Goal: Task Accomplishment & Management: Use online tool/utility

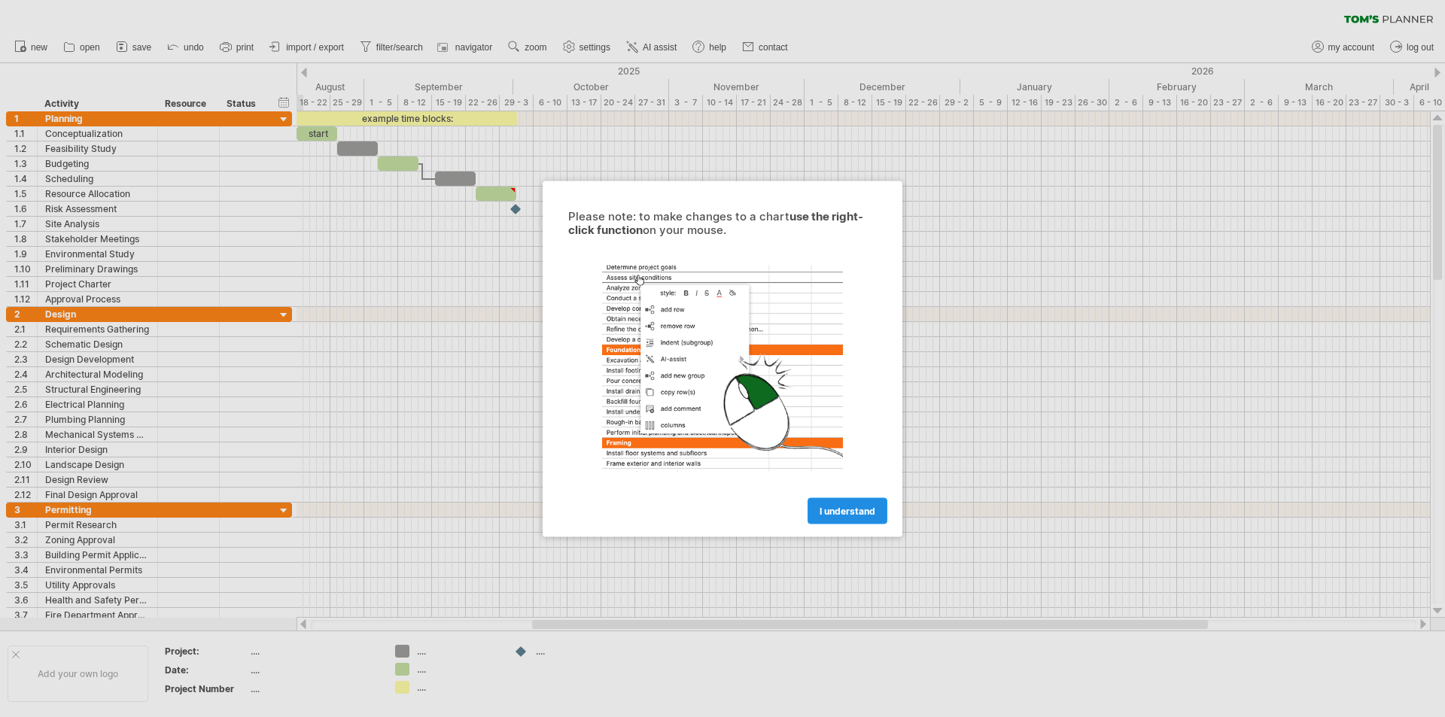
click at [872, 504] on link "I understand" at bounding box center [848, 510] width 80 height 26
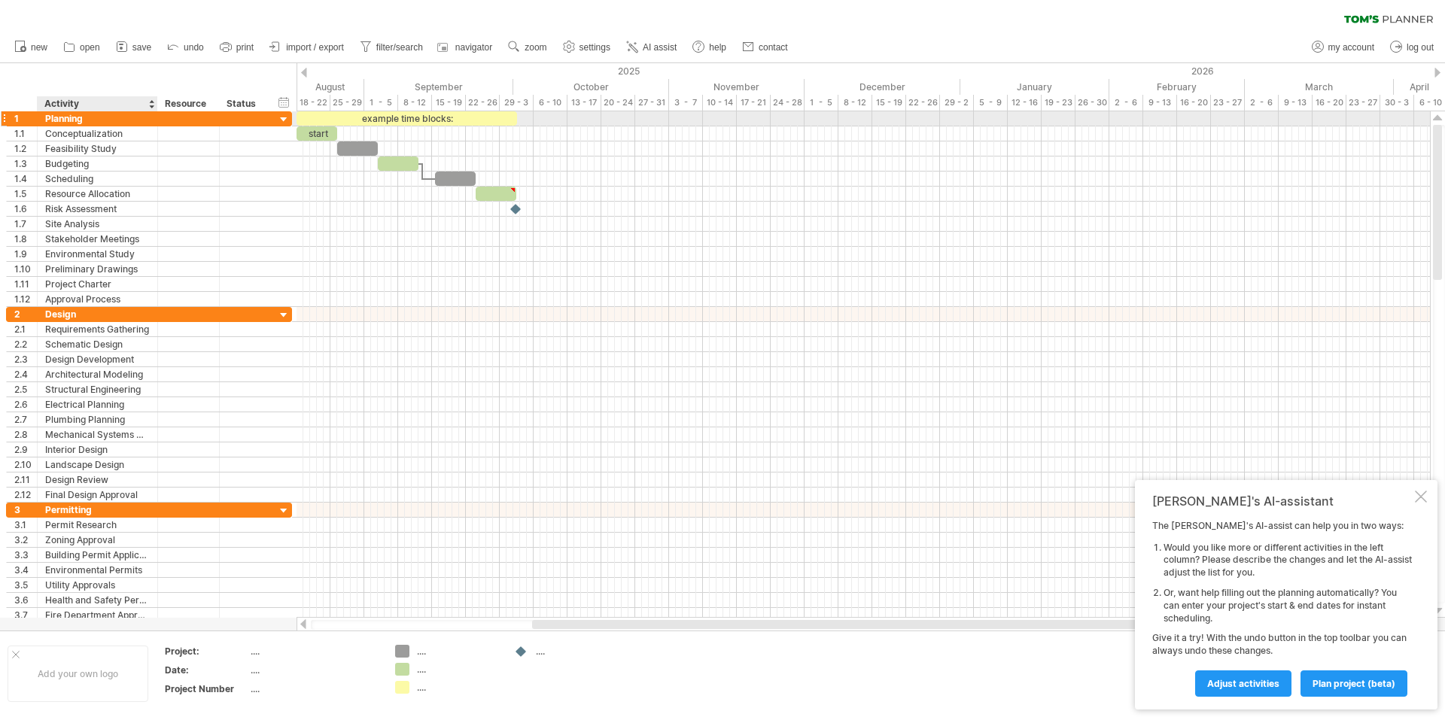
click at [92, 118] on div "Planning" at bounding box center [97, 118] width 105 height 14
drag, startPoint x: 92, startPoint y: 120, endPoint x: 30, endPoint y: 118, distance: 61.7
click at [30, 118] on div "1 ******** Planning" at bounding box center [149, 119] width 286 height 16
click at [257, 657] on div "...." at bounding box center [314, 651] width 126 height 13
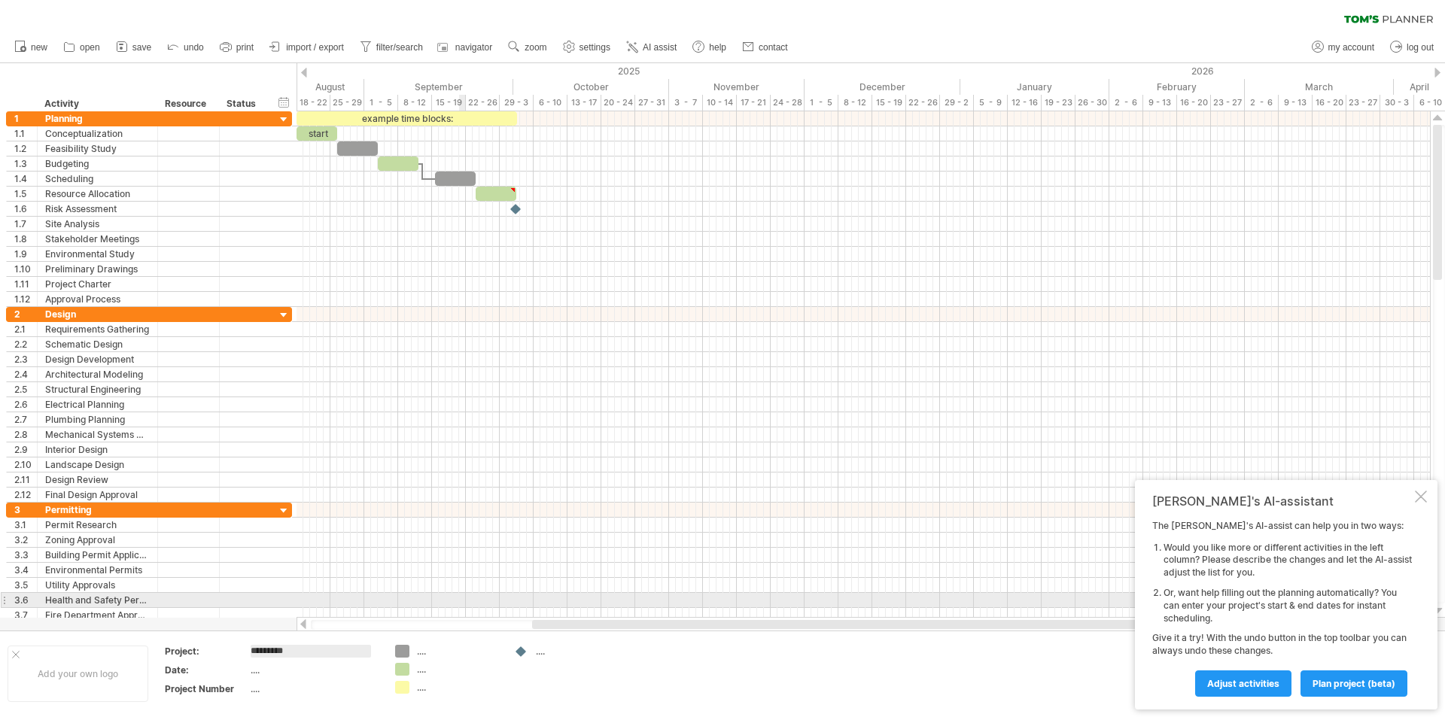
type input "**********"
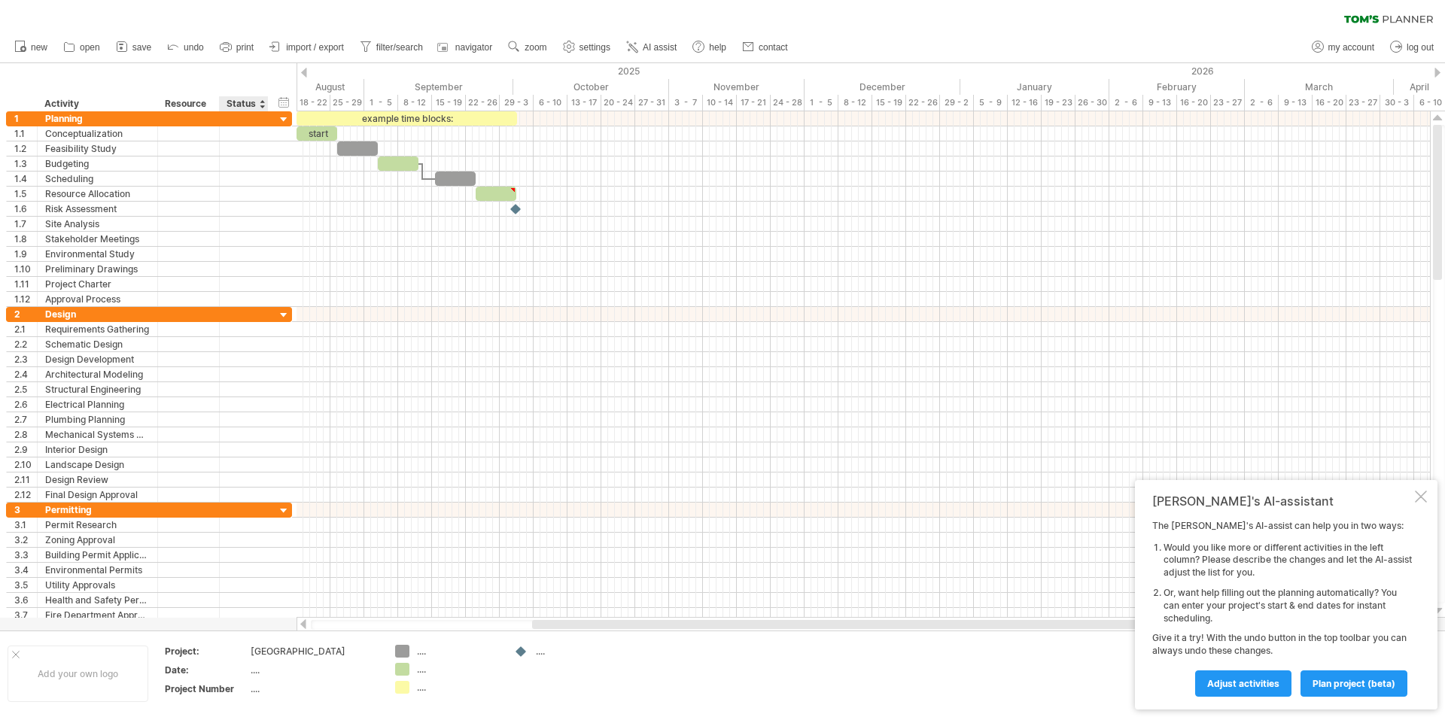
click at [235, 677] on th "Date:" at bounding box center [207, 672] width 84 height 17
click at [263, 677] on td "...." at bounding box center [315, 672] width 128 height 17
type input "**********"
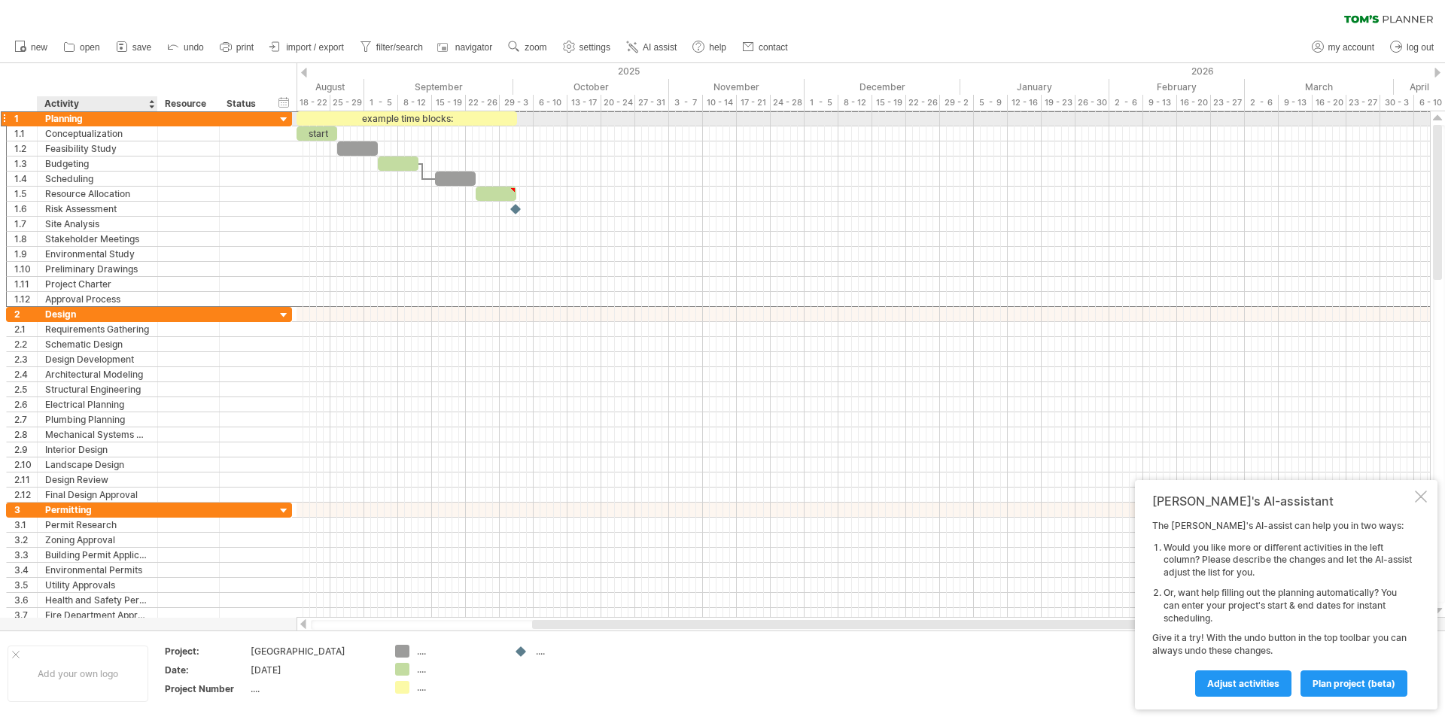
click at [83, 117] on div "Planning" at bounding box center [97, 118] width 105 height 14
click at [85, 121] on input "********" at bounding box center [97, 118] width 105 height 14
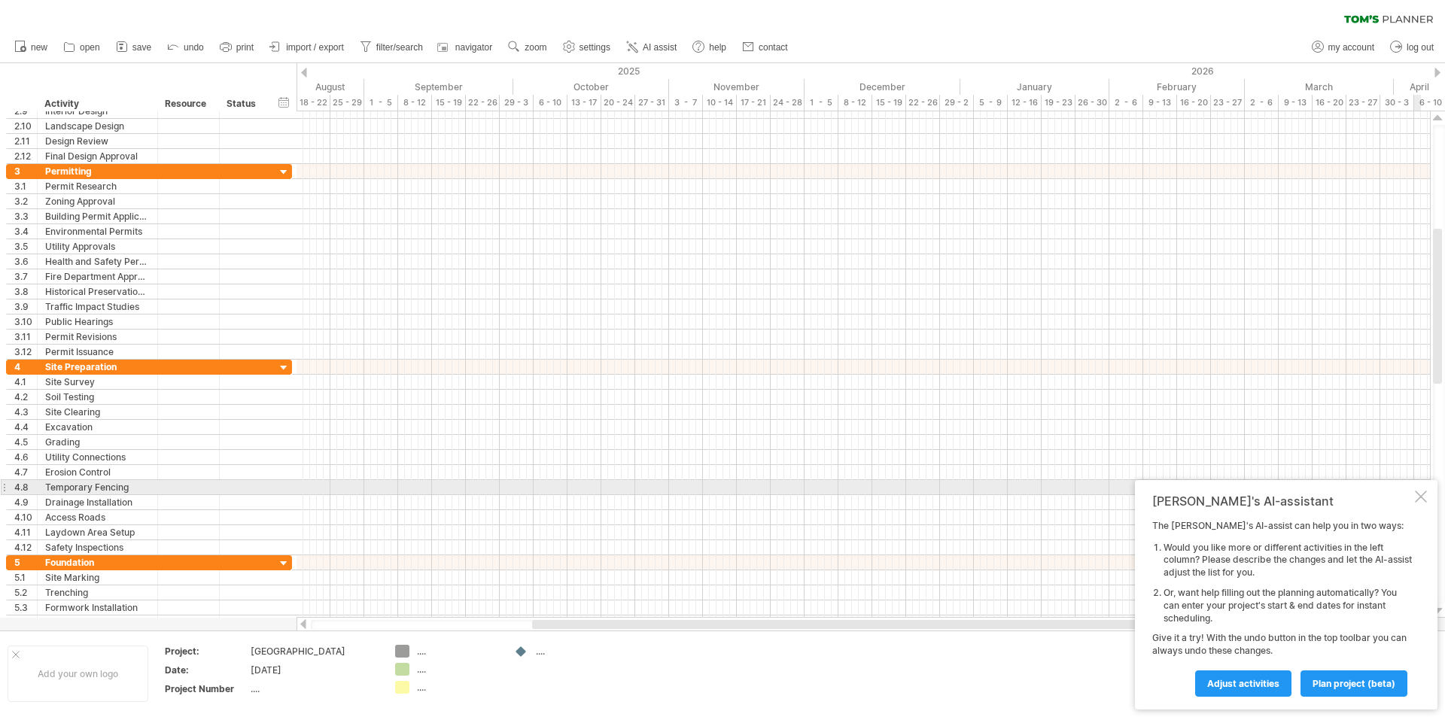
click at [1423, 495] on div at bounding box center [1421, 497] width 12 height 12
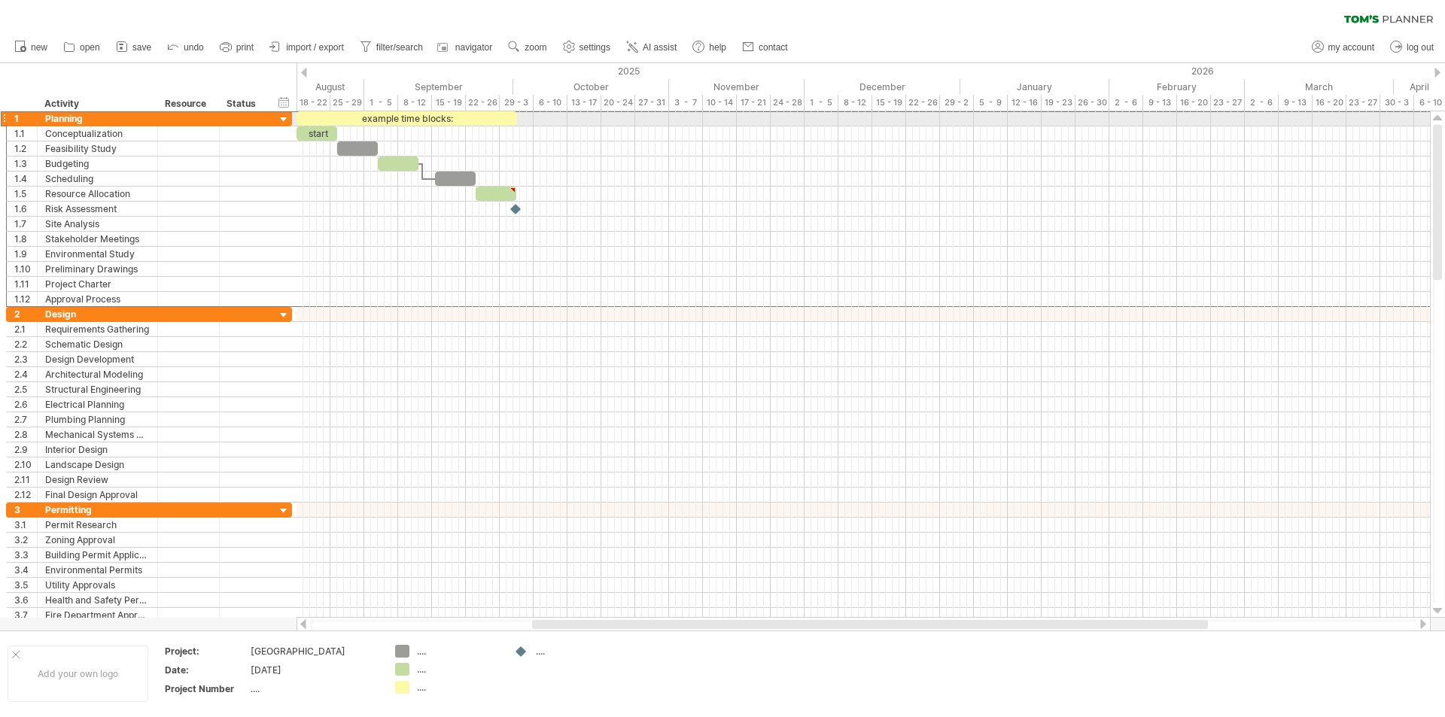
click at [6, 114] on div at bounding box center [4, 119] width 6 height 16
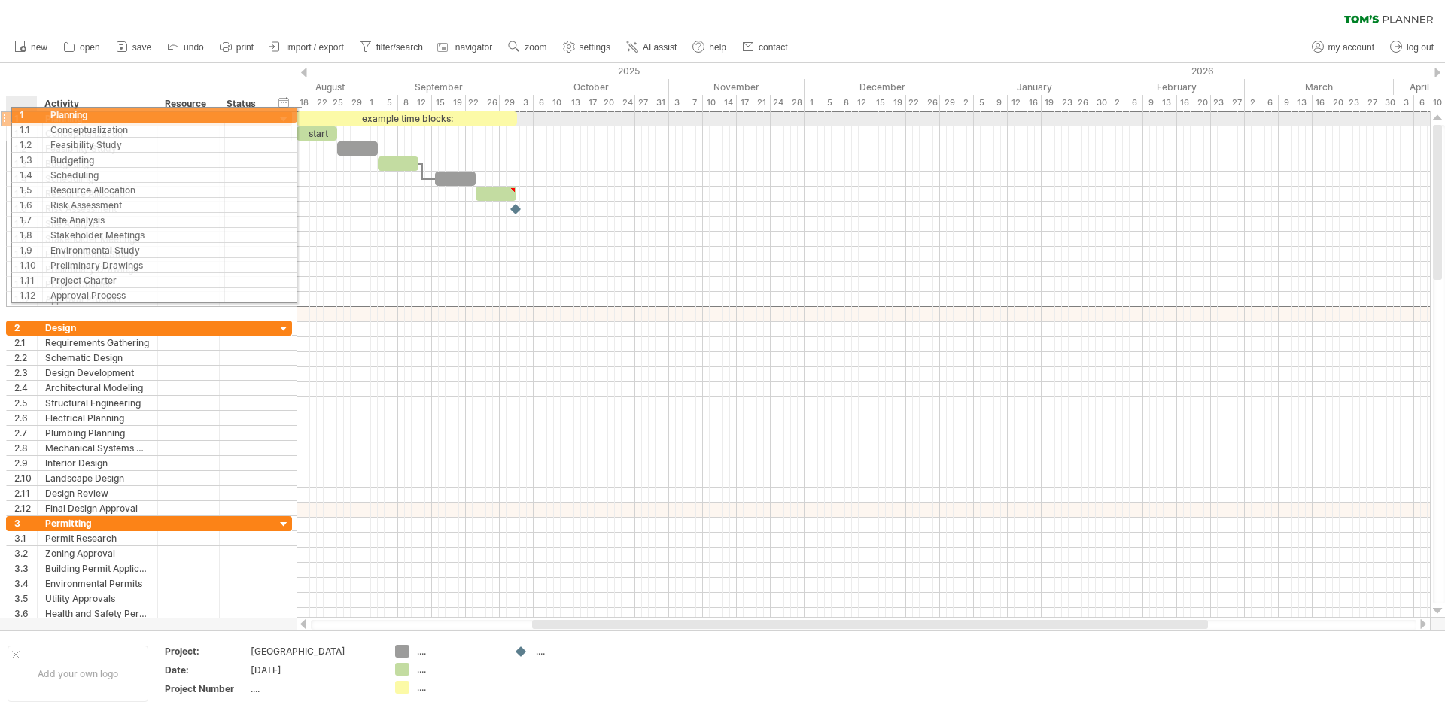
drag, startPoint x: 3, startPoint y: 117, endPoint x: 11, endPoint y: 112, distance: 9.4
click at [11, 112] on div "1 ******** Planning" at bounding box center [149, 119] width 286 height 16
drag, startPoint x: 100, startPoint y: 511, endPoint x: 98, endPoint y: 117, distance: 393.6
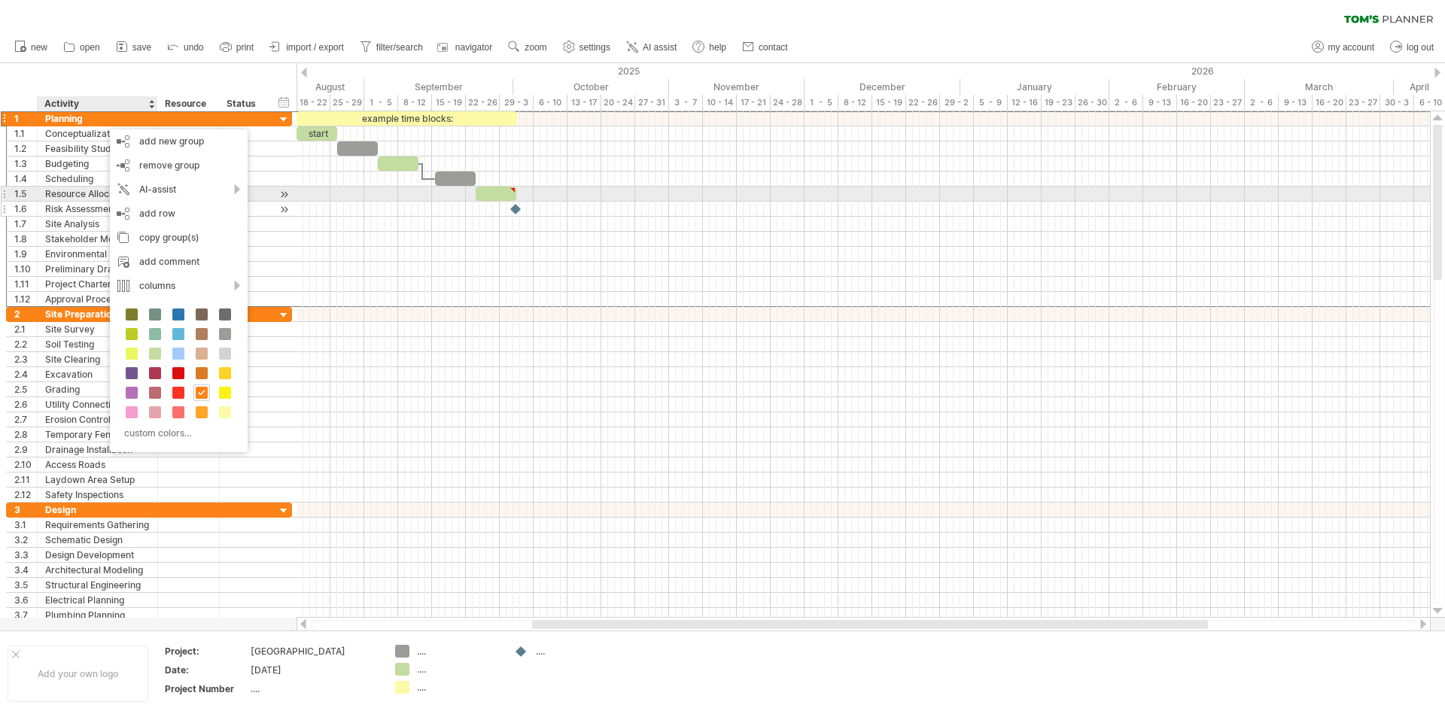
click at [31, 203] on div "1.6" at bounding box center [25, 209] width 23 height 14
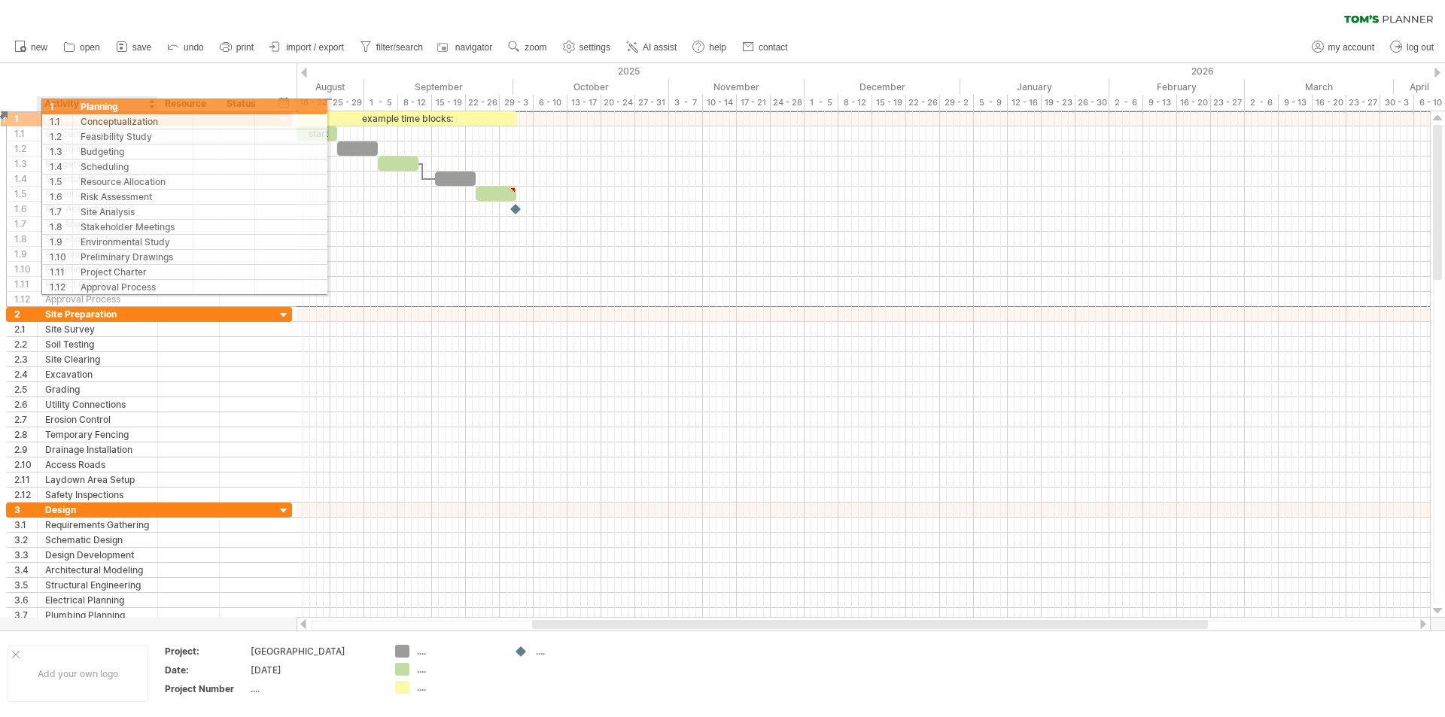
drag, startPoint x: 26, startPoint y: 117, endPoint x: 68, endPoint y: 104, distance: 44.3
click at [68, 104] on div "Trying to reach [DOMAIN_NAME] Connected again... 0% clear filter new 1" at bounding box center [722, 358] width 1445 height 717
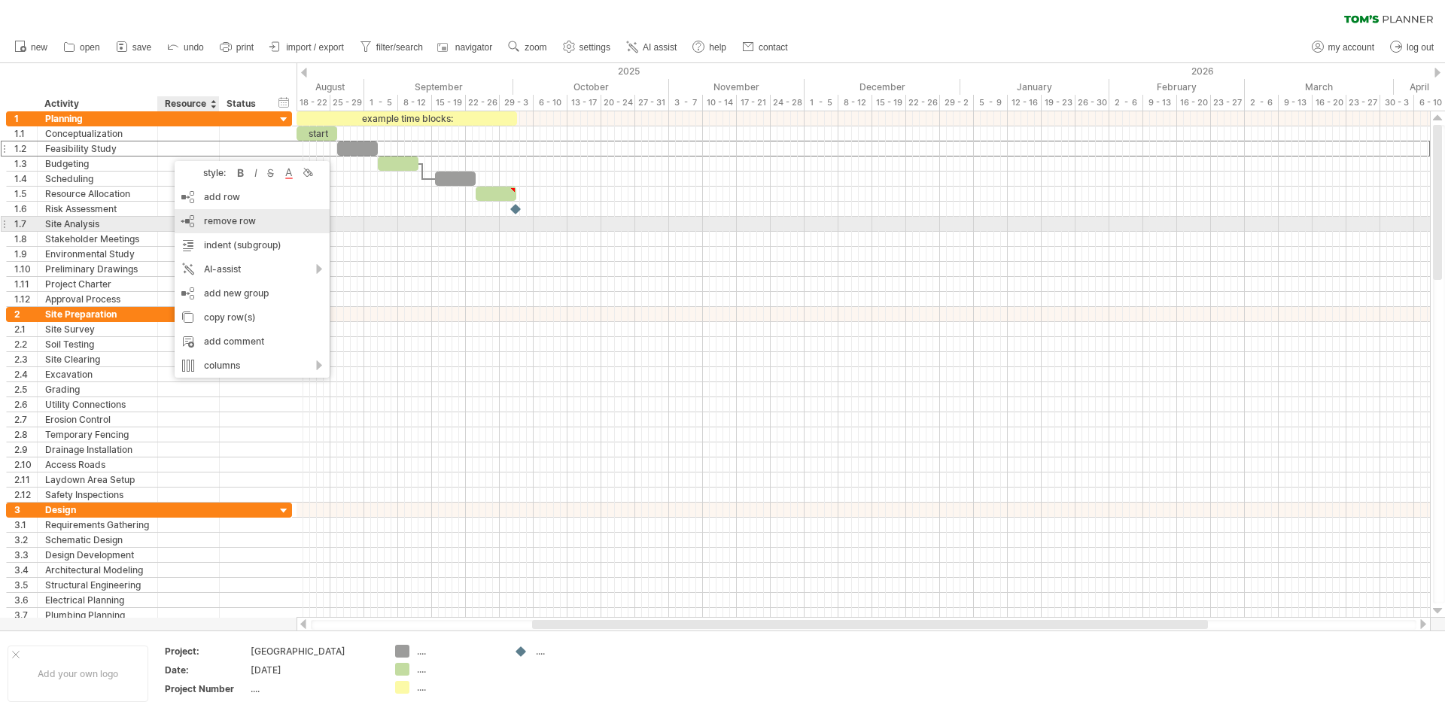
click at [196, 226] on div "remove row remove selected rows" at bounding box center [252, 221] width 155 height 24
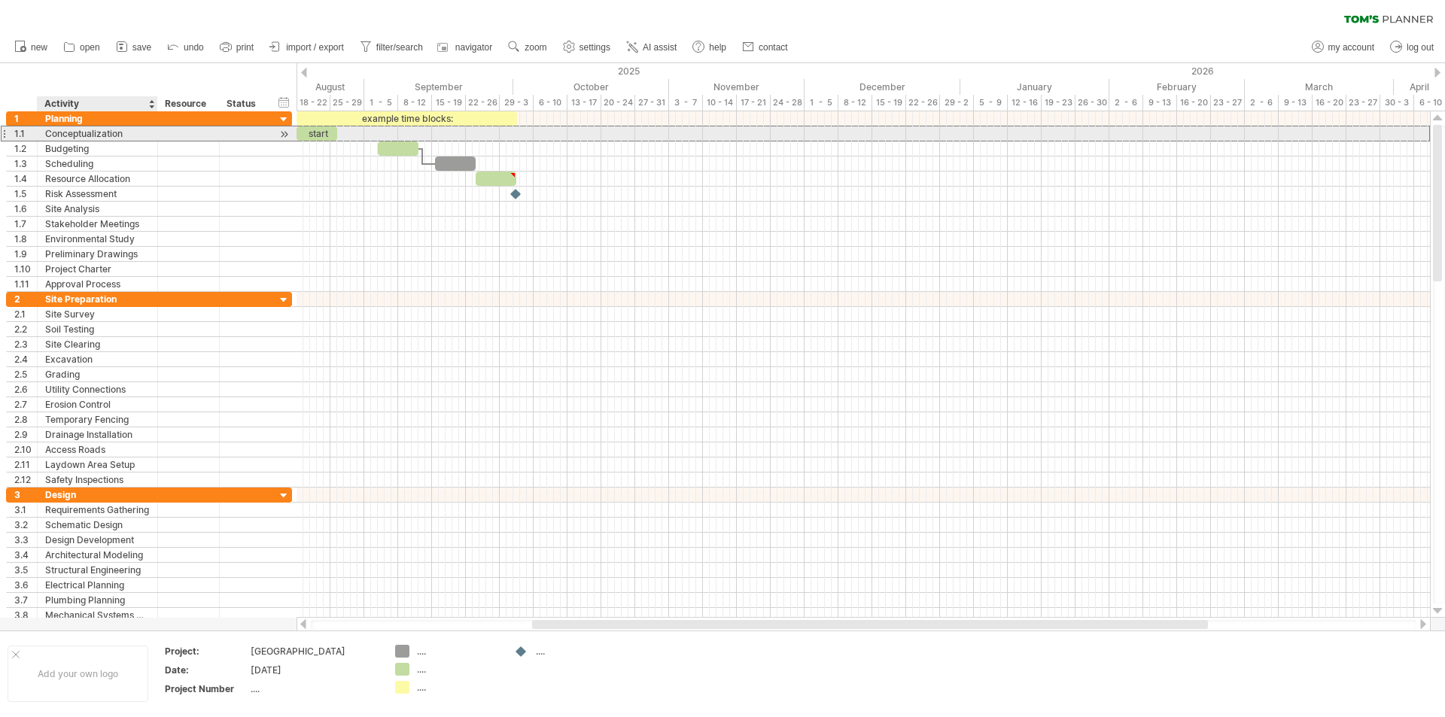
click at [105, 133] on div "Conceptualization" at bounding box center [97, 133] width 105 height 14
type input "**********"
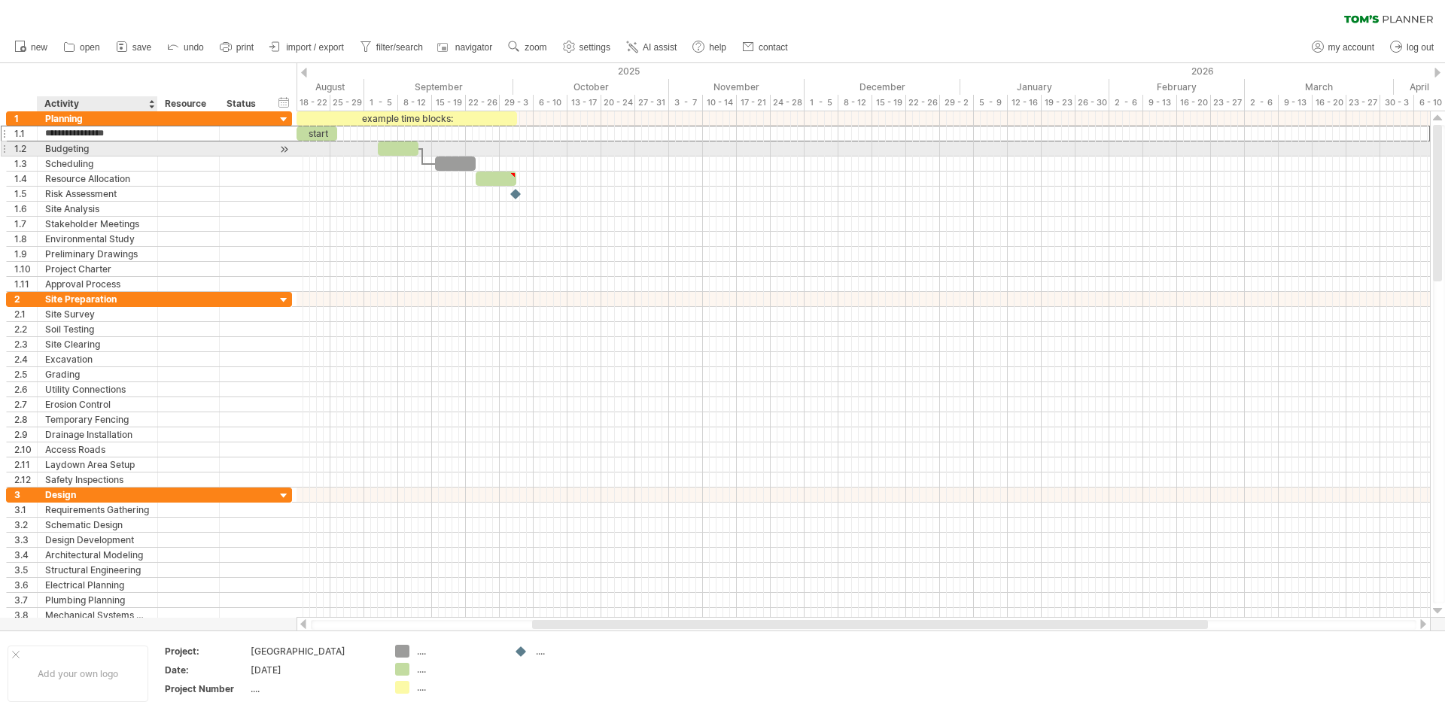
click at [98, 151] on div "Budgeting" at bounding box center [97, 148] width 105 height 14
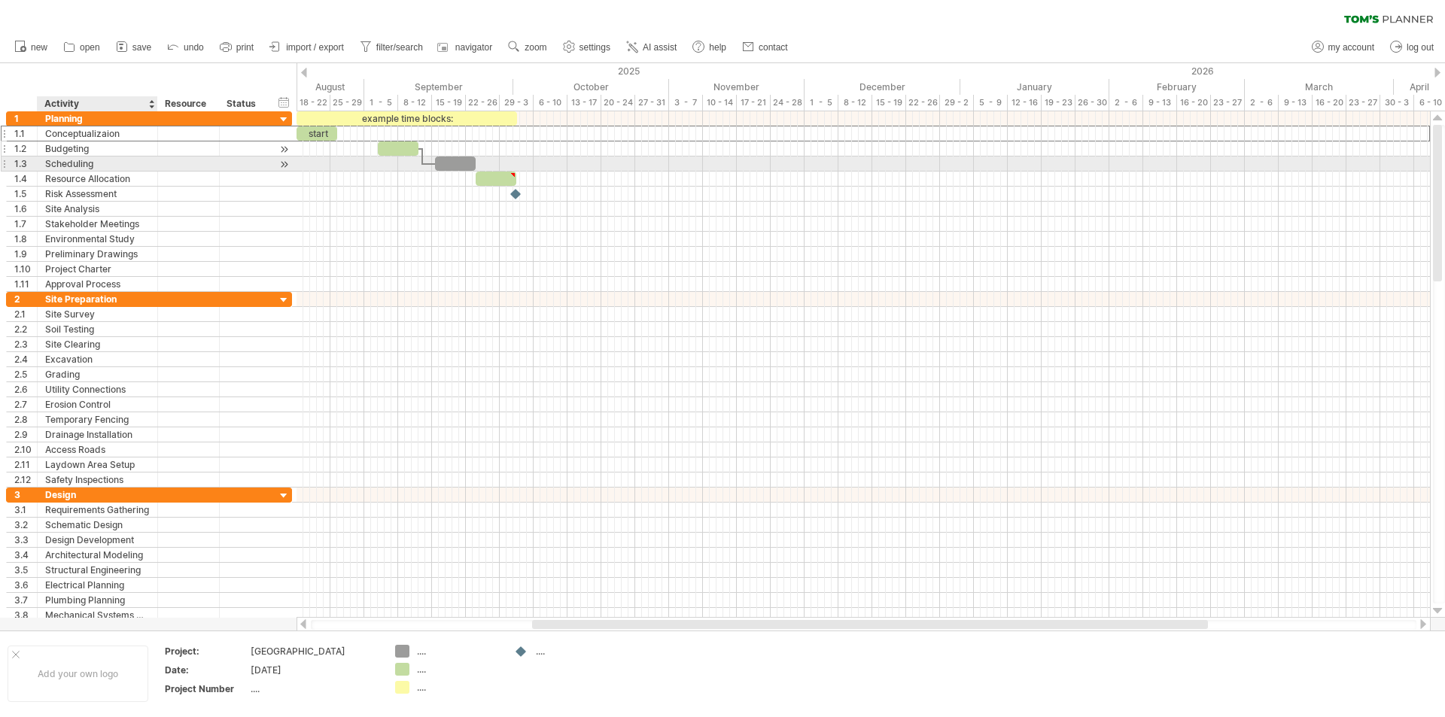
drag, startPoint x: 112, startPoint y: 135, endPoint x: 105, endPoint y: 151, distance: 17.9
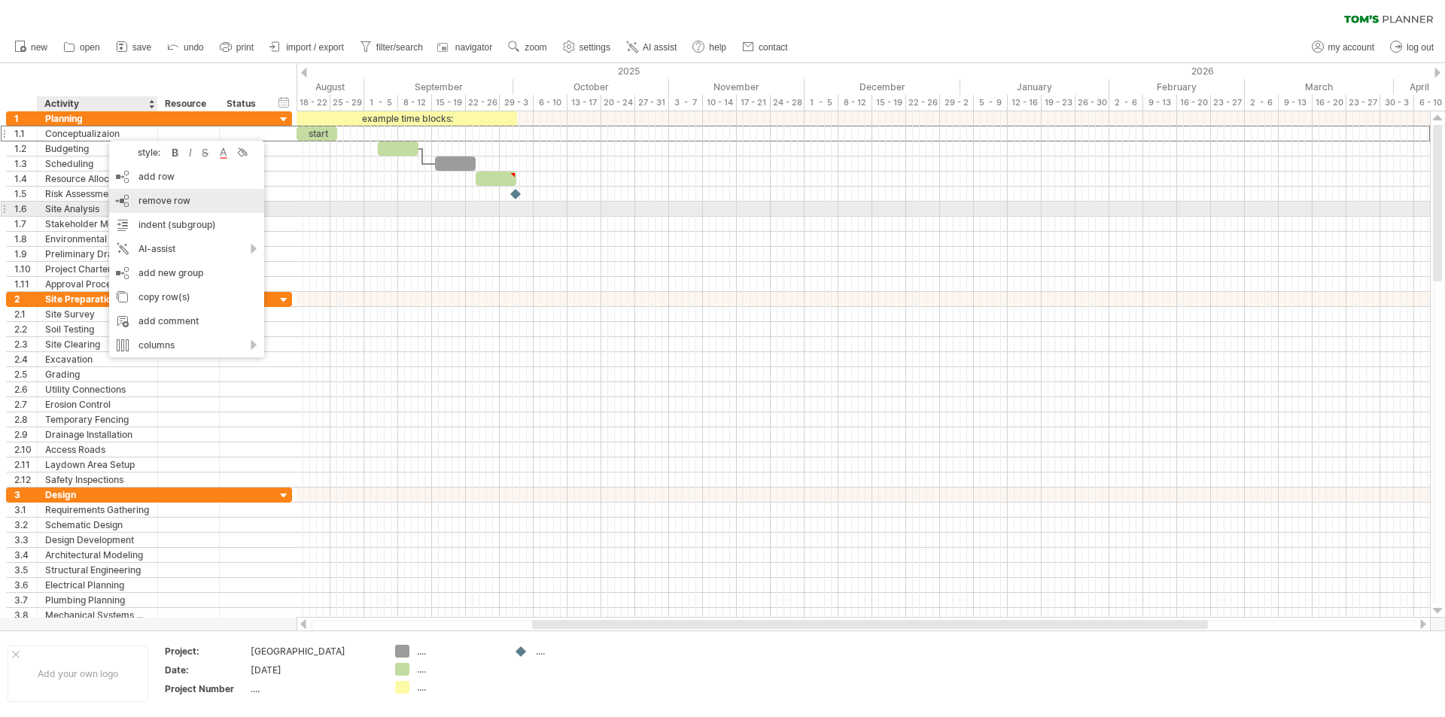
click at [163, 204] on span "remove row" at bounding box center [164, 200] width 52 height 11
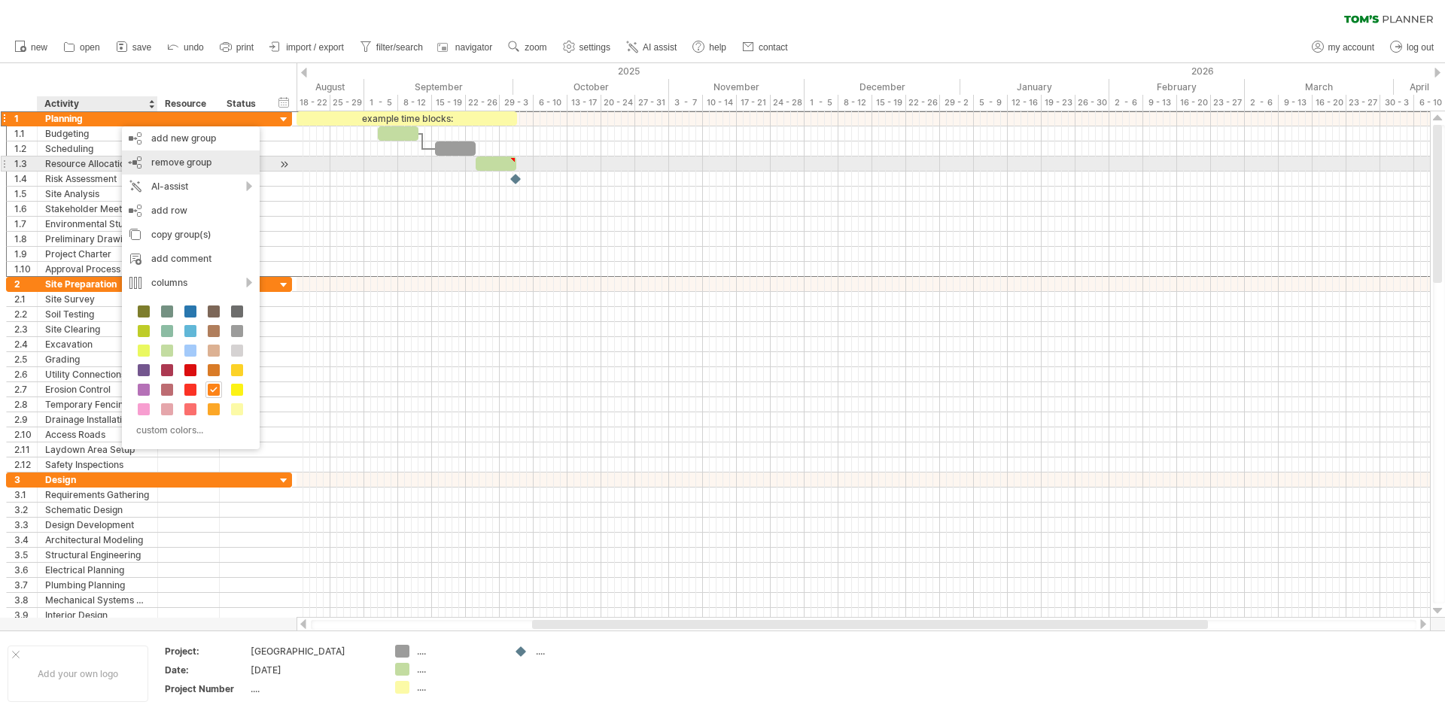
click at [157, 160] on span "remove group" at bounding box center [181, 162] width 60 height 11
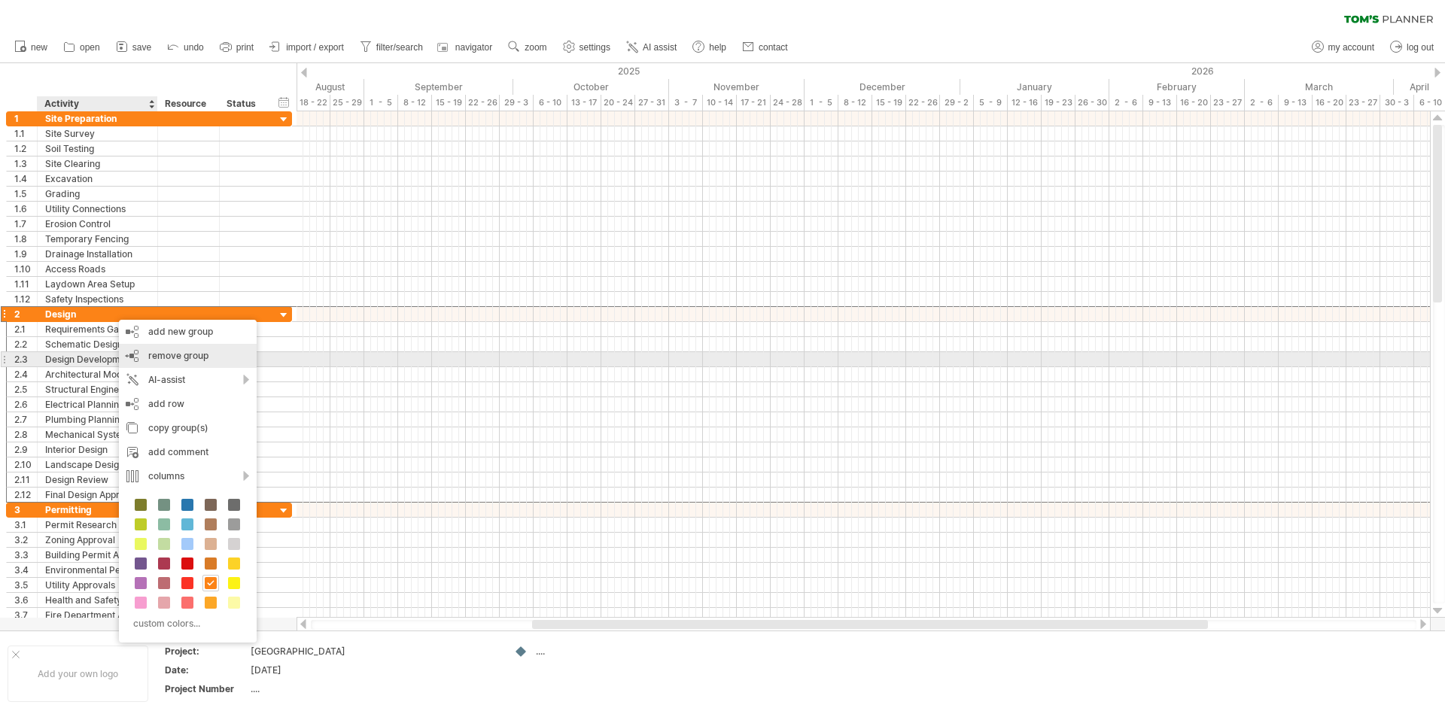
click at [183, 352] on span "remove group" at bounding box center [178, 355] width 60 height 11
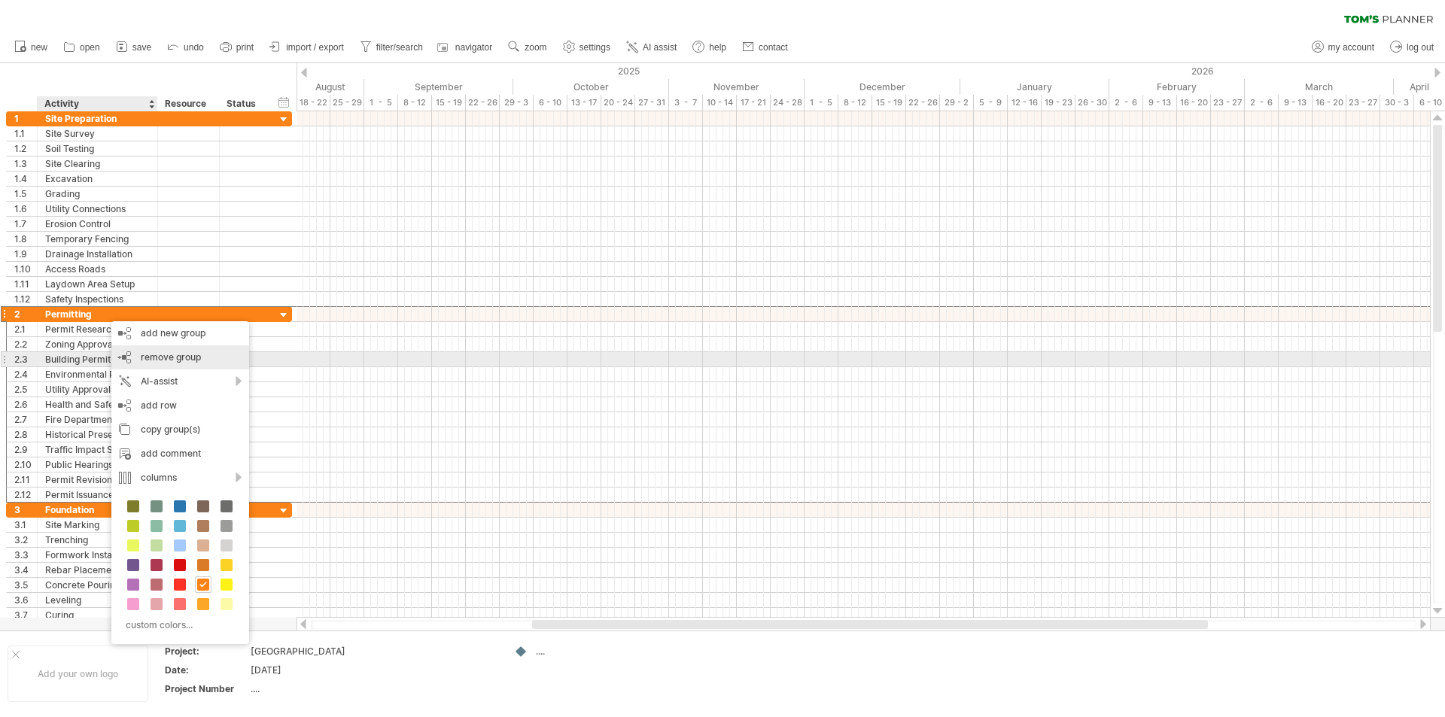
click at [166, 360] on span "remove group" at bounding box center [171, 356] width 60 height 11
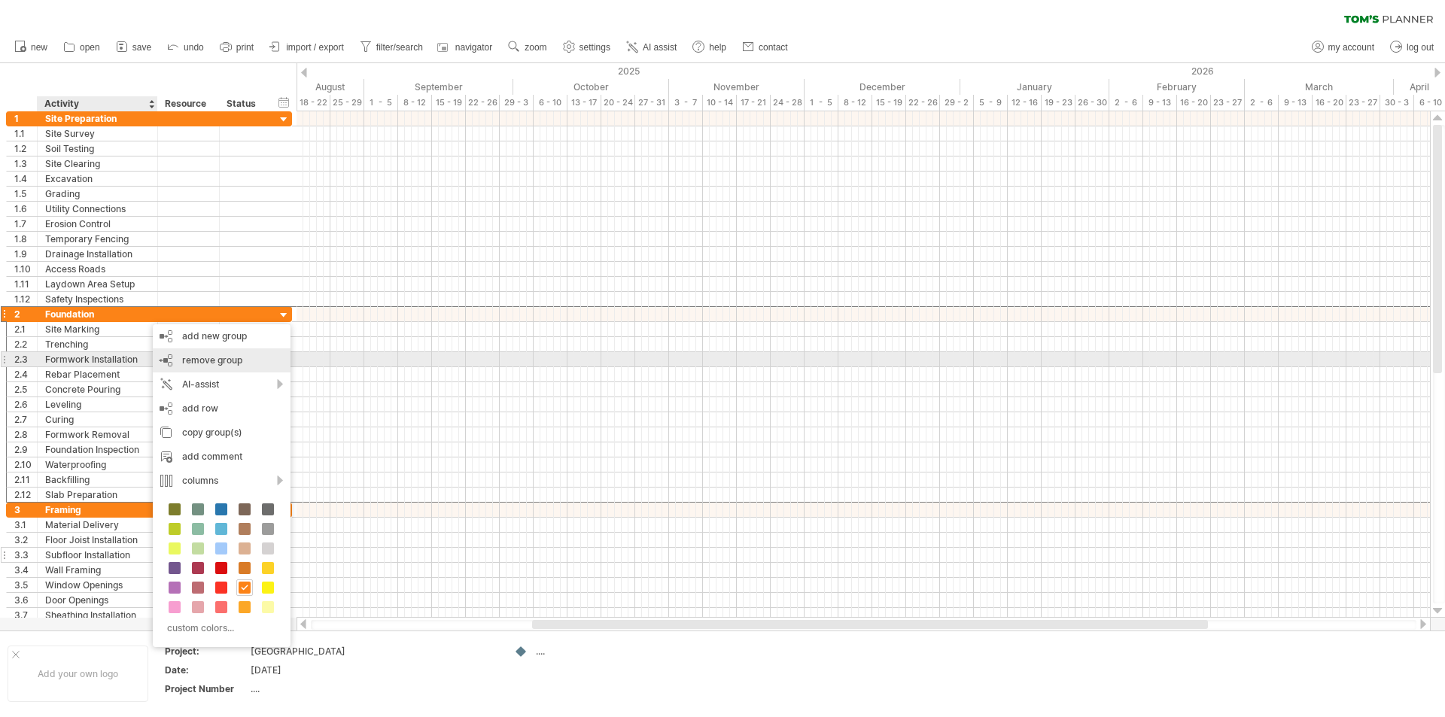
click at [210, 358] on span "remove group" at bounding box center [212, 359] width 60 height 11
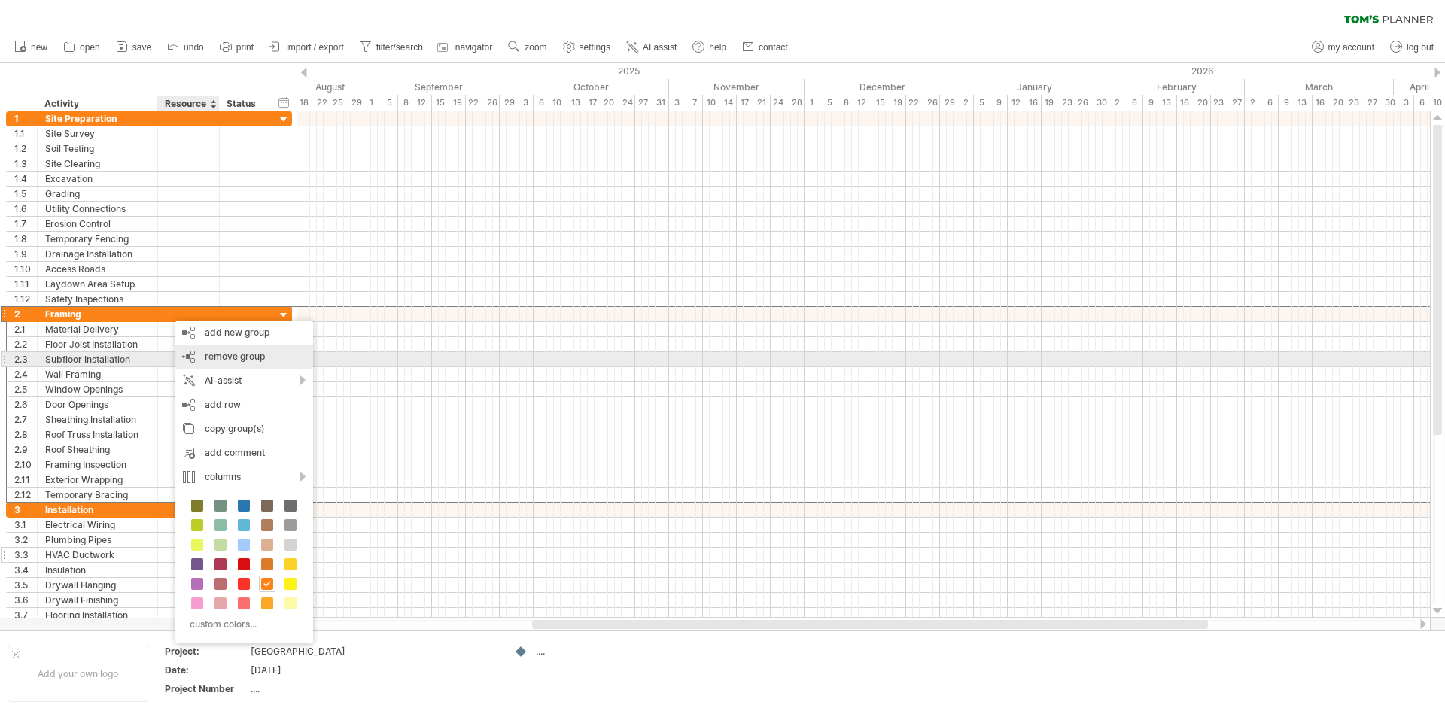
click at [216, 359] on span "remove group" at bounding box center [235, 356] width 60 height 11
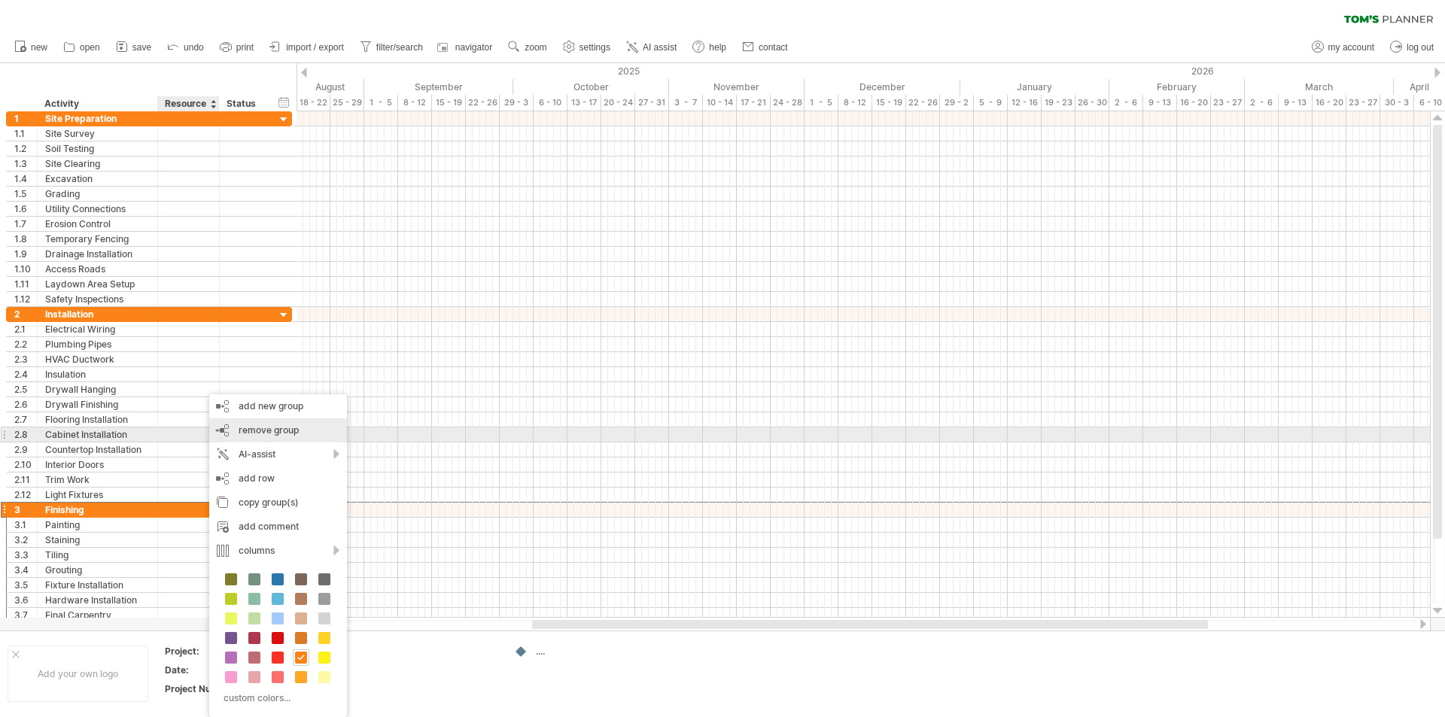
click at [258, 434] on span "remove group" at bounding box center [269, 429] width 60 height 11
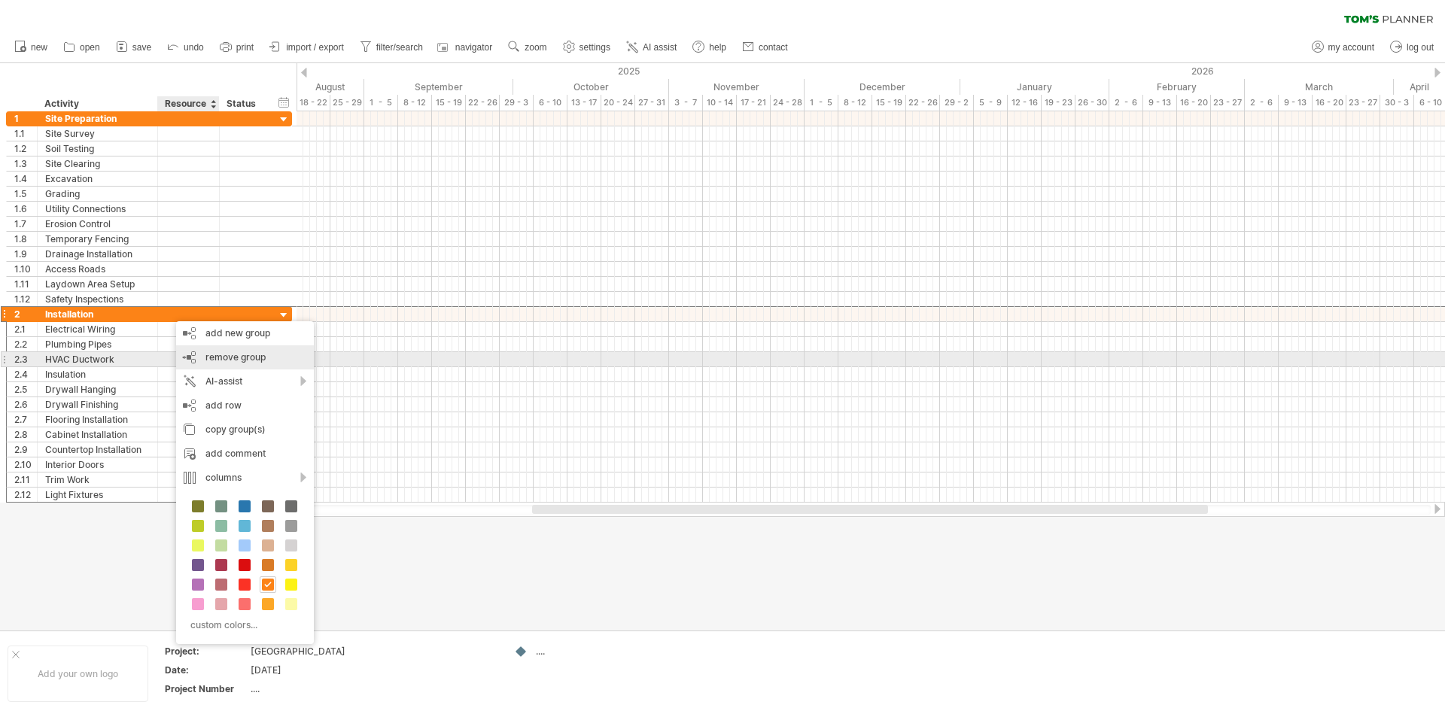
click at [242, 353] on span "remove group" at bounding box center [235, 356] width 60 height 11
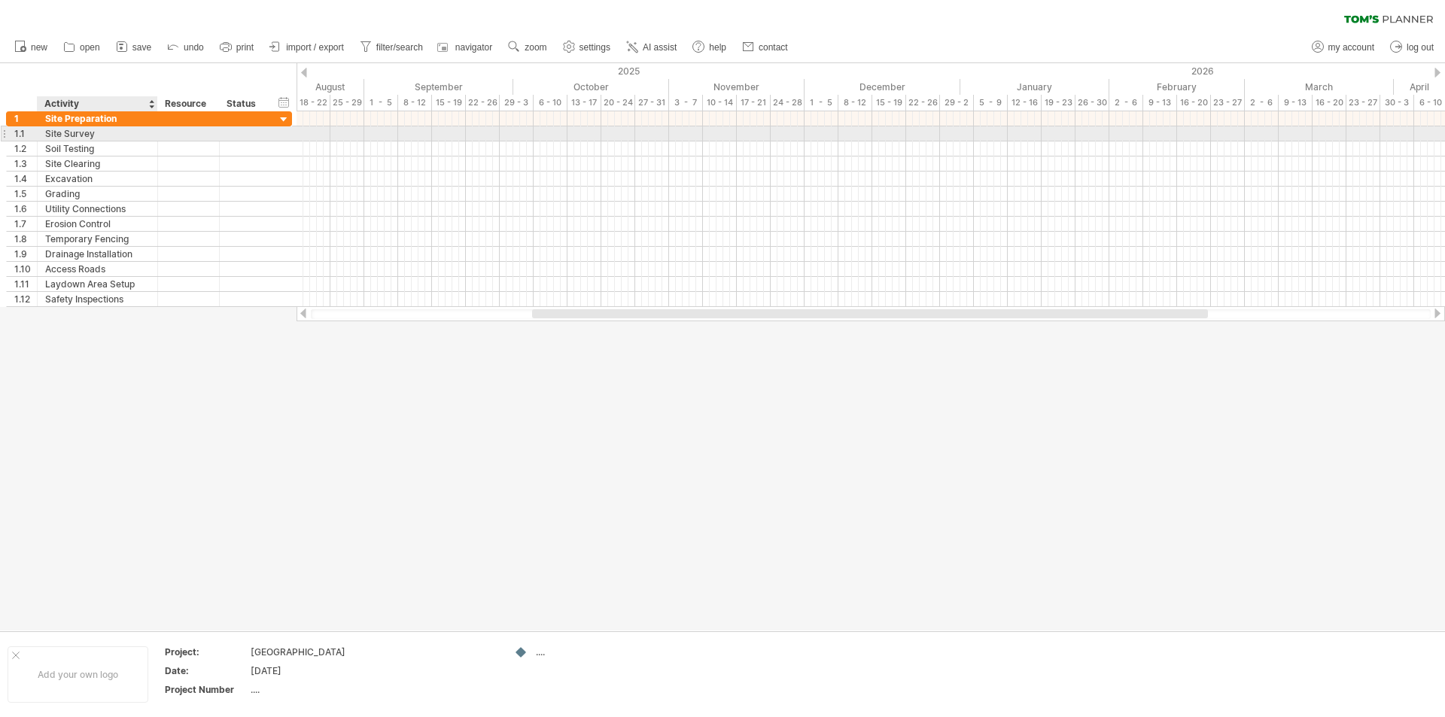
click at [81, 135] on div "Site Survey" at bounding box center [97, 133] width 105 height 14
click at [103, 133] on input "**********" at bounding box center [97, 133] width 105 height 14
click at [96, 132] on input "**********" at bounding box center [97, 133] width 105 height 14
click at [90, 129] on input "**********" at bounding box center [97, 133] width 105 height 14
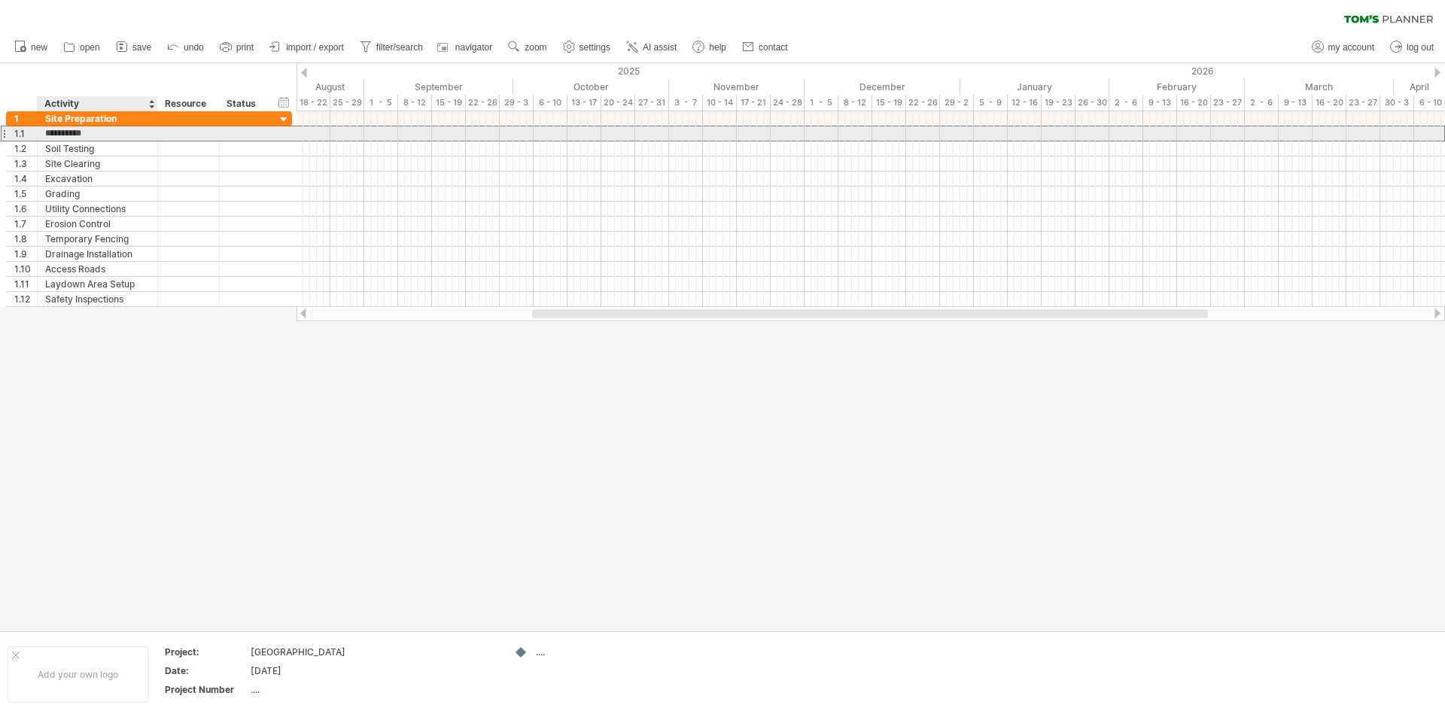
type input "**********"
click at [402, 135] on div at bounding box center [871, 134] width 1148 height 16
click at [402, 132] on div at bounding box center [871, 133] width 1148 height 15
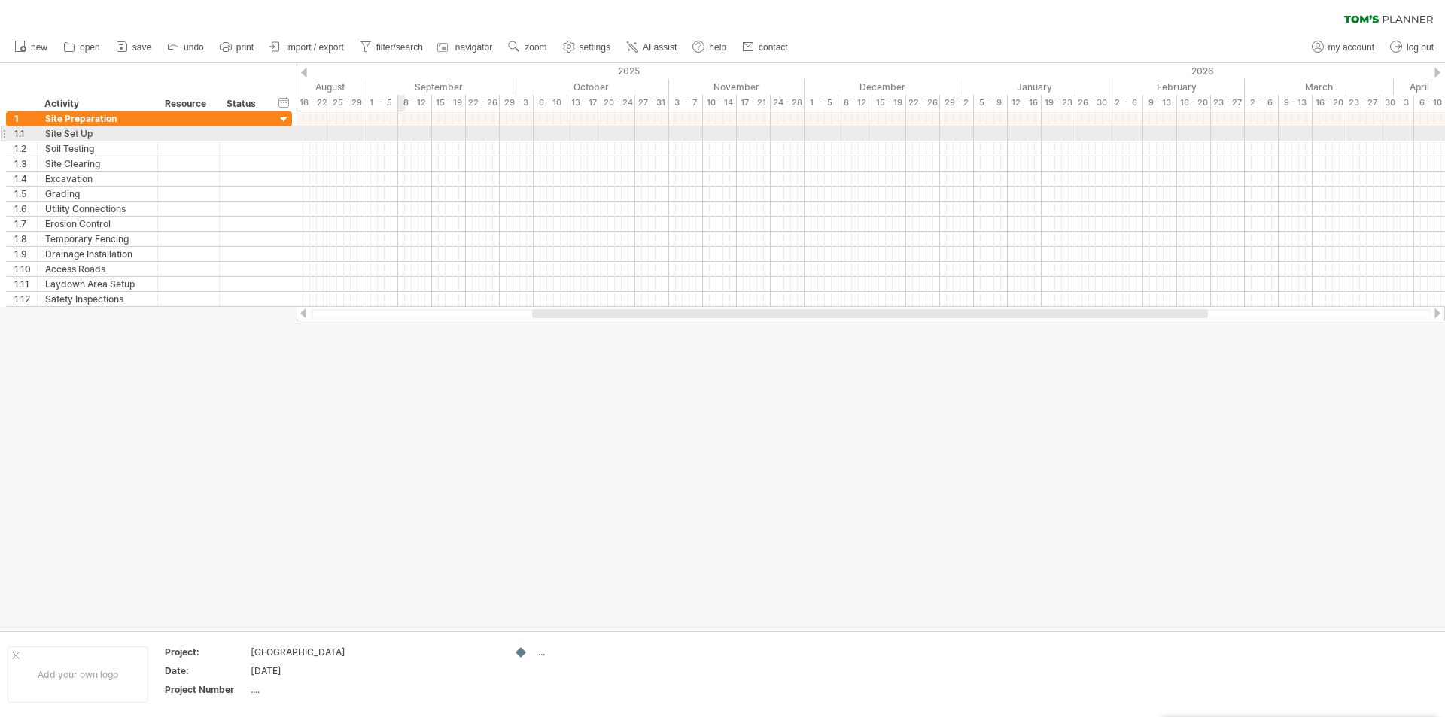
click at [402, 132] on div at bounding box center [871, 133] width 1148 height 15
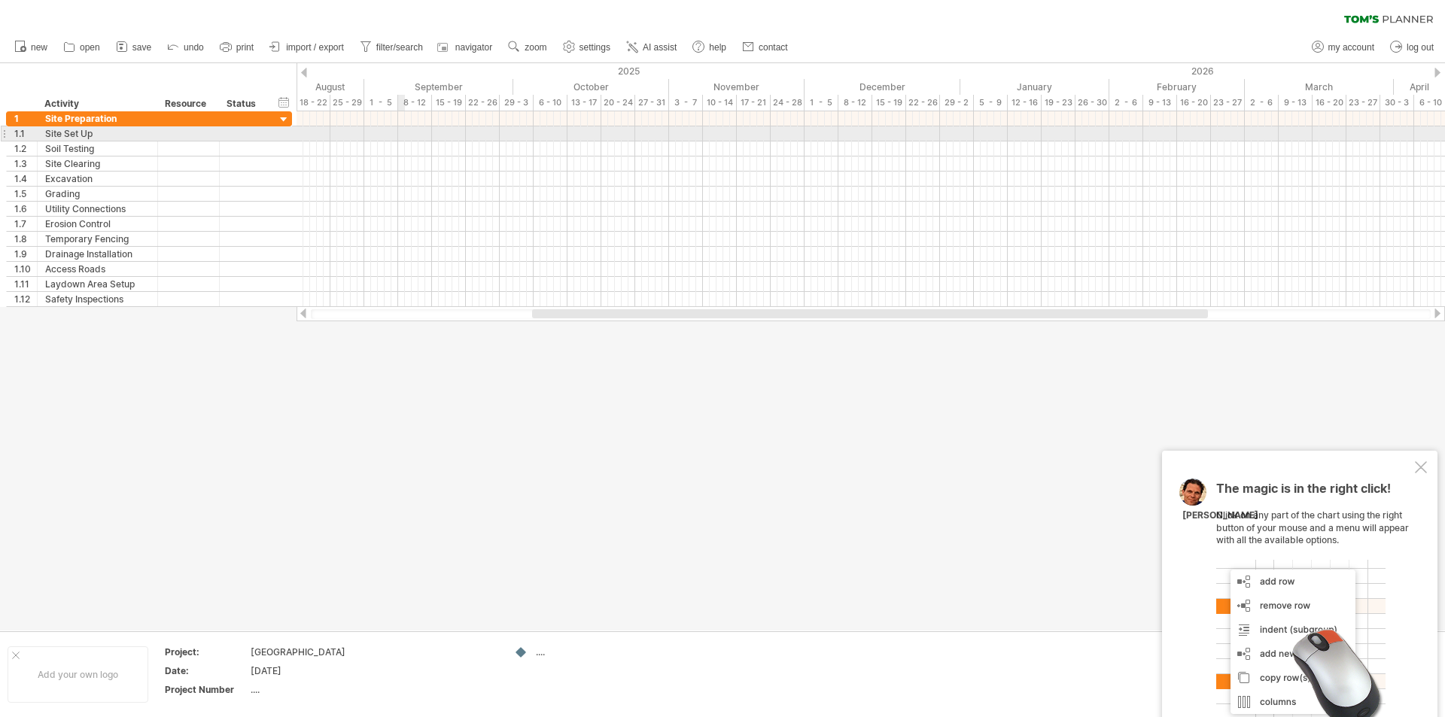
click at [402, 132] on div at bounding box center [871, 133] width 1148 height 15
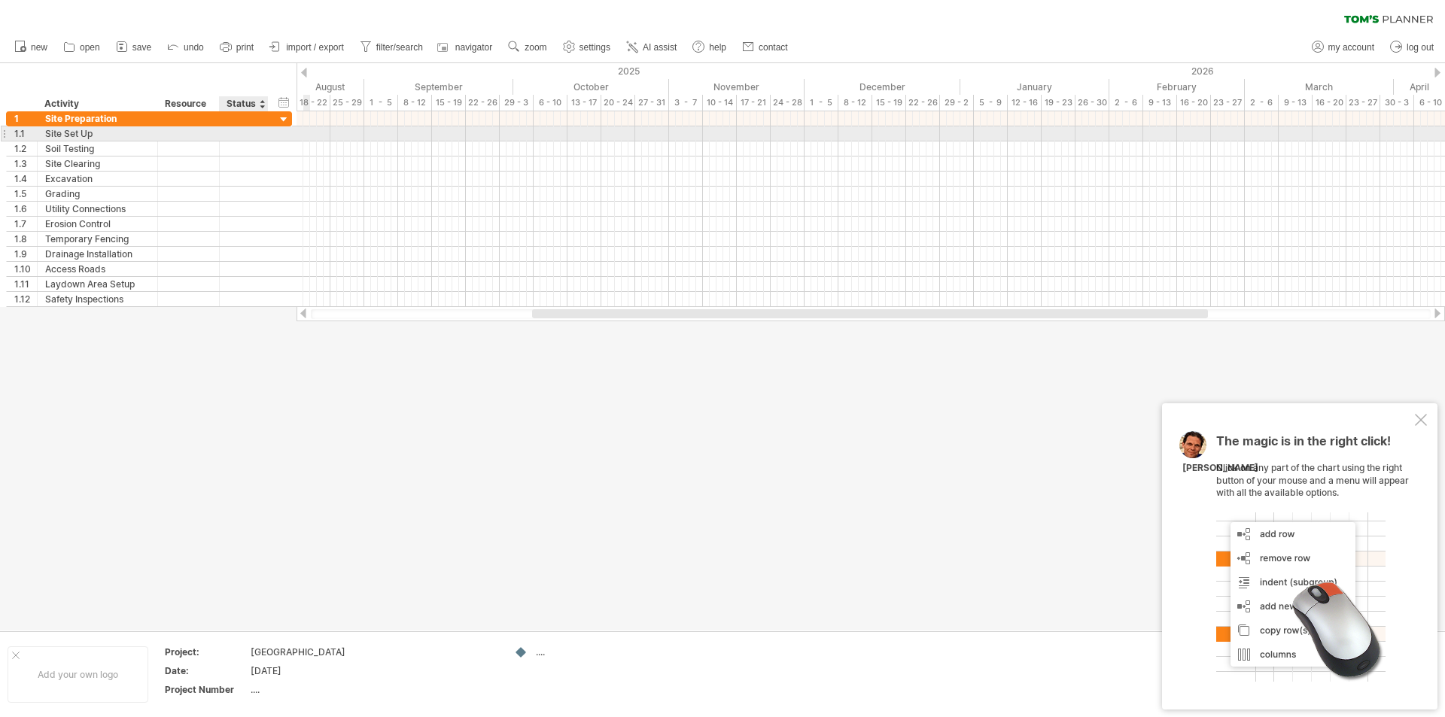
click at [267, 133] on div at bounding box center [267, 133] width 8 height 15
click at [5, 132] on div at bounding box center [4, 134] width 6 height 16
click at [400, 135] on div at bounding box center [871, 133] width 1148 height 15
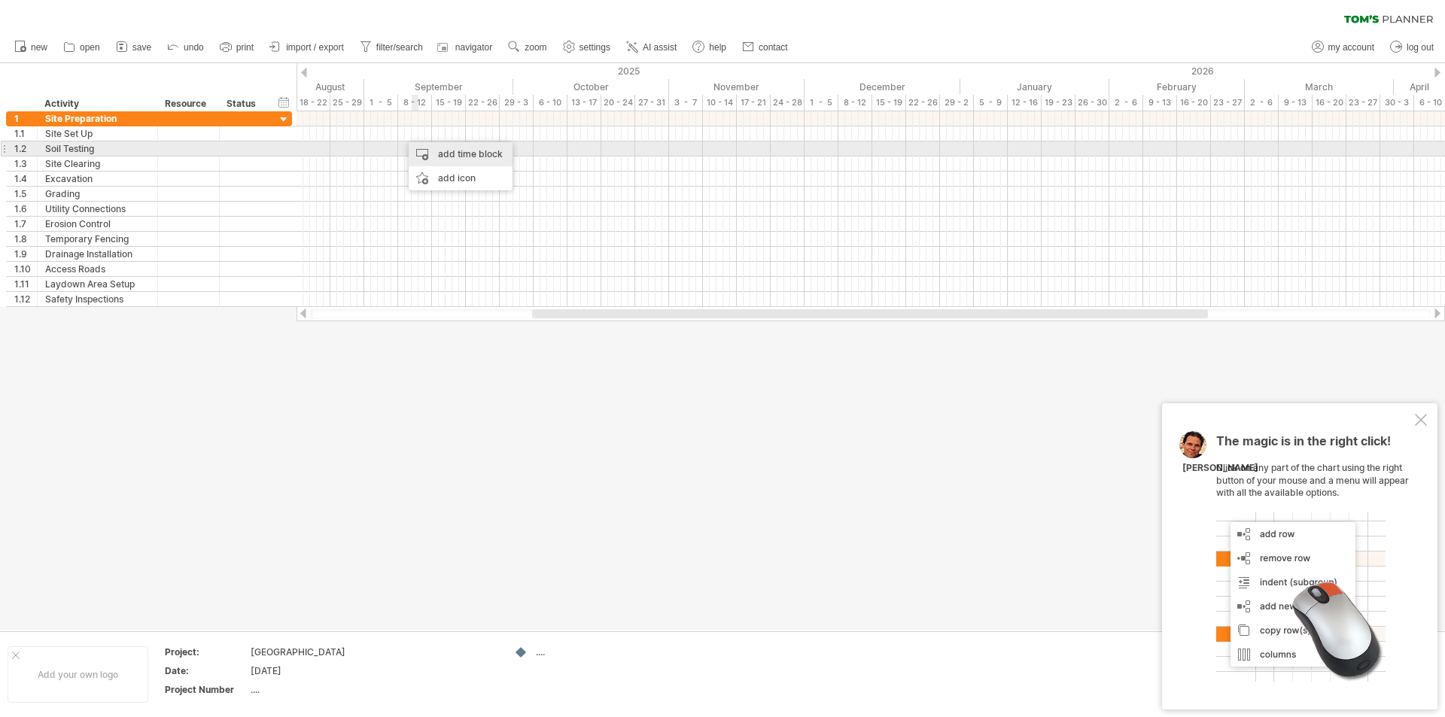
click at [445, 154] on div "add time block" at bounding box center [461, 154] width 104 height 24
click at [402, 144] on div at bounding box center [871, 148] width 1148 height 15
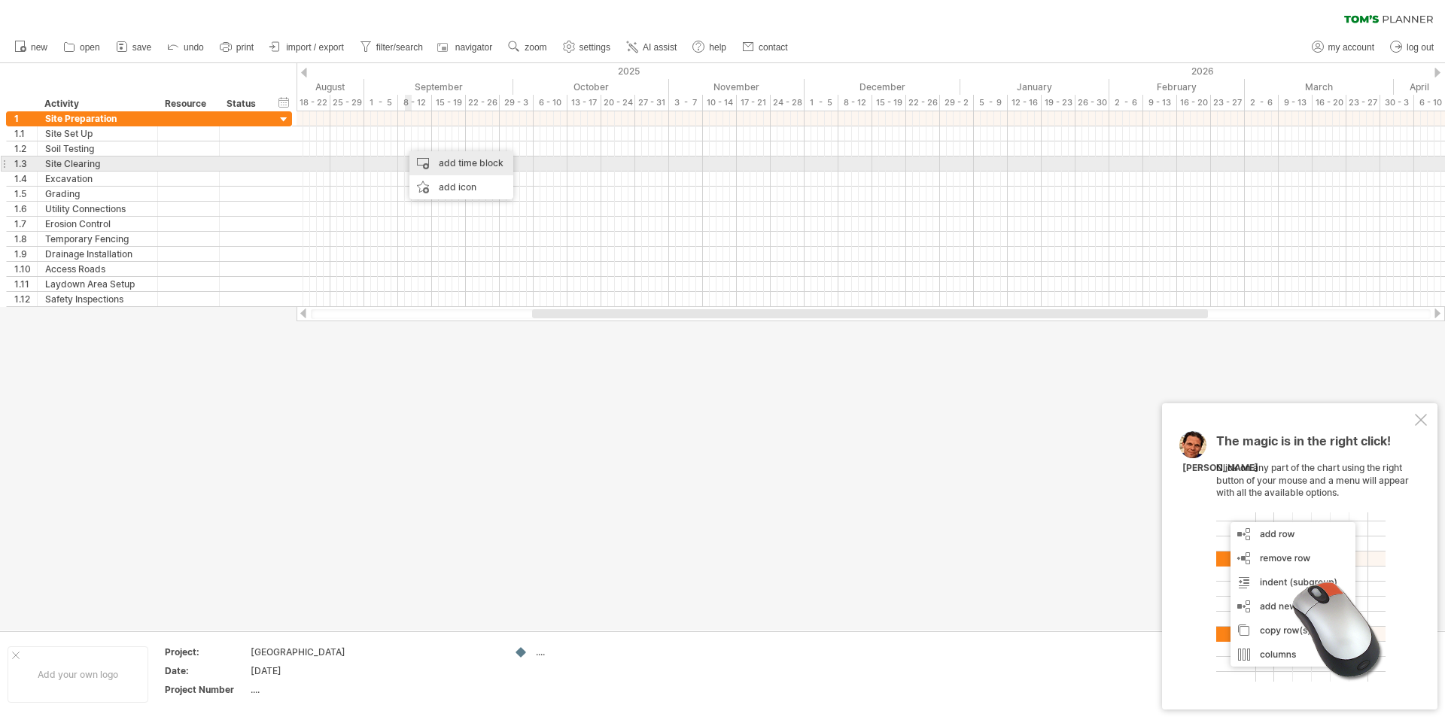
click at [424, 162] on div "add time block" at bounding box center [461, 163] width 104 height 24
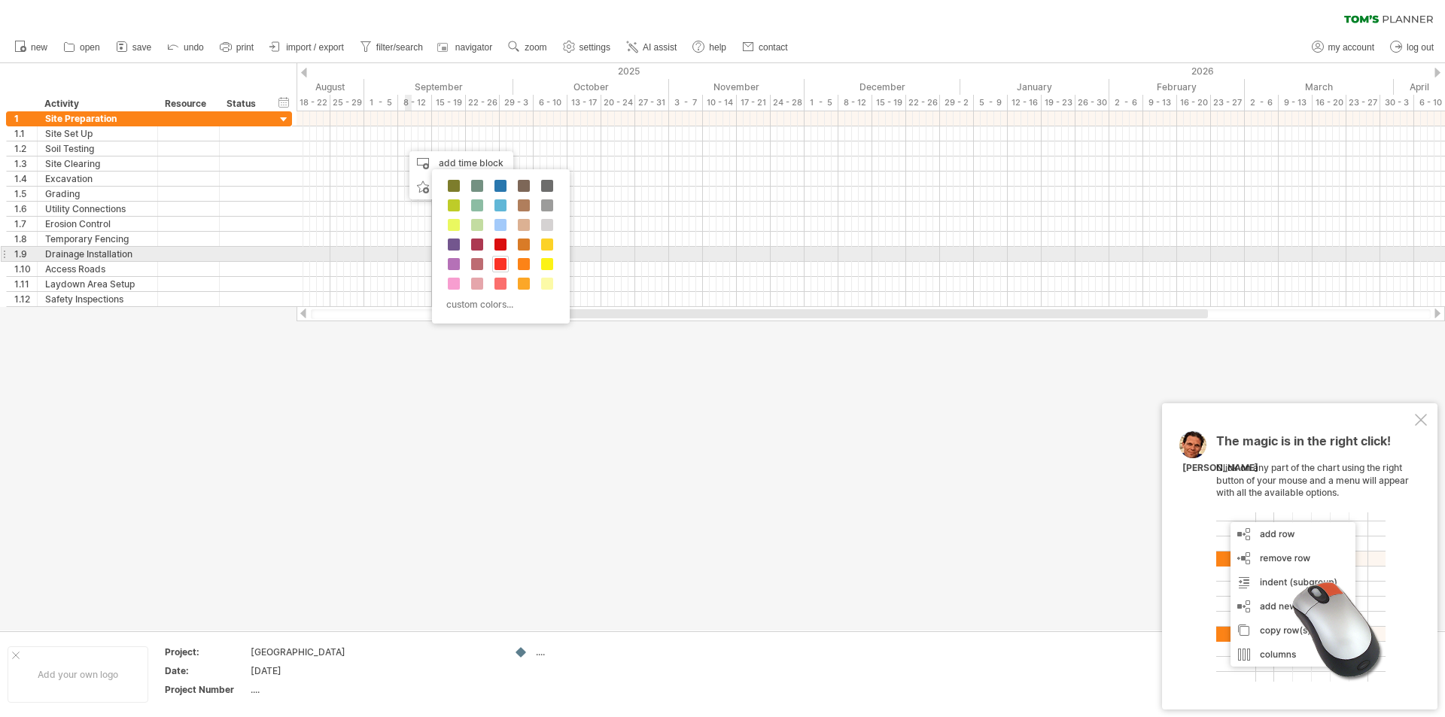
click at [501, 260] on span at bounding box center [500, 264] width 12 height 12
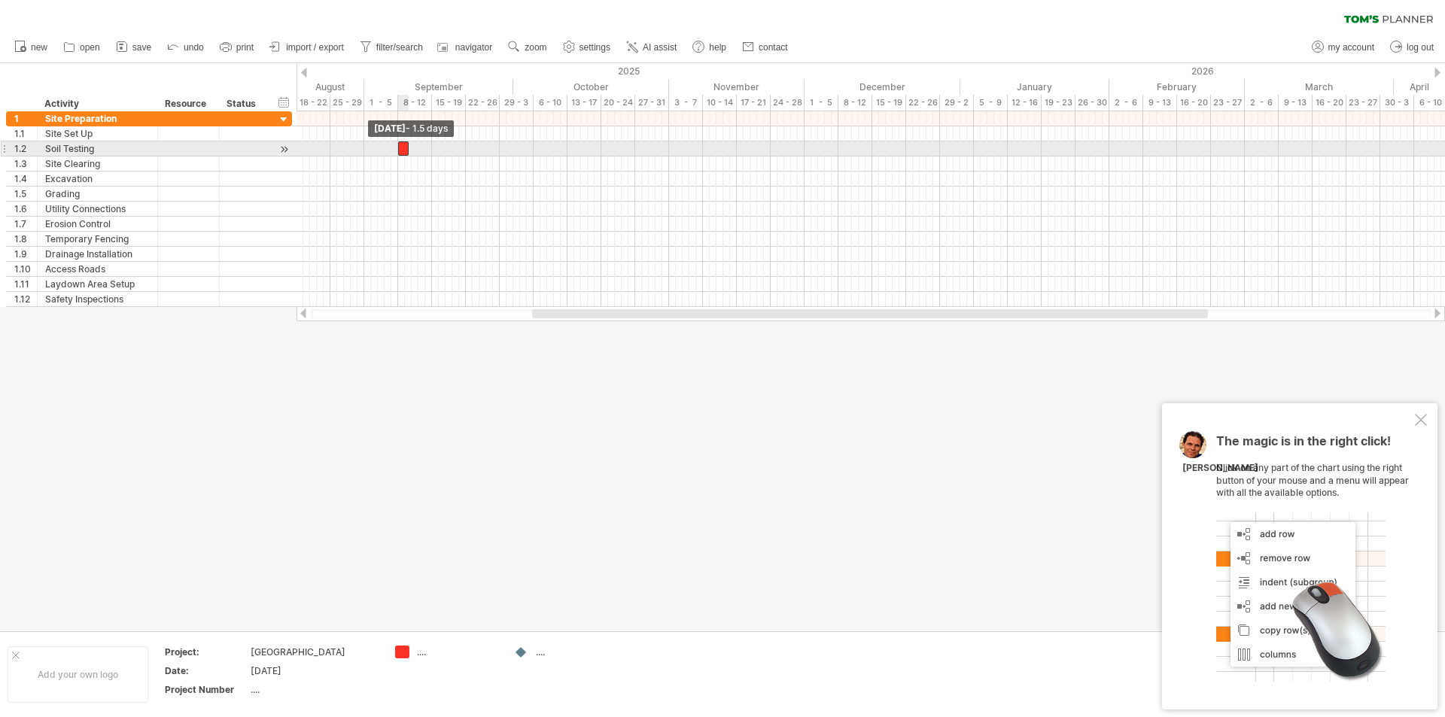
click at [398, 147] on span at bounding box center [398, 148] width 6 height 14
click at [406, 153] on span at bounding box center [409, 148] width 6 height 14
click at [406, 152] on span at bounding box center [409, 148] width 6 height 14
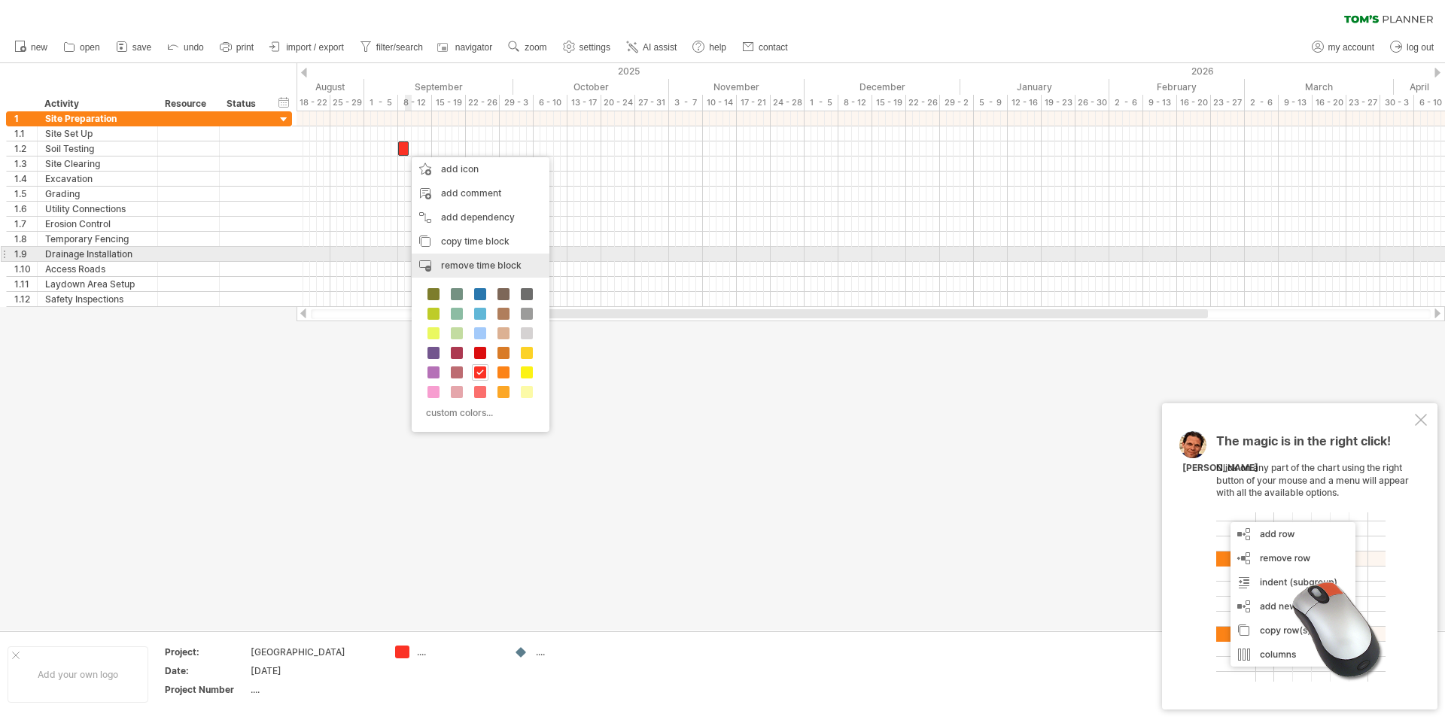
click at [455, 263] on span "remove time block" at bounding box center [481, 265] width 81 height 11
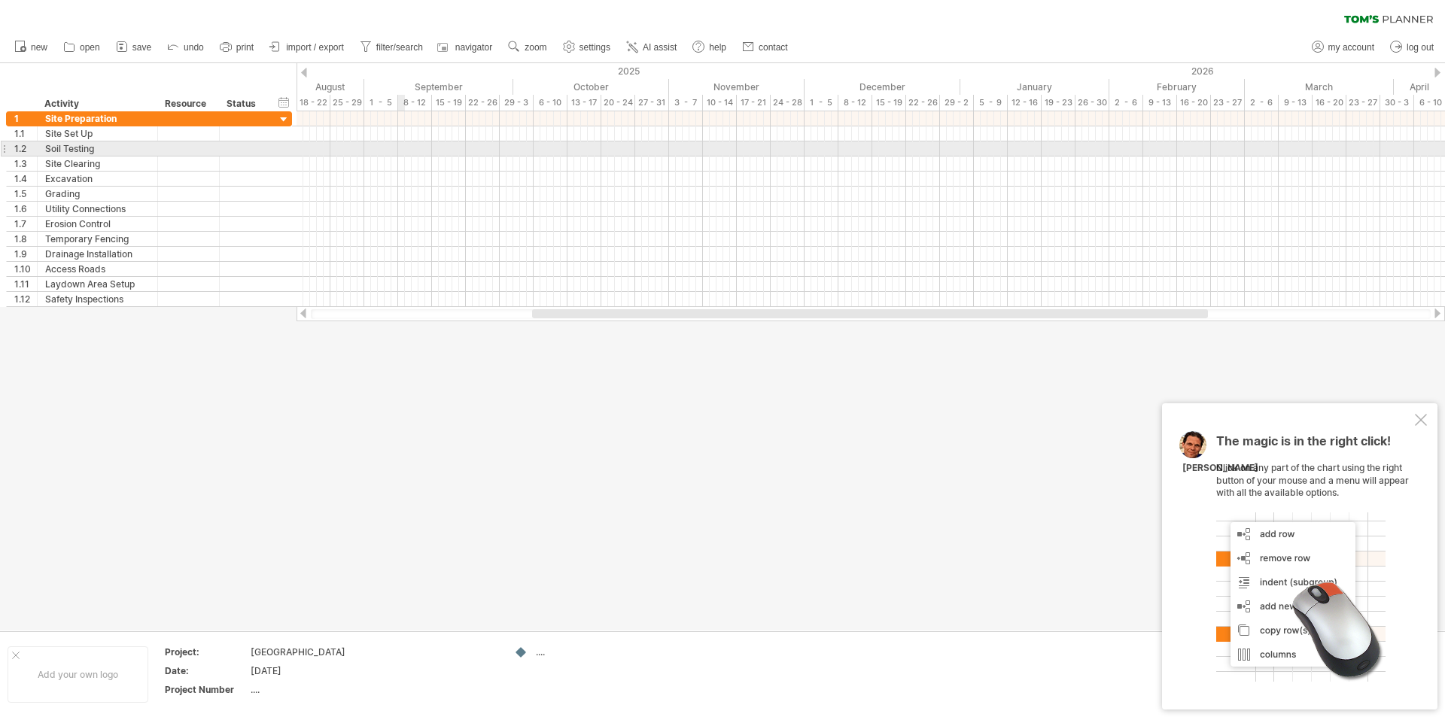
click at [399, 148] on div at bounding box center [871, 148] width 1148 height 15
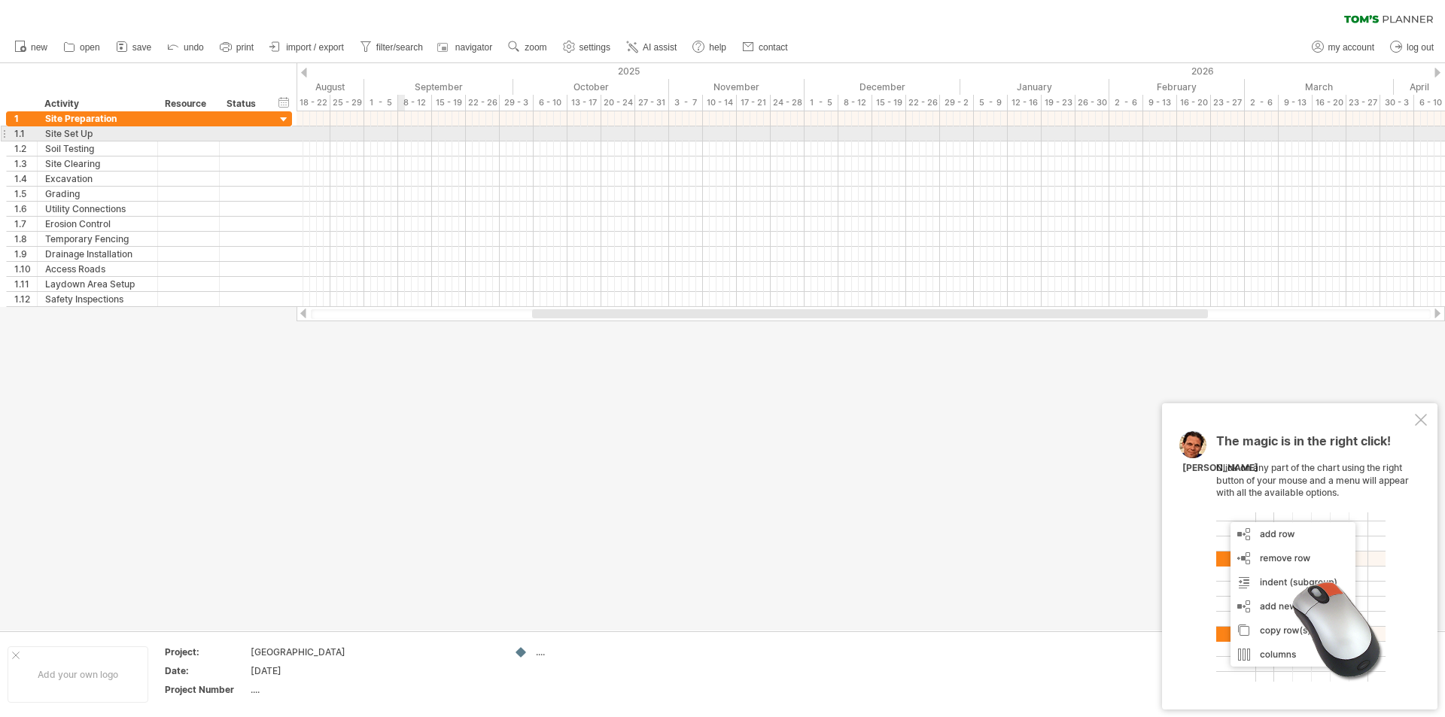
click at [398, 135] on div at bounding box center [871, 133] width 1148 height 15
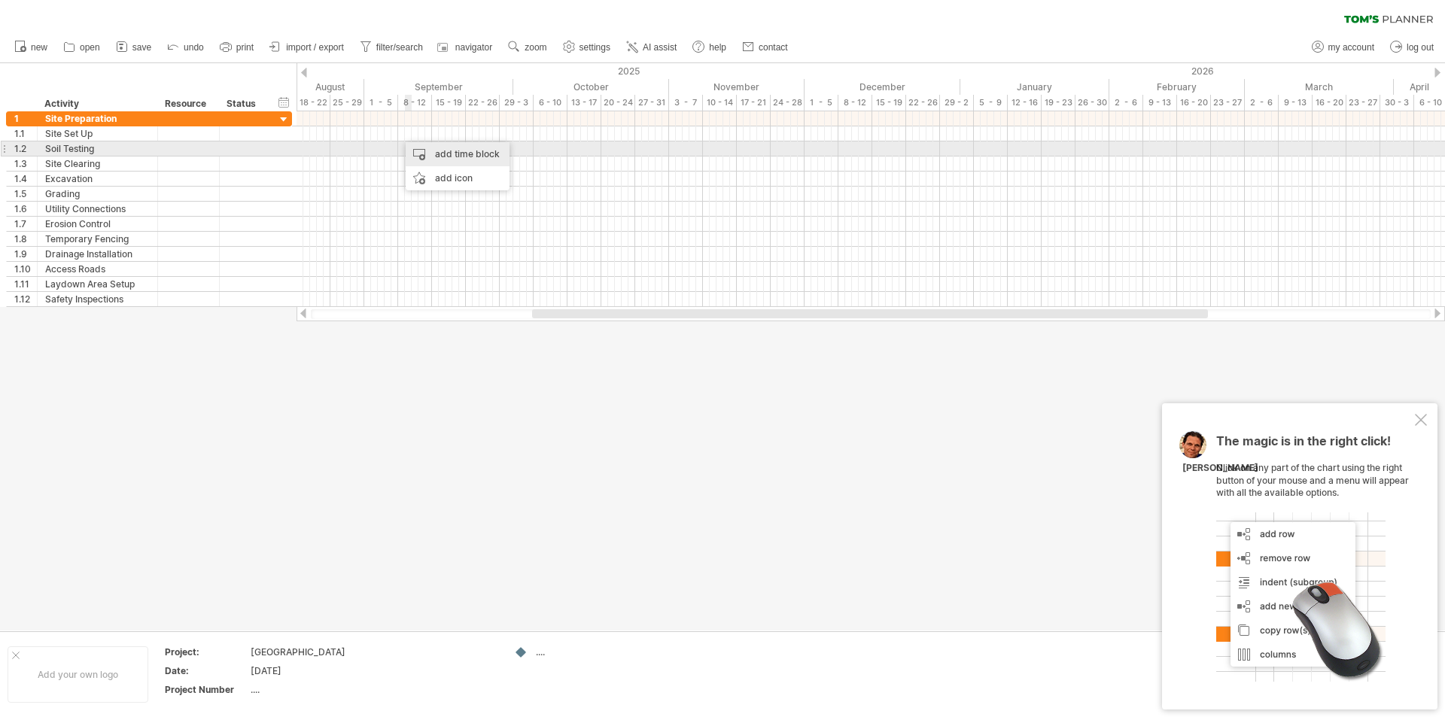
click at [414, 153] on div "add time block" at bounding box center [458, 154] width 104 height 24
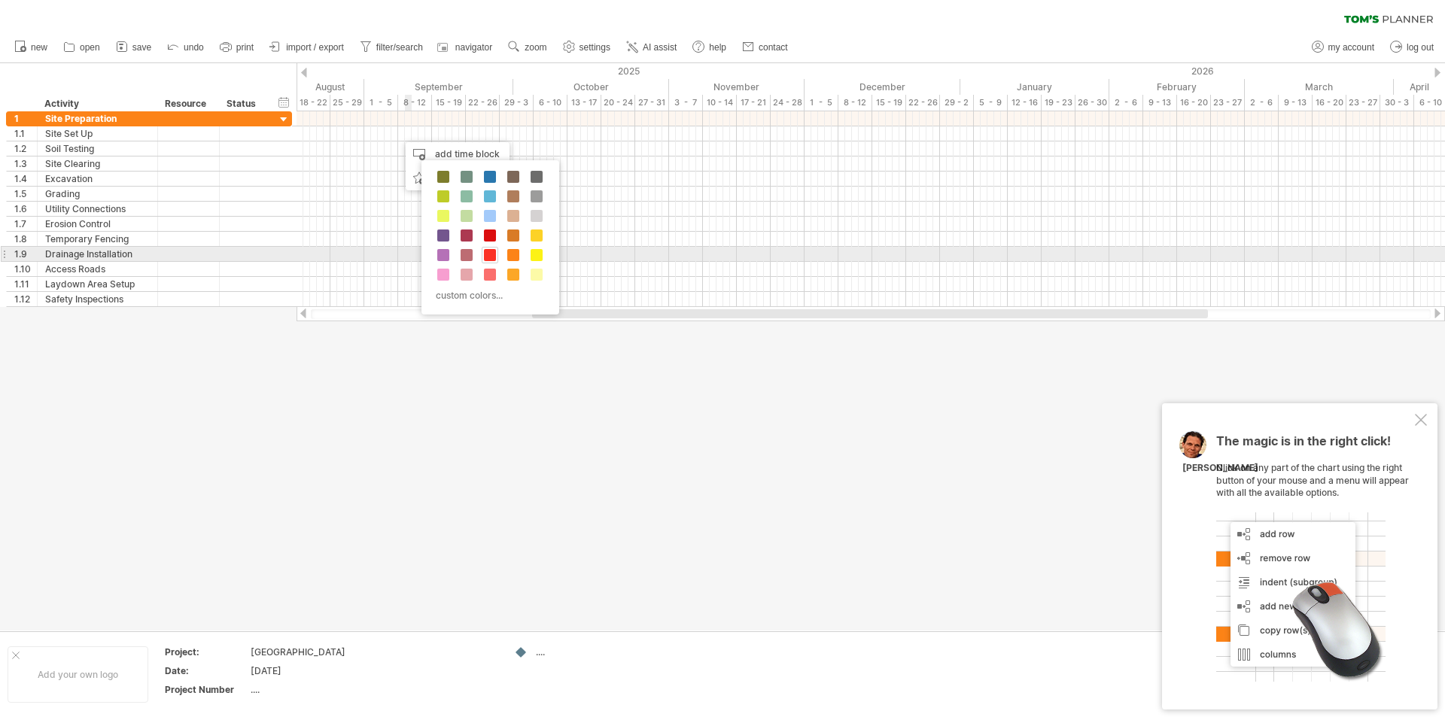
click at [489, 250] on span at bounding box center [490, 255] width 12 height 12
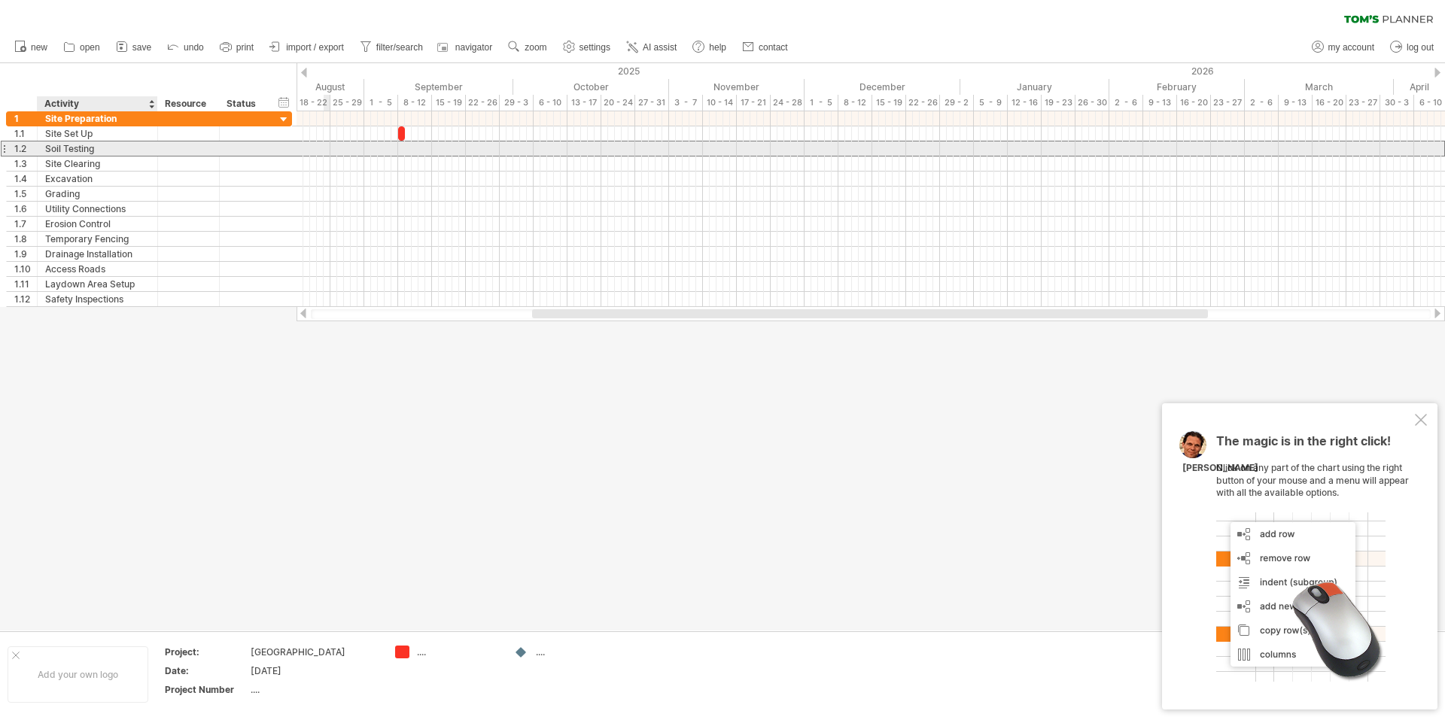
click at [103, 150] on div "Soil Testing" at bounding box center [97, 148] width 105 height 14
type input "********"
click at [400, 150] on div at bounding box center [871, 149] width 1148 height 16
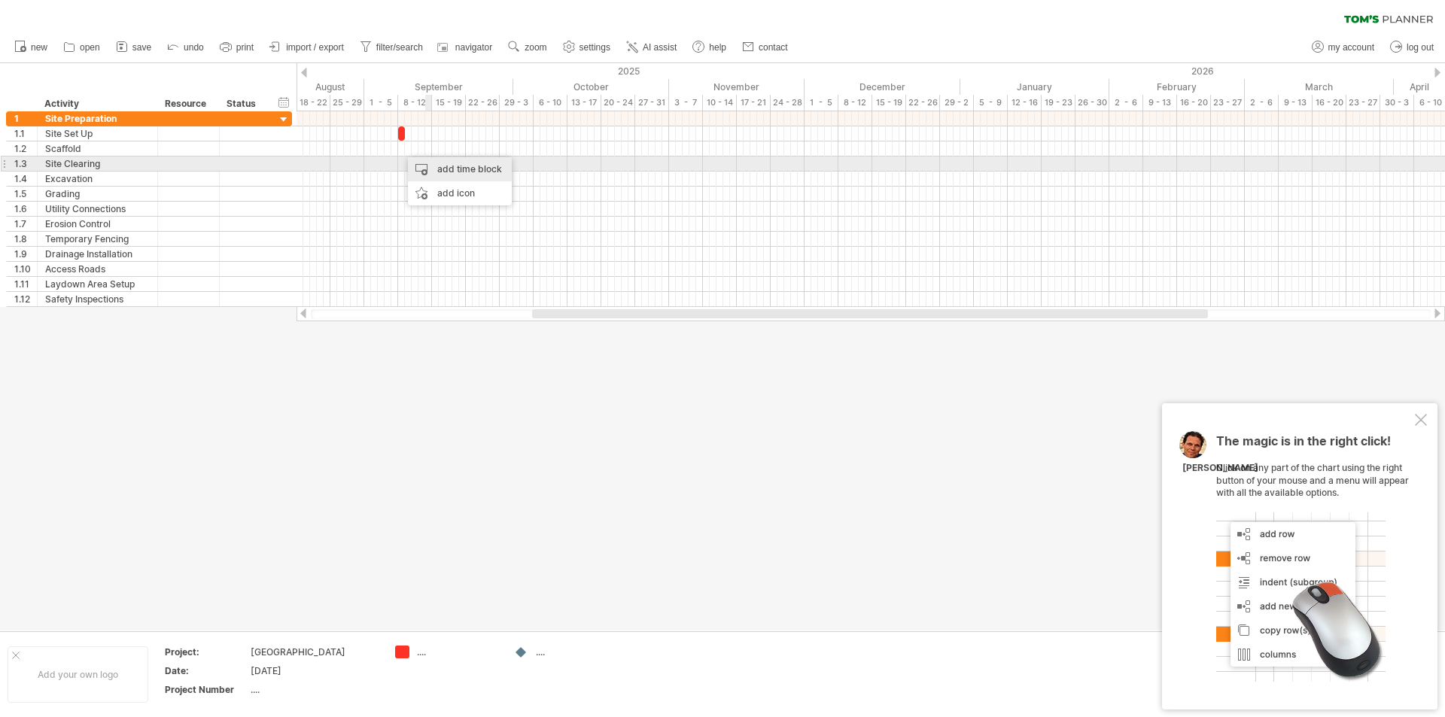
click at [437, 169] on div "add time block" at bounding box center [460, 169] width 104 height 24
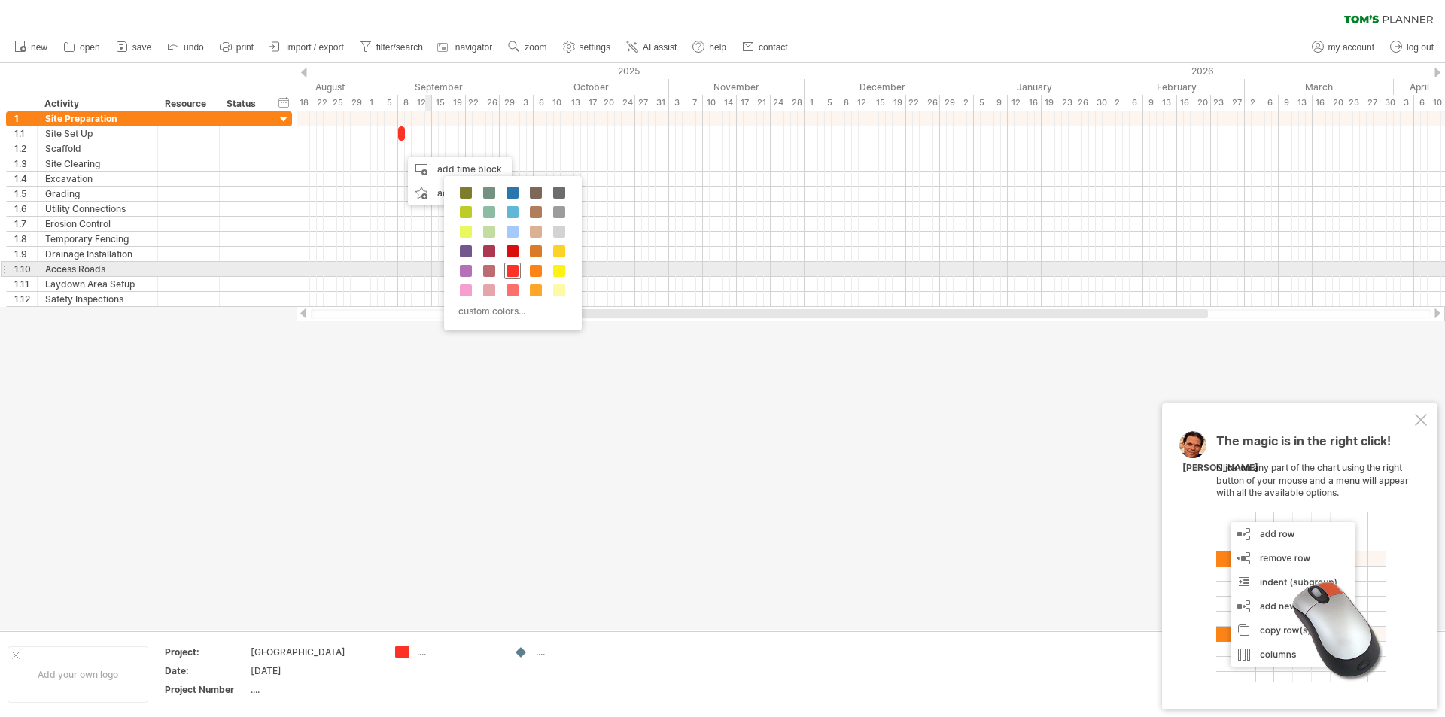
click at [515, 269] on span at bounding box center [513, 271] width 12 height 12
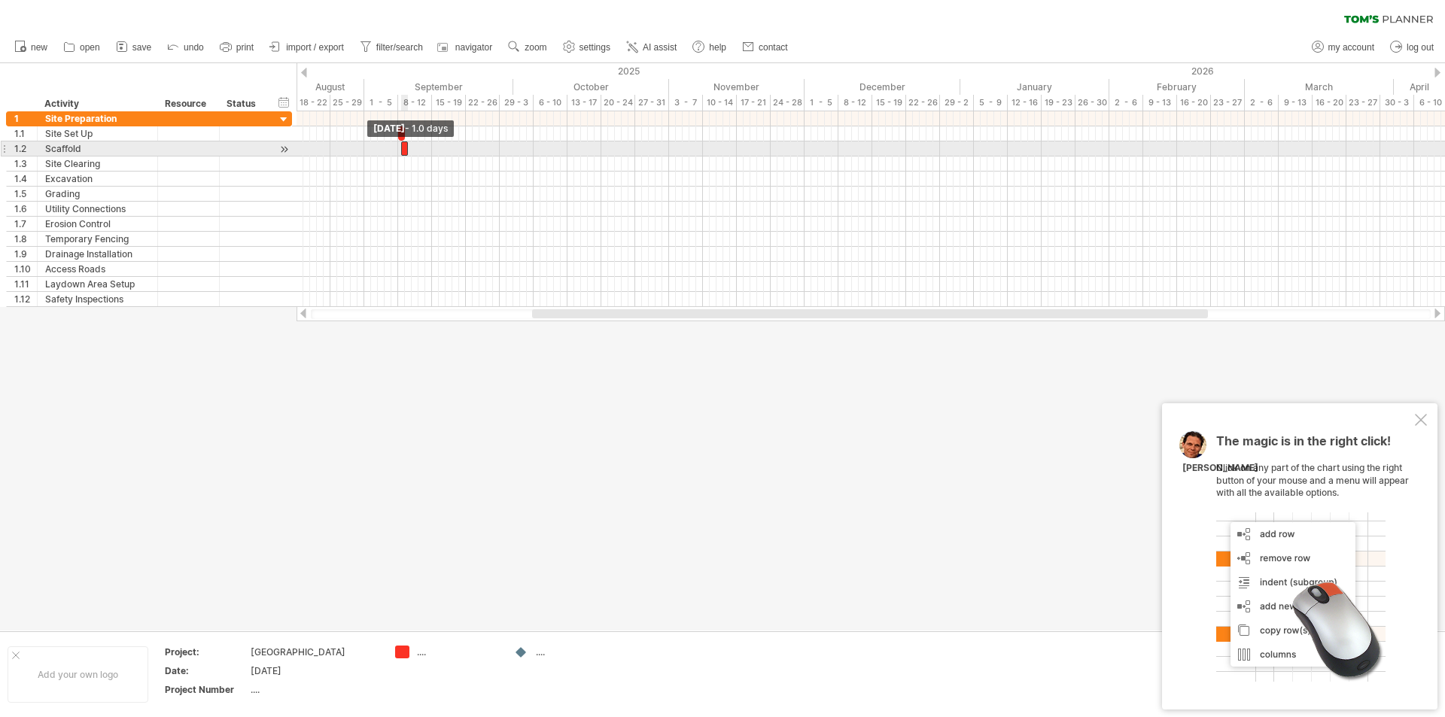
click at [402, 153] on span at bounding box center [401, 148] width 6 height 14
click at [404, 152] on div at bounding box center [404, 148] width 7 height 14
click at [398, 148] on div at bounding box center [397, 148] width 7 height 14
click at [399, 152] on span at bounding box center [401, 148] width 6 height 14
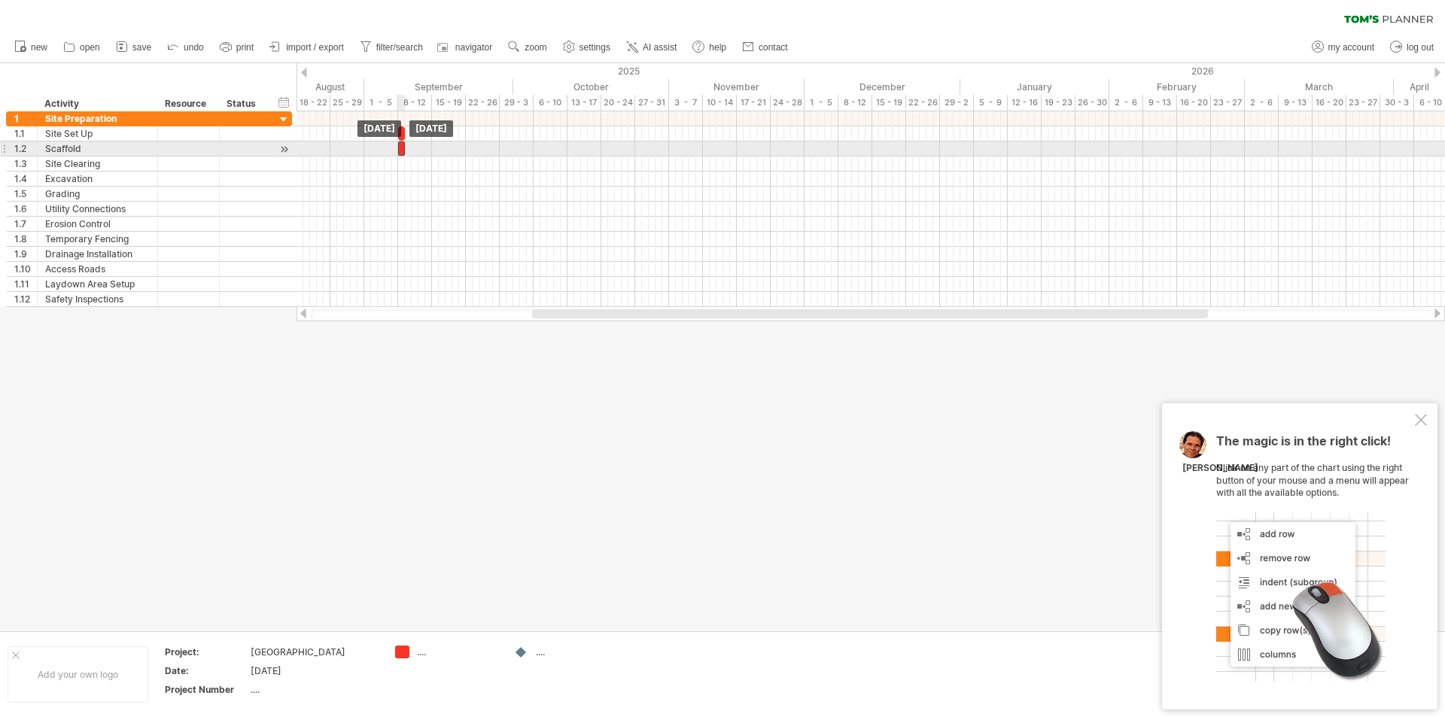
click at [401, 151] on div at bounding box center [401, 148] width 7 height 14
click at [403, 151] on span at bounding box center [405, 148] width 6 height 14
click at [404, 151] on span at bounding box center [405, 148] width 6 height 14
drag, startPoint x: 406, startPoint y: 150, endPoint x: 434, endPoint y: 145, distance: 27.5
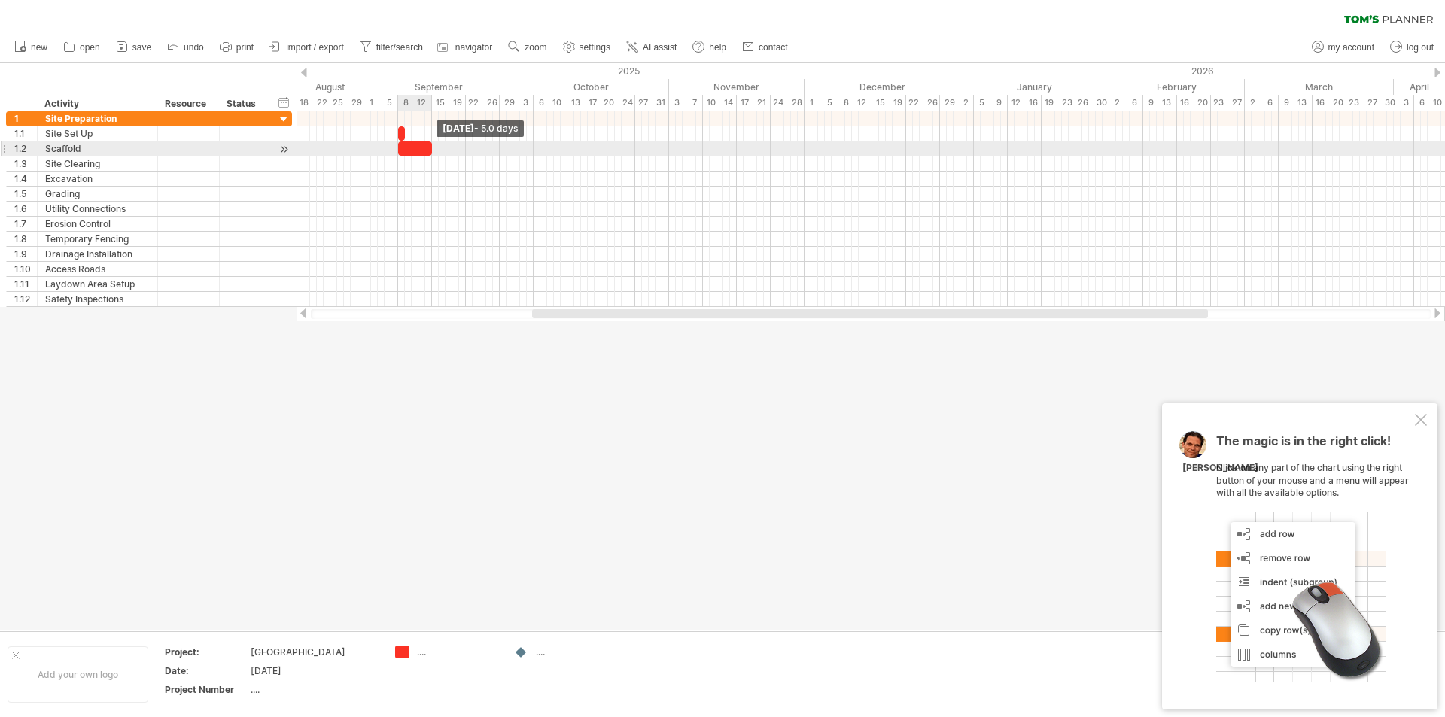
click at [434, 145] on span at bounding box center [432, 148] width 6 height 14
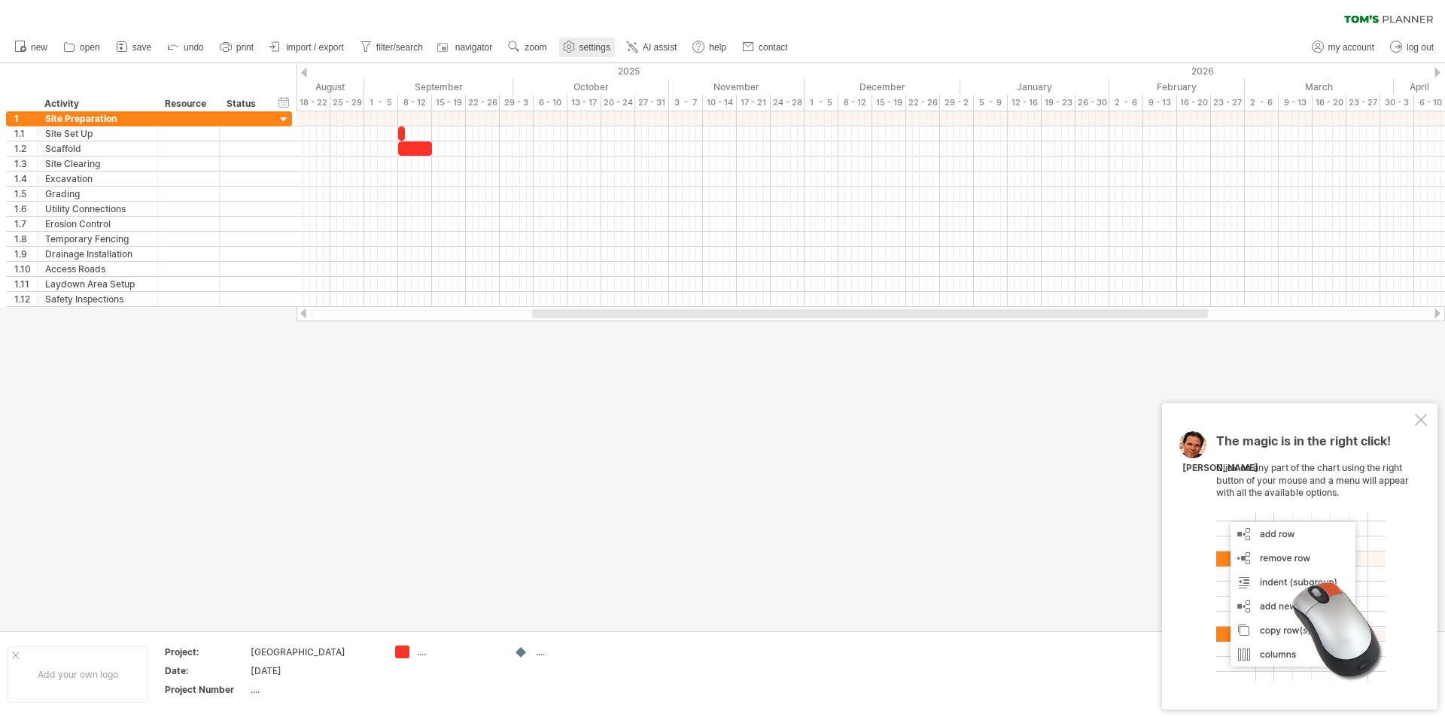
click at [602, 50] on span "settings" at bounding box center [595, 47] width 31 height 11
select select "*"
select select "**"
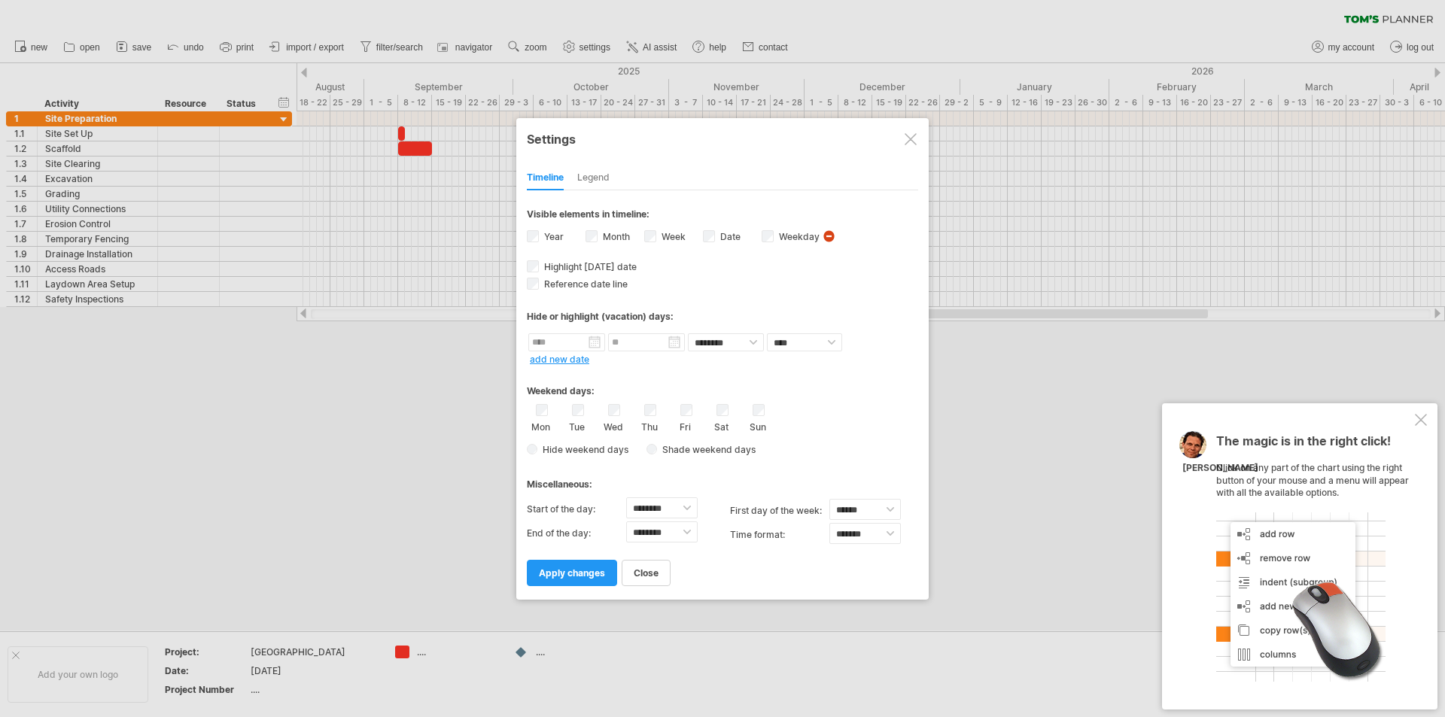
click at [455, 531] on div at bounding box center [722, 358] width 1445 height 717
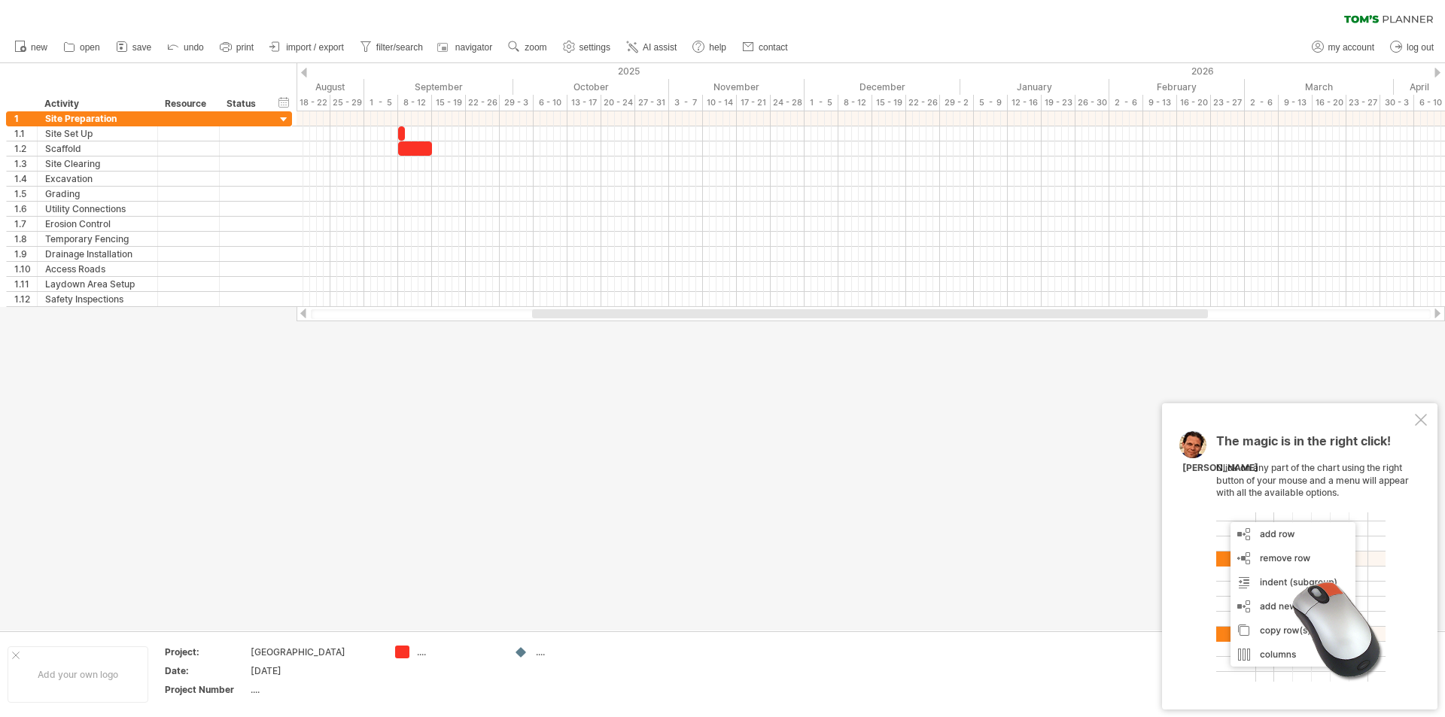
click at [463, 504] on div at bounding box center [722, 346] width 1445 height 567
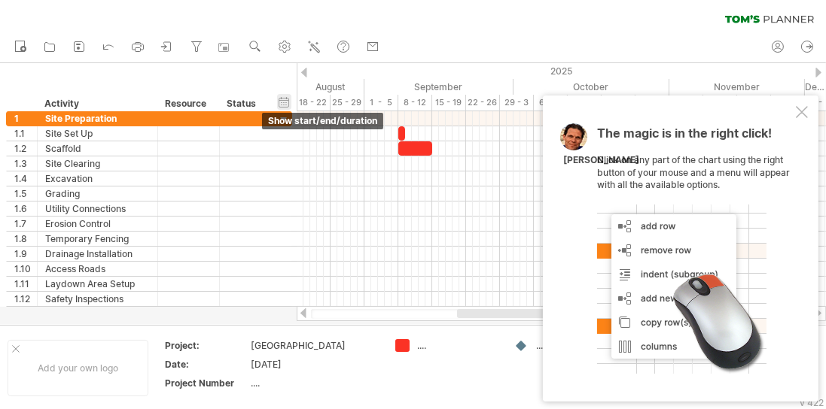
click at [283, 99] on div "hide start/end/duration show start/end/duration" at bounding box center [284, 102] width 14 height 16
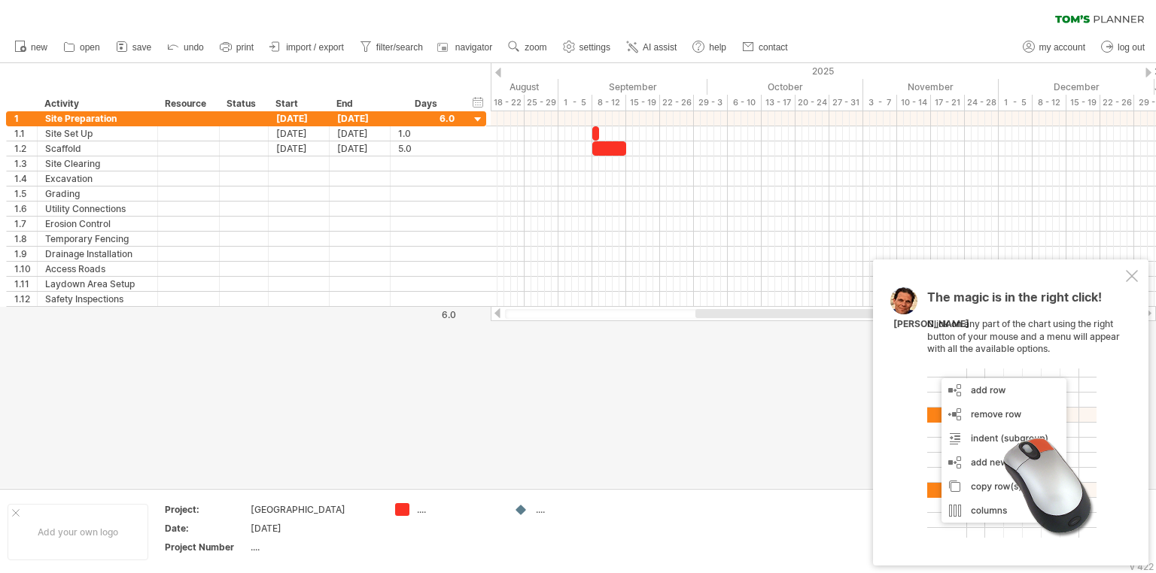
click at [595, 47] on span "settings" at bounding box center [595, 47] width 31 height 11
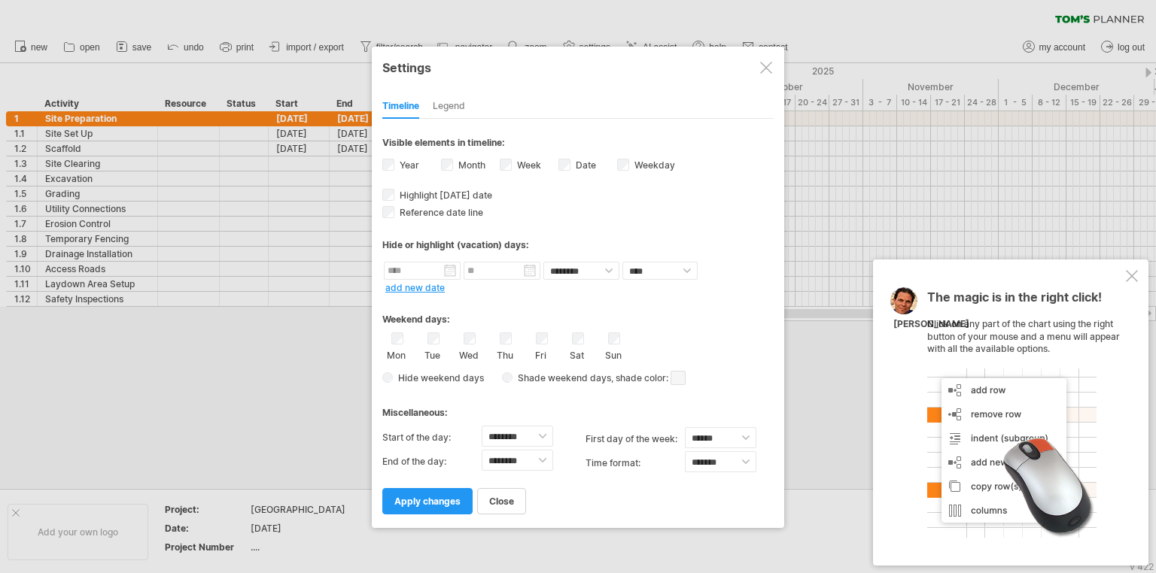
click at [604, 339] on div "Sun" at bounding box center [613, 347] width 19 height 29
click at [442, 507] on link "apply changes" at bounding box center [427, 501] width 90 height 26
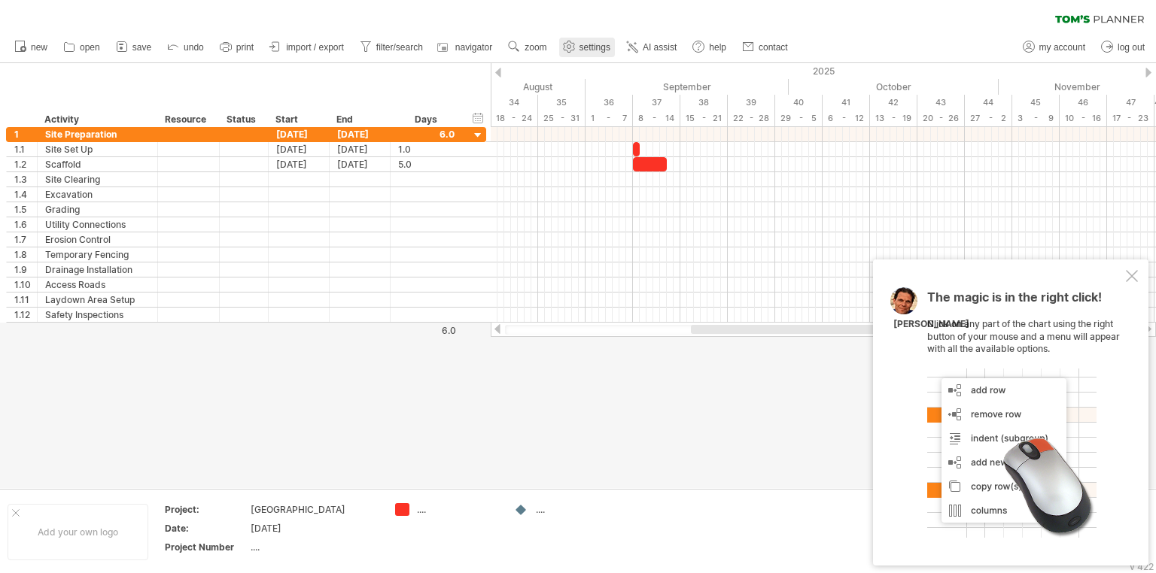
click at [613, 48] on link "settings" at bounding box center [587, 48] width 56 height 20
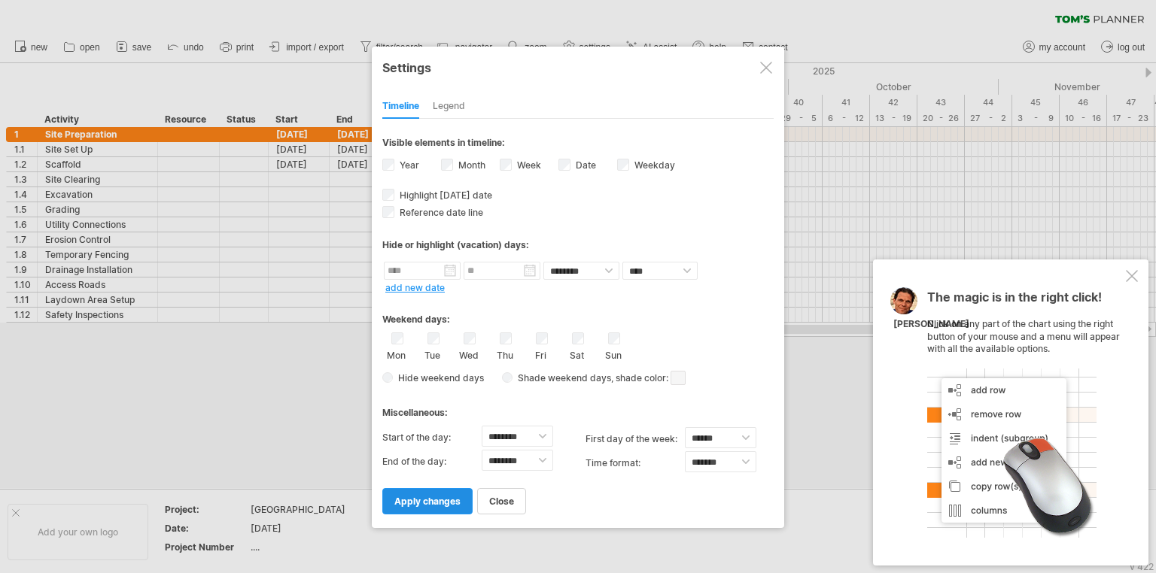
click at [424, 497] on span "apply changes" at bounding box center [427, 501] width 66 height 11
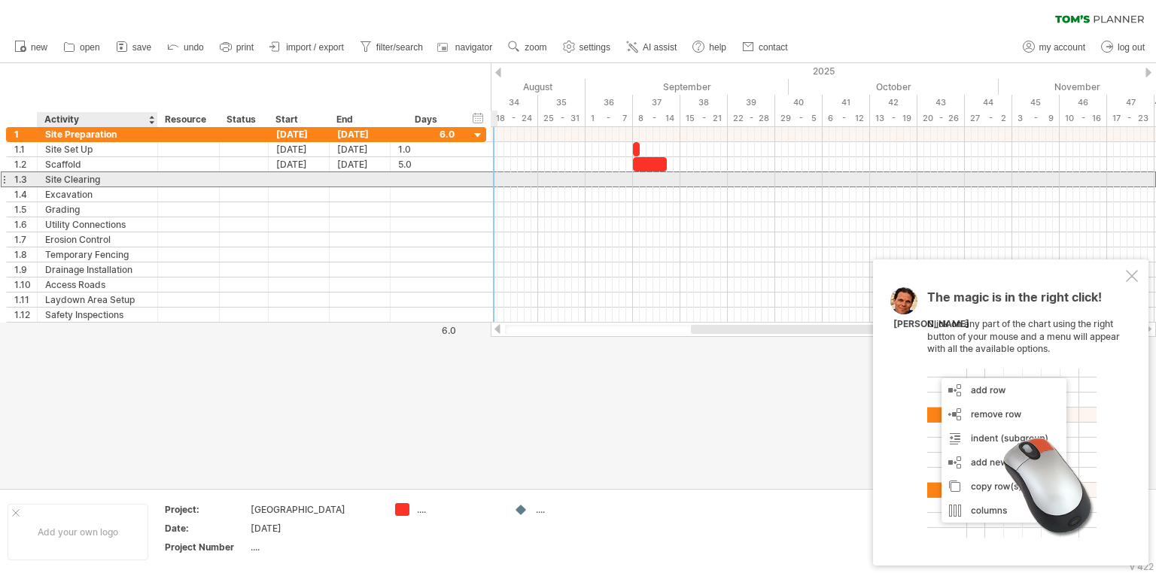
click at [103, 181] on div "Site Clearing" at bounding box center [97, 179] width 105 height 14
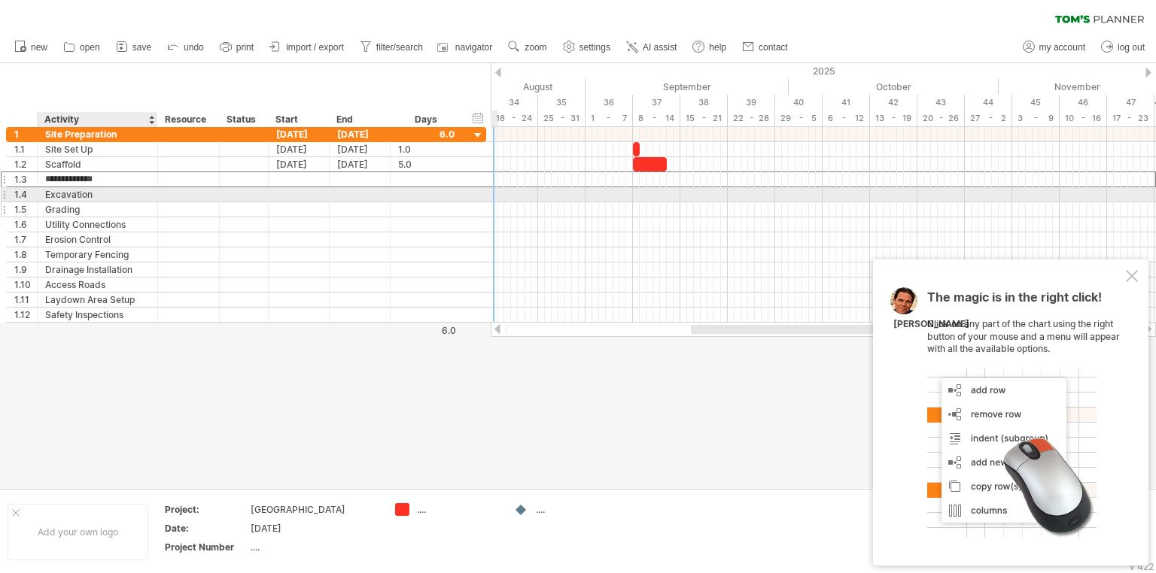
type input "**********"
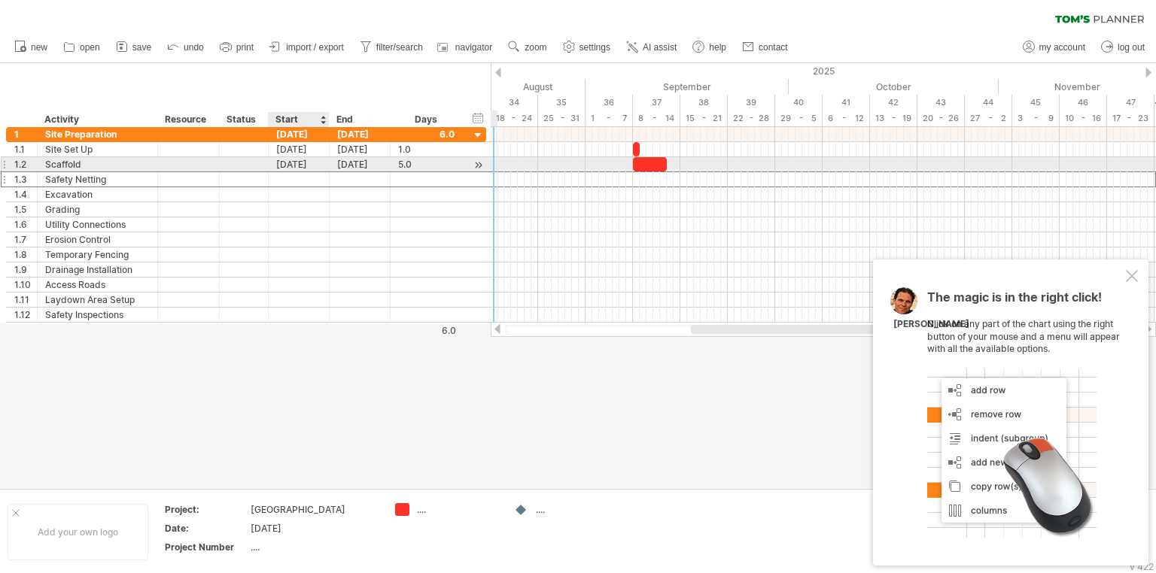
click at [297, 172] on div at bounding box center [299, 179] width 61 height 14
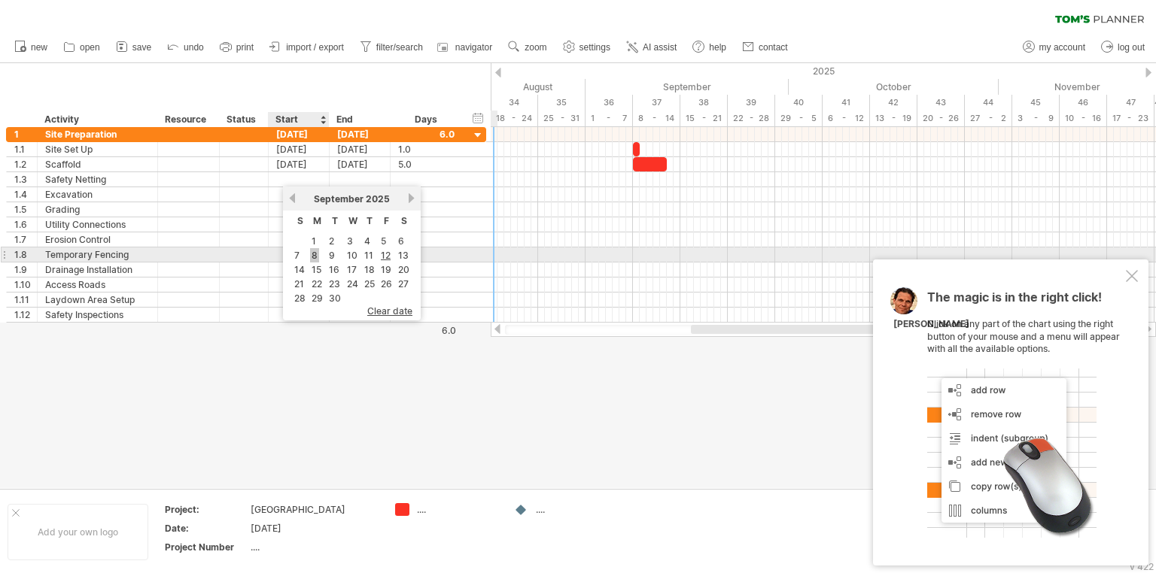
click at [312, 256] on link "8" at bounding box center [314, 255] width 9 height 14
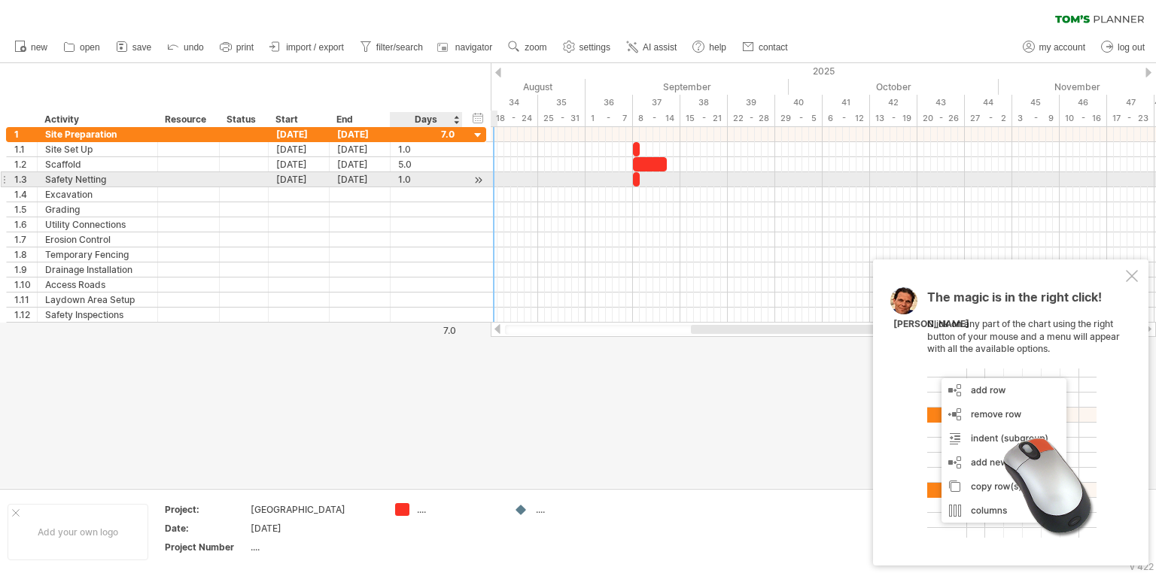
click at [479, 179] on div at bounding box center [478, 180] width 14 height 16
click at [479, 178] on div at bounding box center [478, 180] width 14 height 16
click at [479, 175] on div at bounding box center [478, 180] width 14 height 16
click at [400, 179] on div "1.0" at bounding box center [426, 179] width 56 height 14
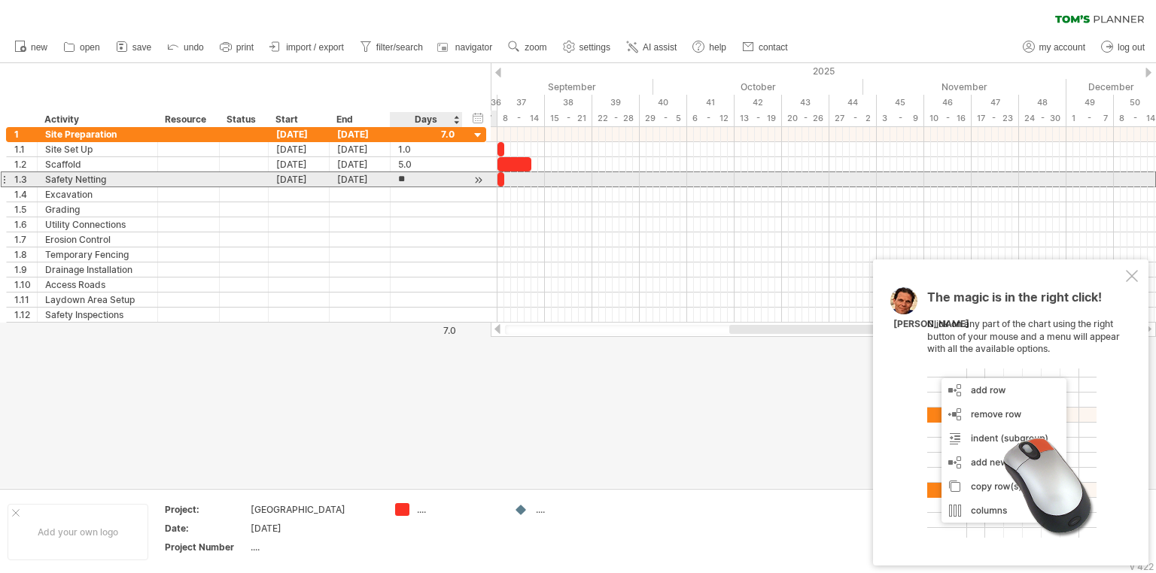
type input "***"
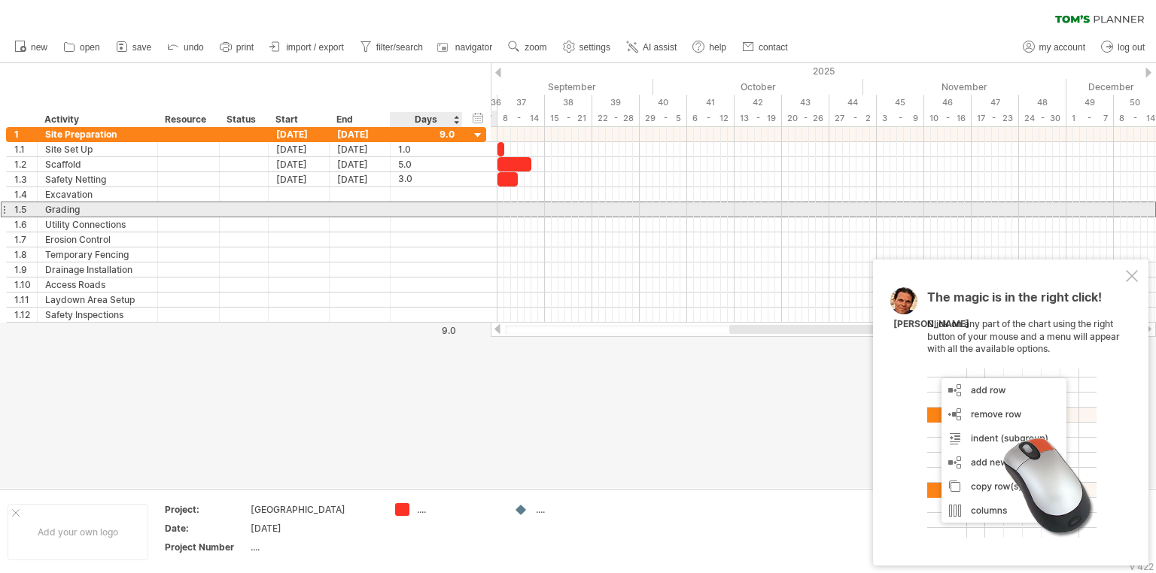
click at [422, 208] on div at bounding box center [426, 209] width 56 height 14
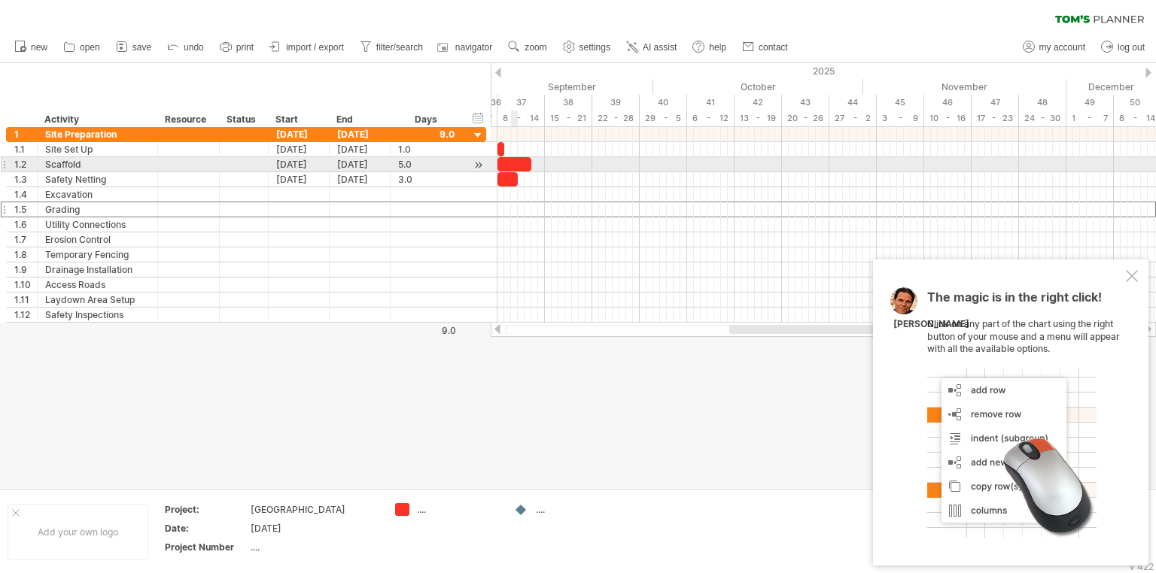
scroll to position [0, 0]
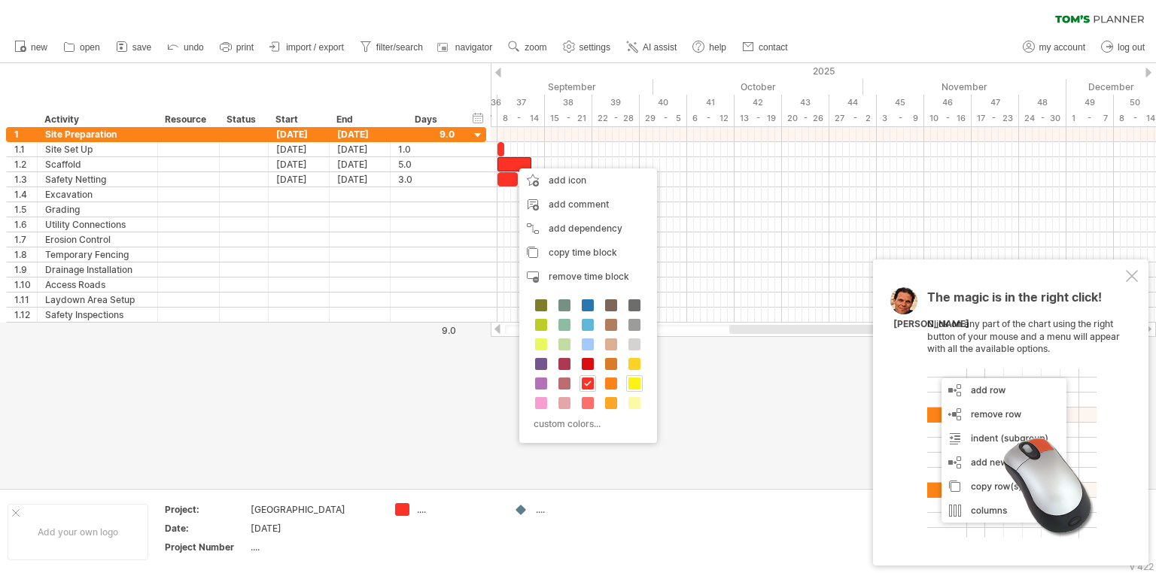
click at [636, 382] on span at bounding box center [634, 384] width 12 height 12
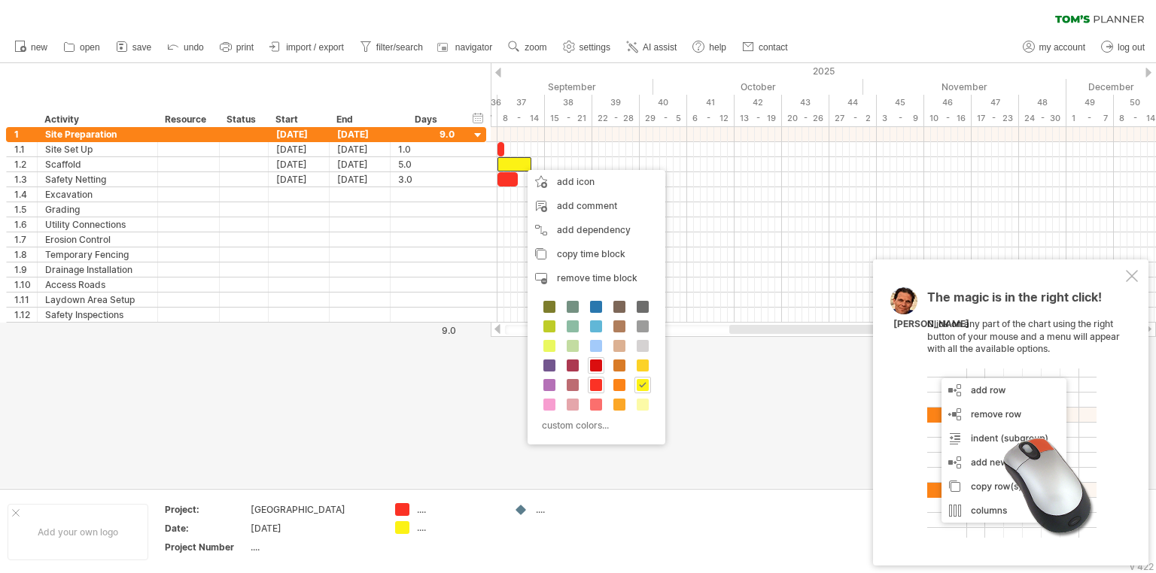
click at [596, 367] on span at bounding box center [596, 366] width 12 height 12
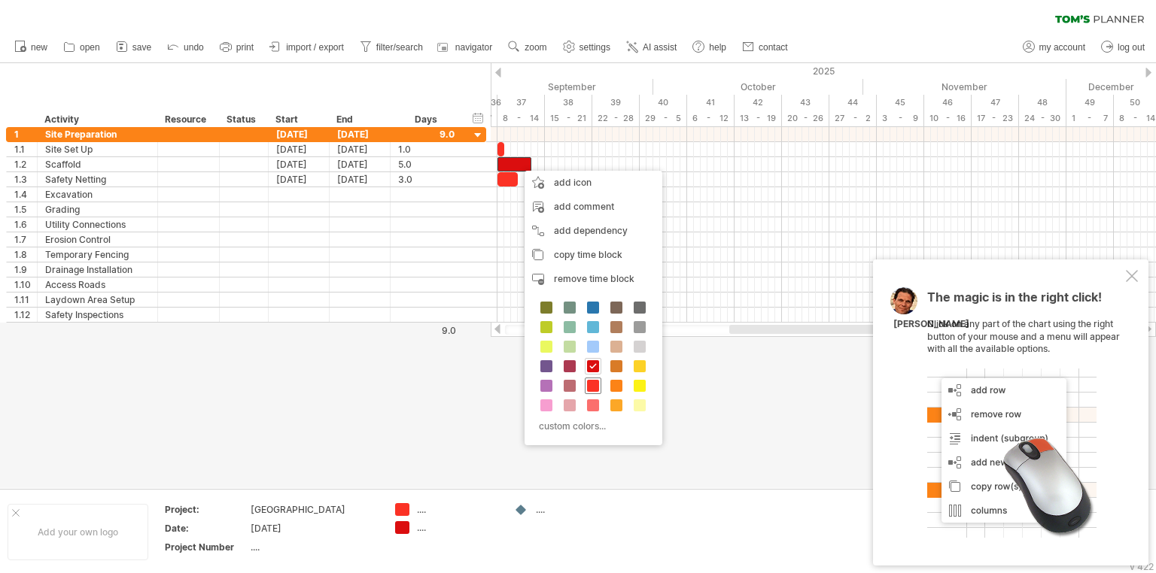
click at [595, 385] on span at bounding box center [593, 386] width 12 height 12
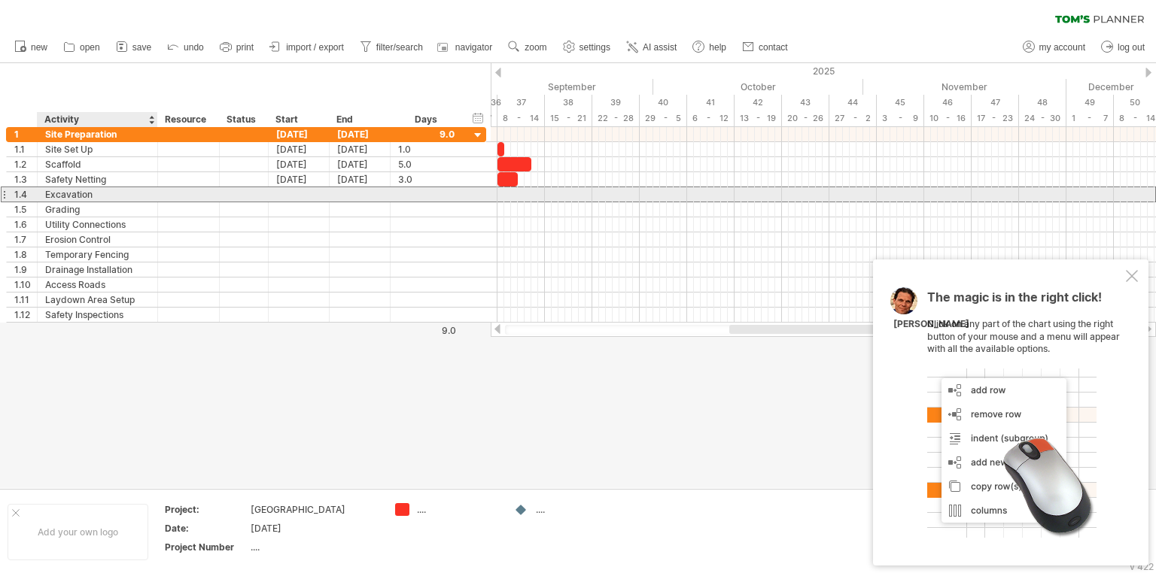
click at [82, 195] on div "Excavation" at bounding box center [97, 194] width 105 height 14
type input "*"
type input "**********"
click at [287, 189] on div at bounding box center [299, 194] width 61 height 14
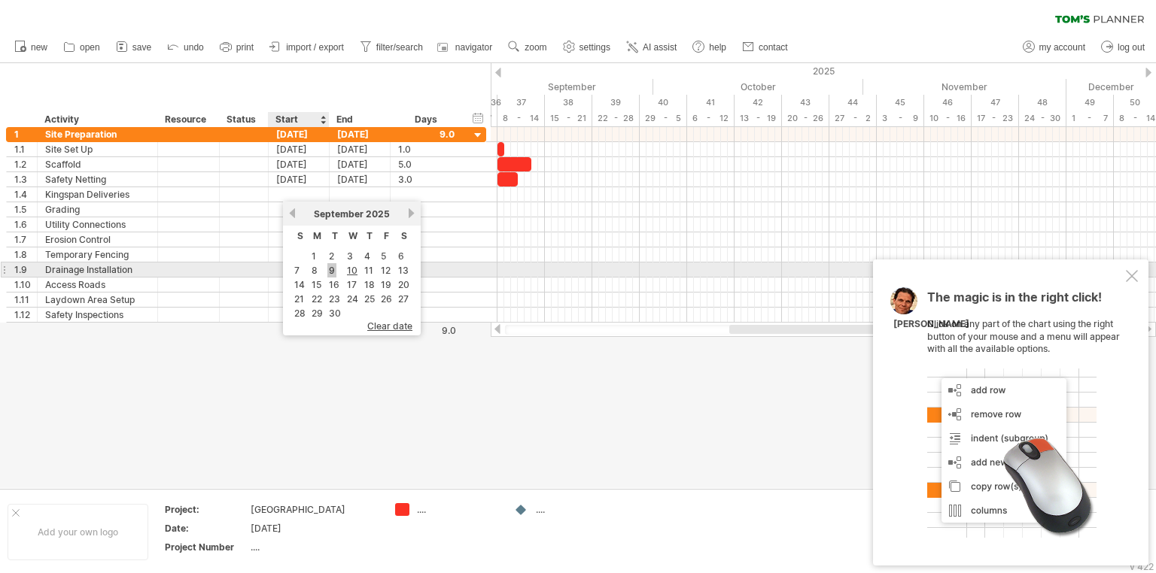
click at [327, 268] on link "9" at bounding box center [331, 270] width 9 height 14
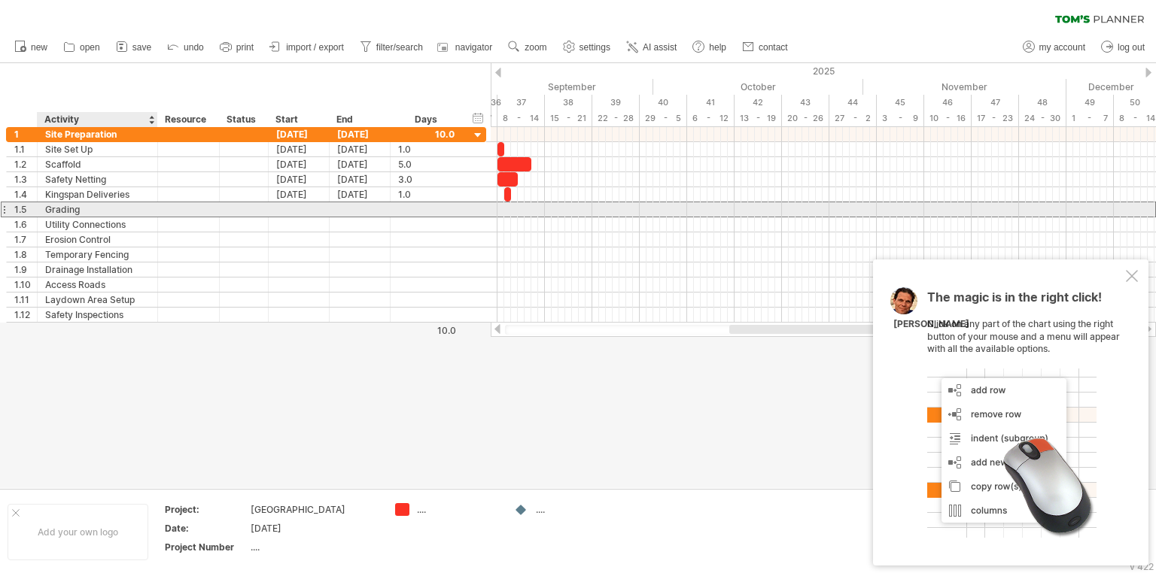
click at [108, 208] on div "Grading" at bounding box center [97, 209] width 105 height 14
click at [108, 208] on input "*******" at bounding box center [97, 209] width 105 height 14
type input "*"
type input "**********"
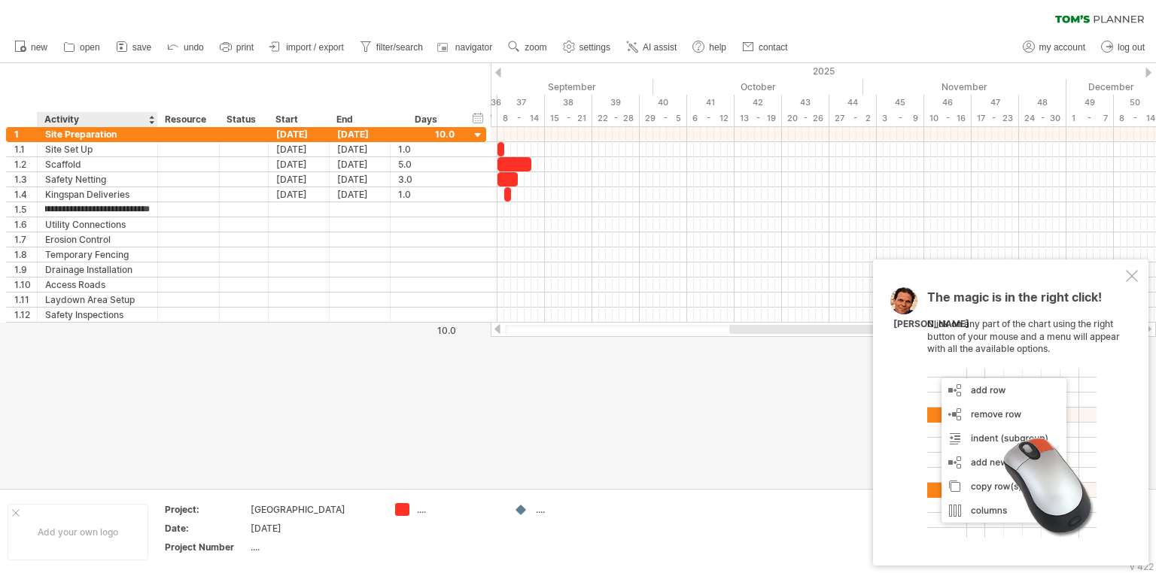
scroll to position [0, 0]
click at [164, 391] on div at bounding box center [578, 275] width 1156 height 425
click at [186, 120] on div "Resource" at bounding box center [188, 119] width 46 height 15
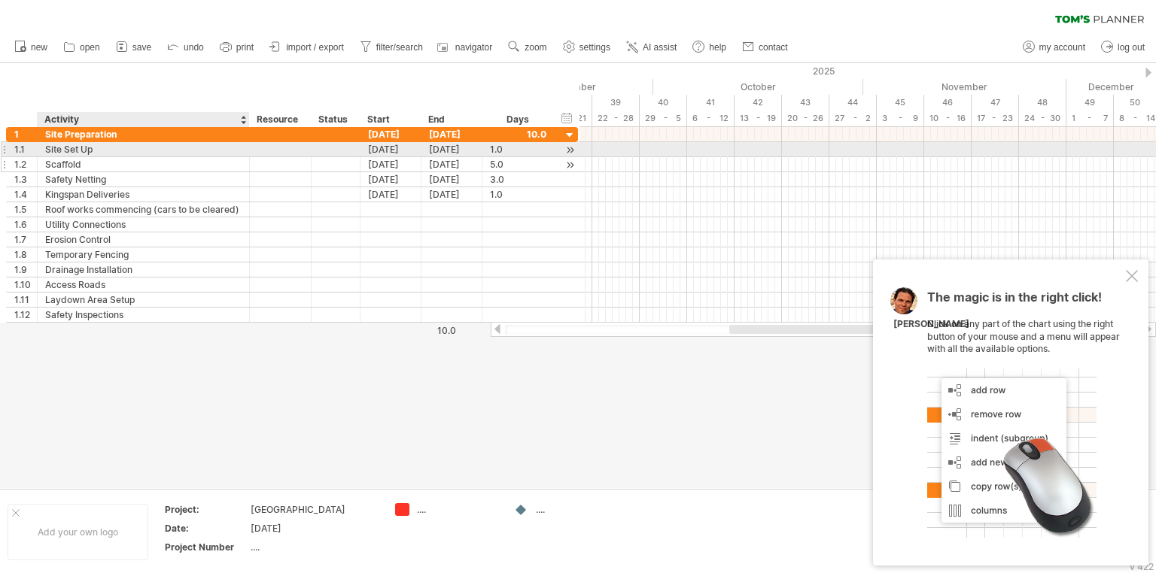
drag, startPoint x: 155, startPoint y: 151, endPoint x: 247, endPoint y: 166, distance: 93.0
click at [247, 166] on div "**********" at bounding box center [292, 225] width 572 height 196
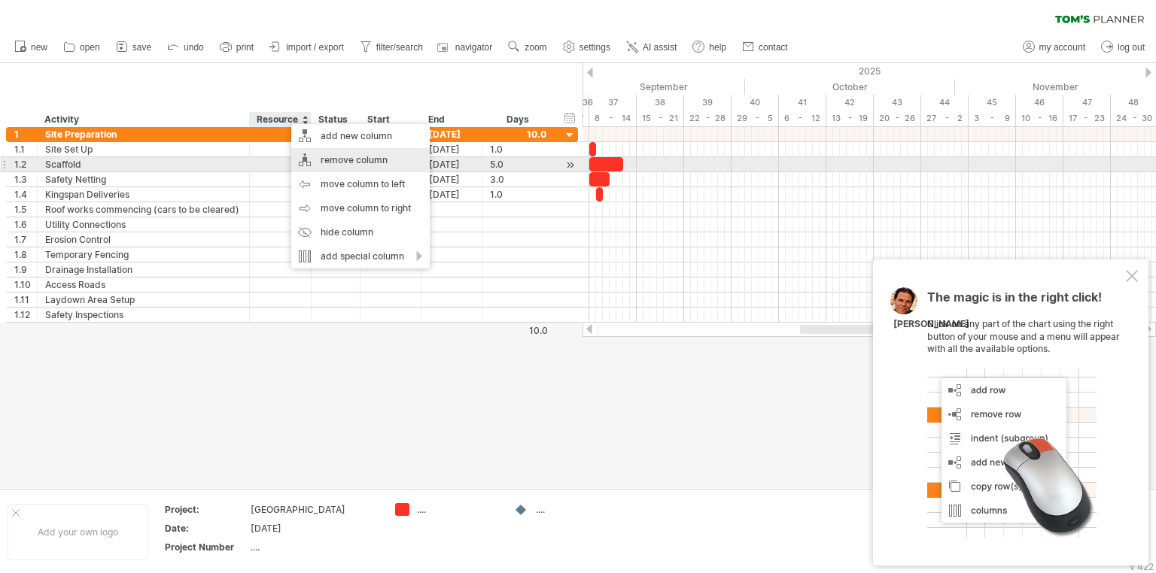
click at [315, 160] on div "remove column" at bounding box center [360, 160] width 138 height 24
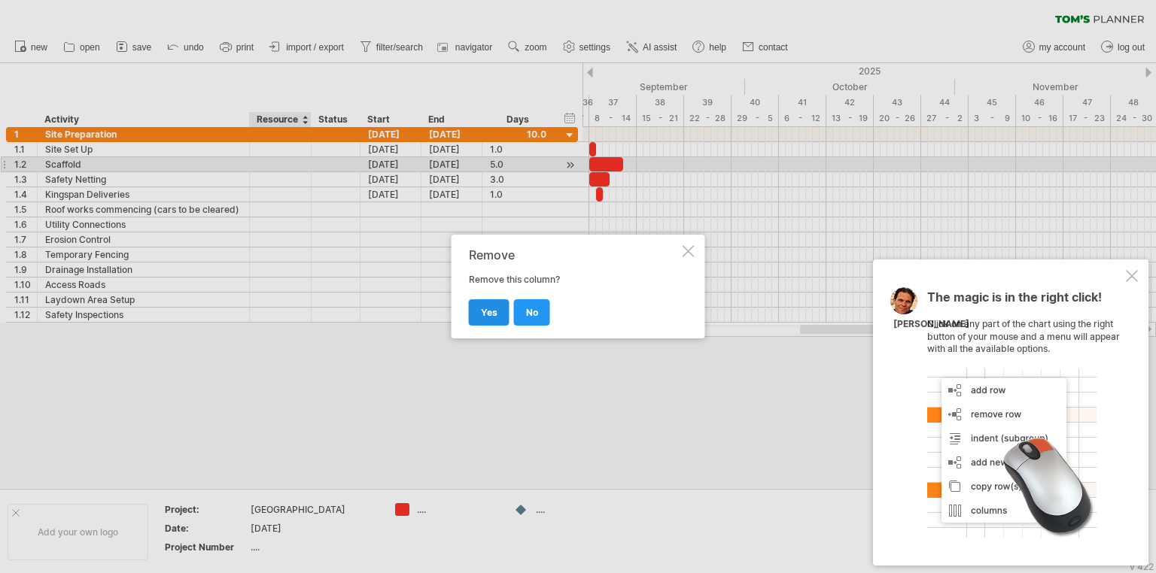
click at [497, 312] on link "yes" at bounding box center [489, 313] width 41 height 26
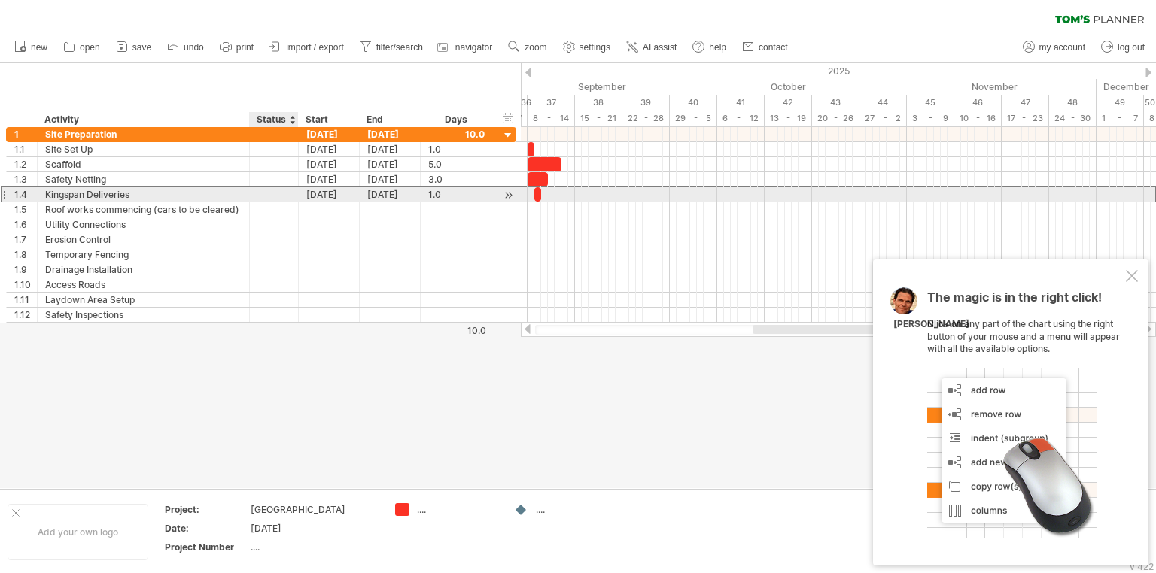
click at [264, 194] on div at bounding box center [273, 194] width 33 height 14
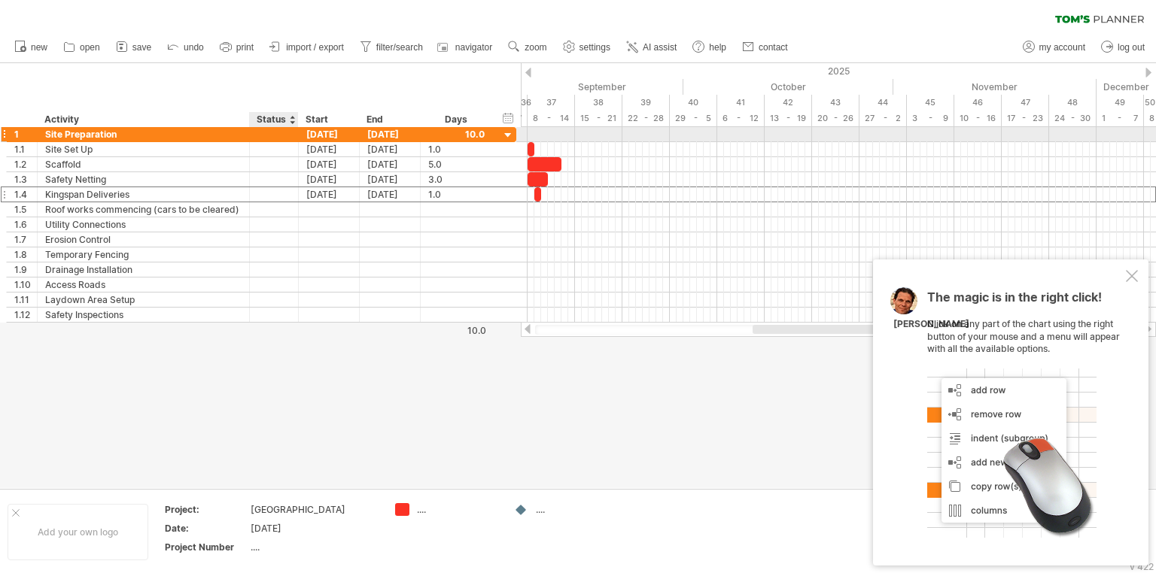
click at [272, 132] on div at bounding box center [273, 134] width 33 height 14
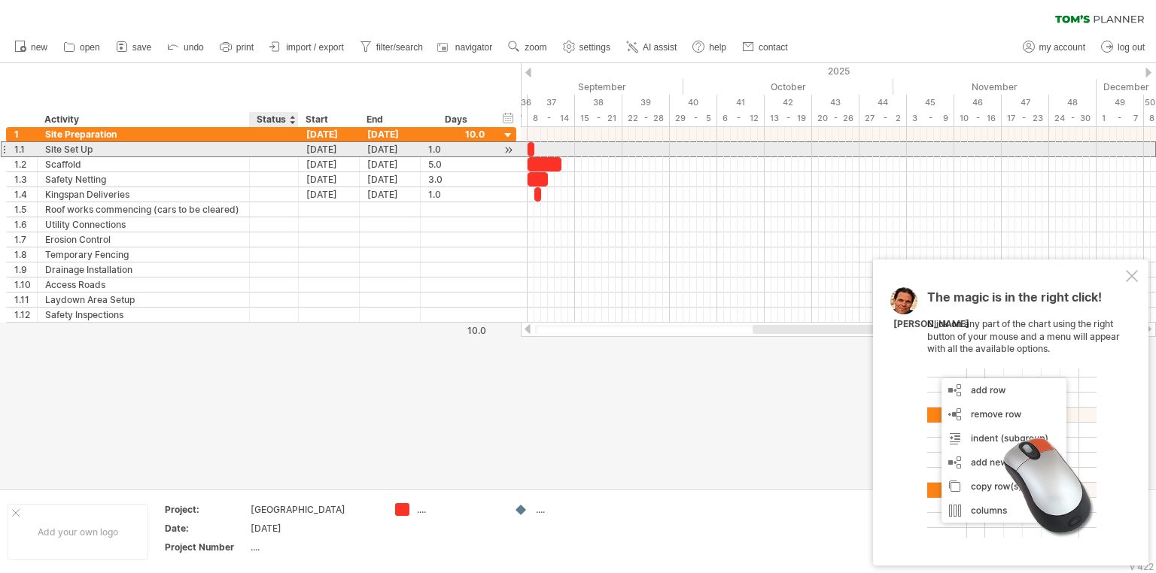
click at [263, 149] on div at bounding box center [273, 149] width 33 height 14
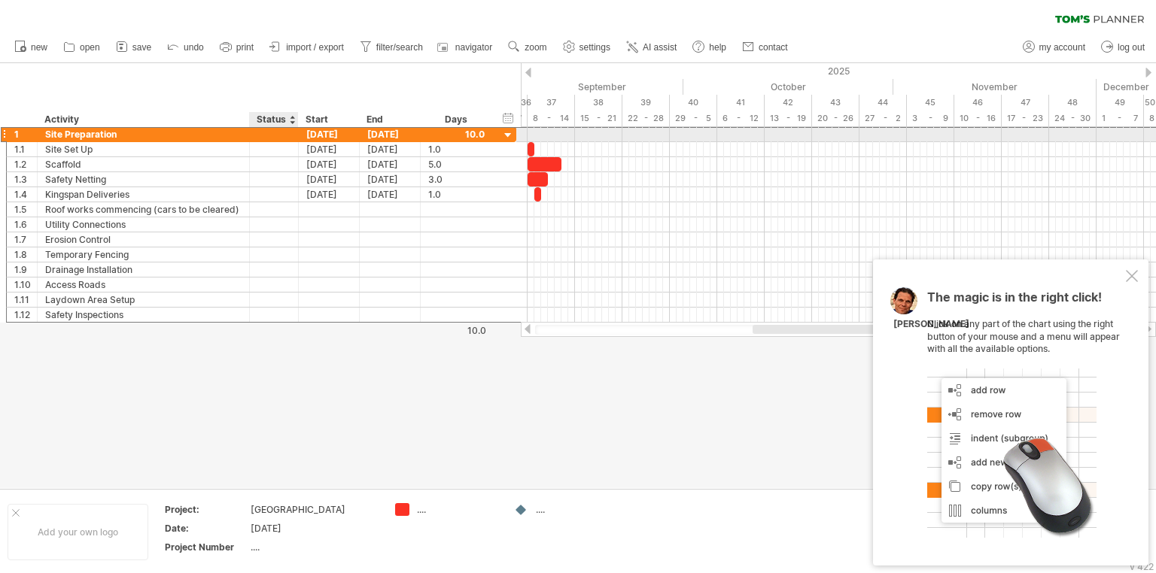
click at [262, 131] on div at bounding box center [273, 134] width 33 height 14
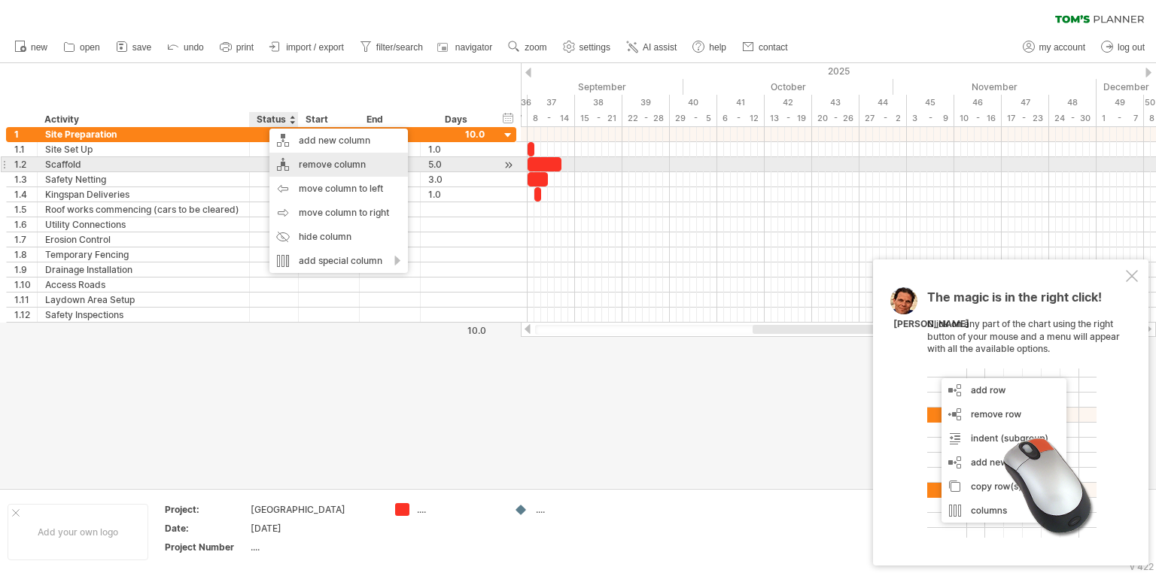
click at [318, 164] on div "remove column" at bounding box center [338, 165] width 138 height 24
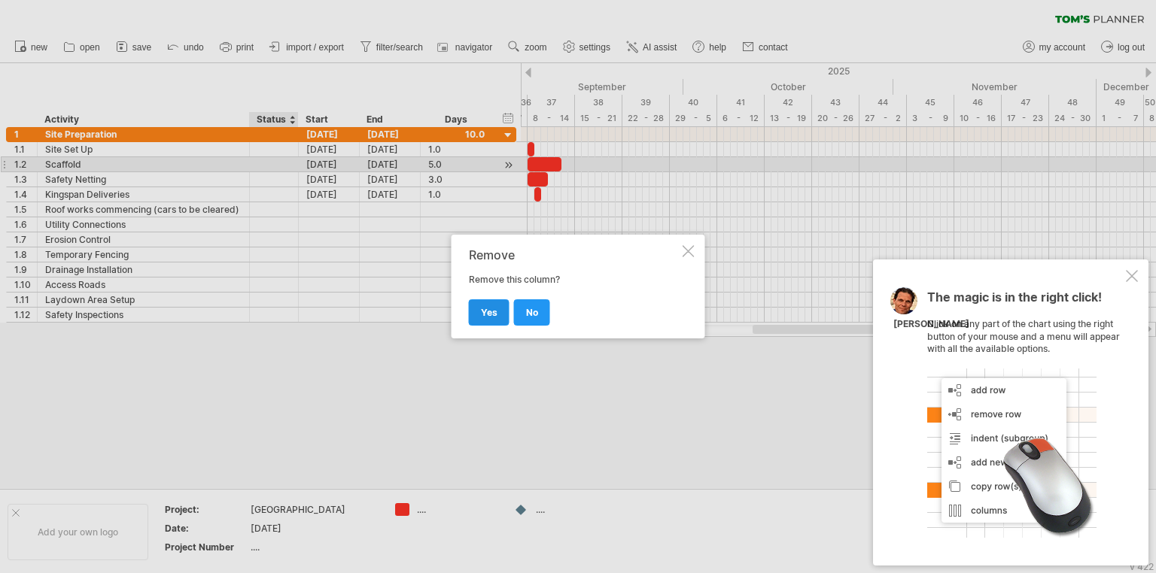
click at [476, 312] on link "yes" at bounding box center [489, 313] width 41 height 26
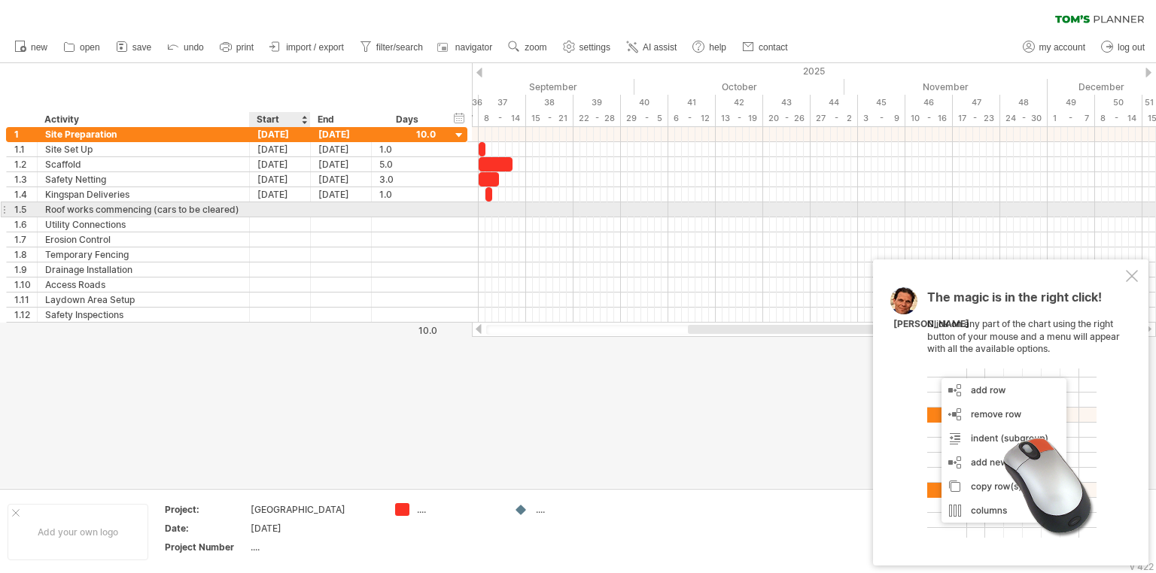
click at [289, 211] on div at bounding box center [280, 209] width 61 height 14
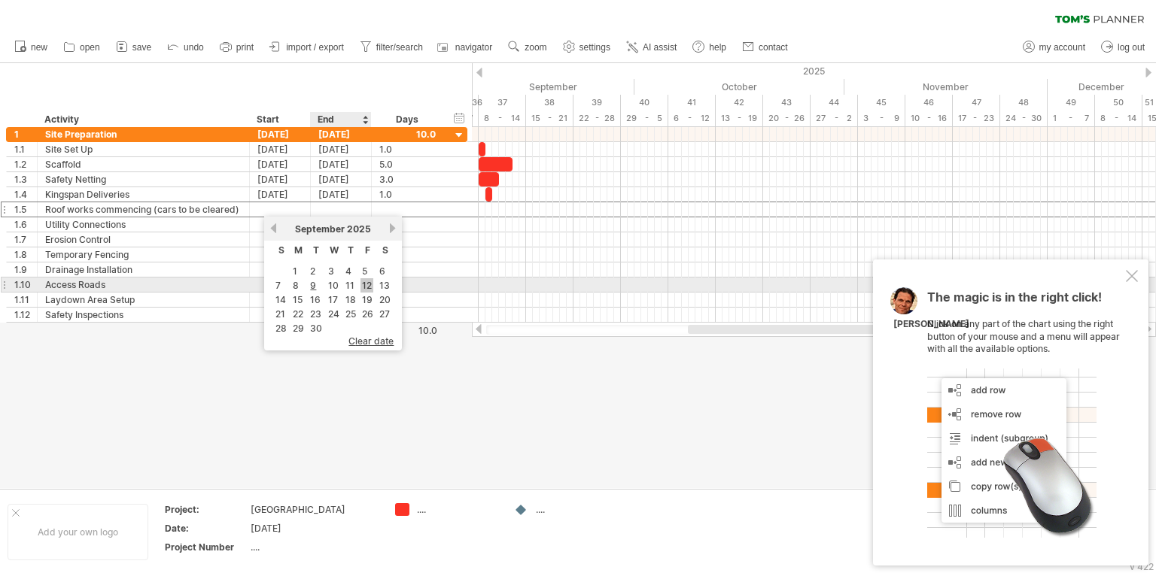
click at [366, 284] on link "12" at bounding box center [367, 285] width 13 height 14
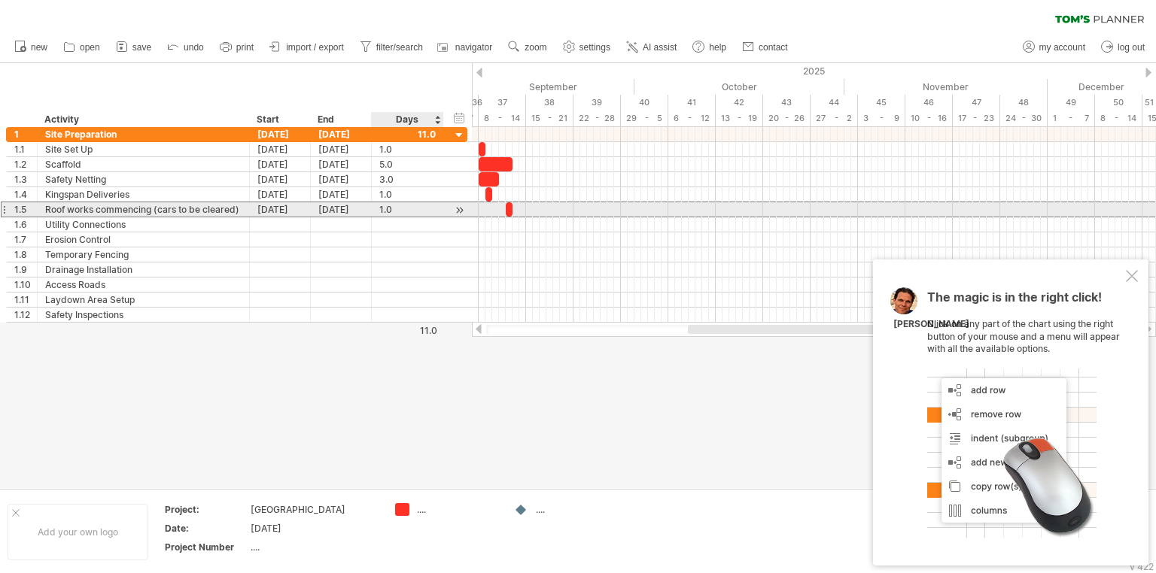
click at [403, 210] on div "1.0" at bounding box center [407, 209] width 56 height 14
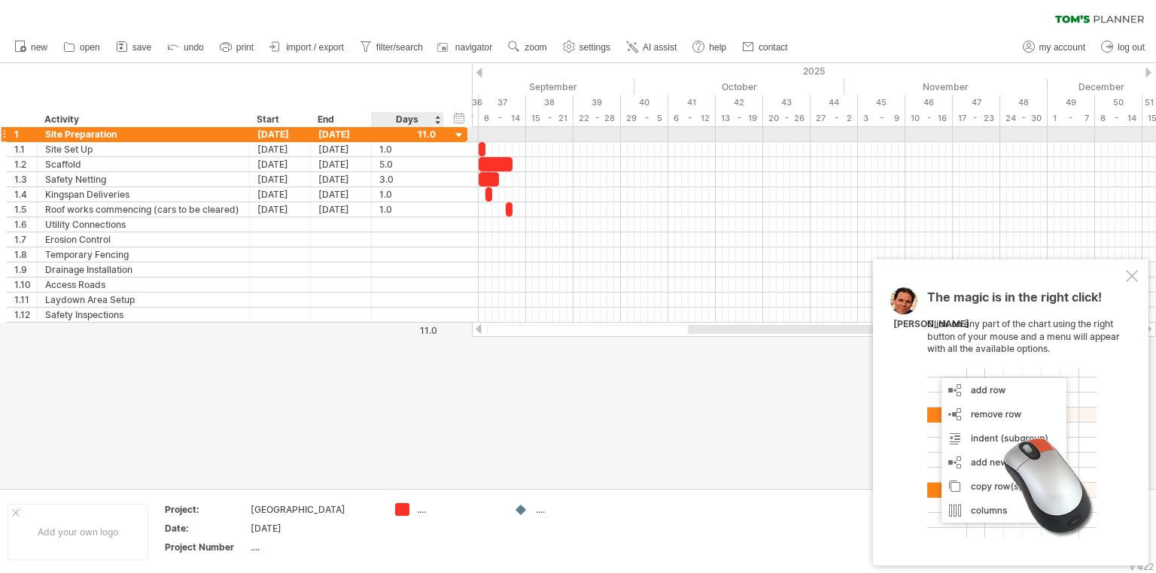
click at [456, 135] on div at bounding box center [459, 136] width 14 height 14
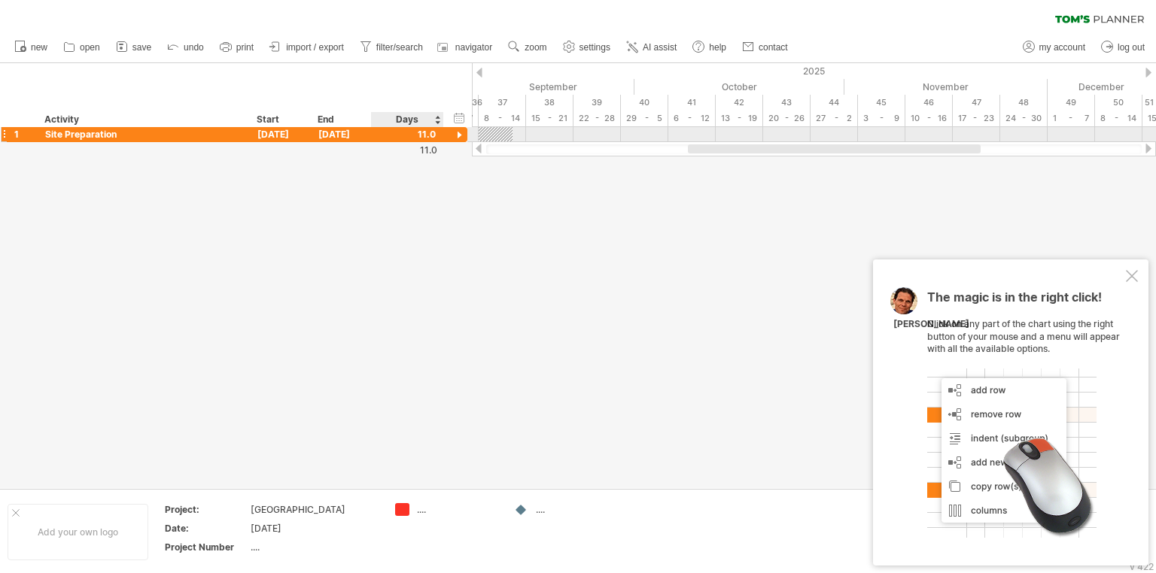
click at [456, 135] on div at bounding box center [459, 136] width 14 height 14
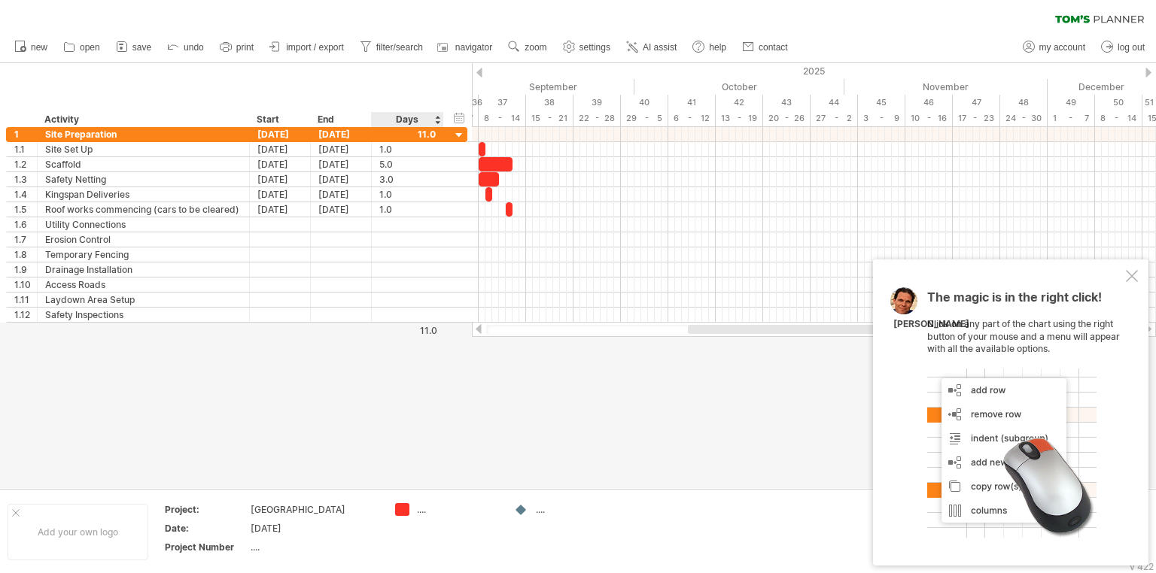
click at [438, 115] on div "Days" at bounding box center [406, 119] width 71 height 15
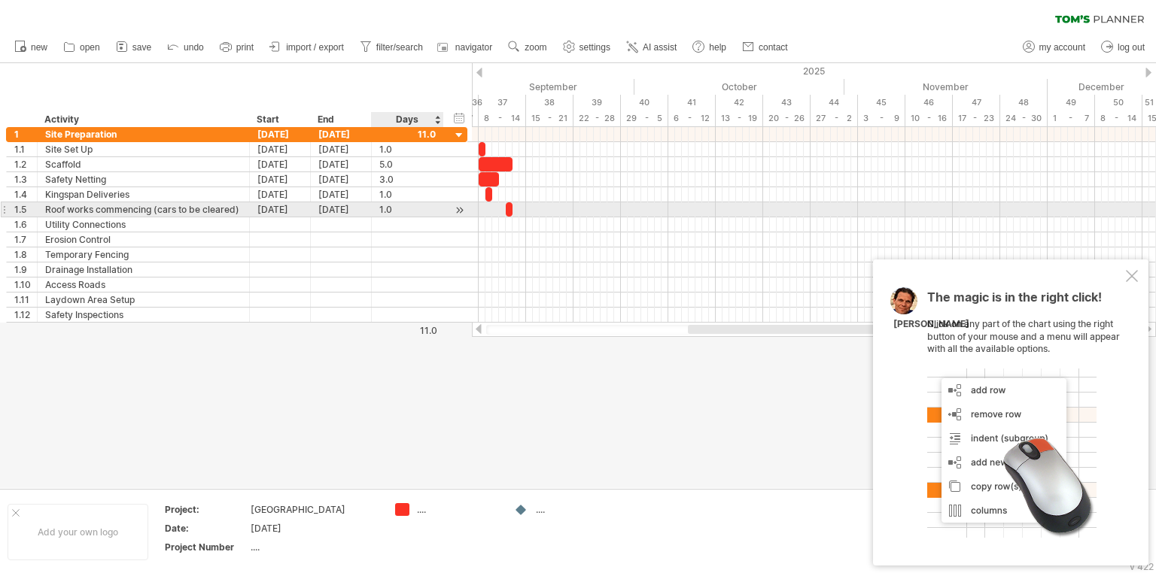
click at [397, 208] on div "1.0" at bounding box center [407, 209] width 56 height 14
type input "***"
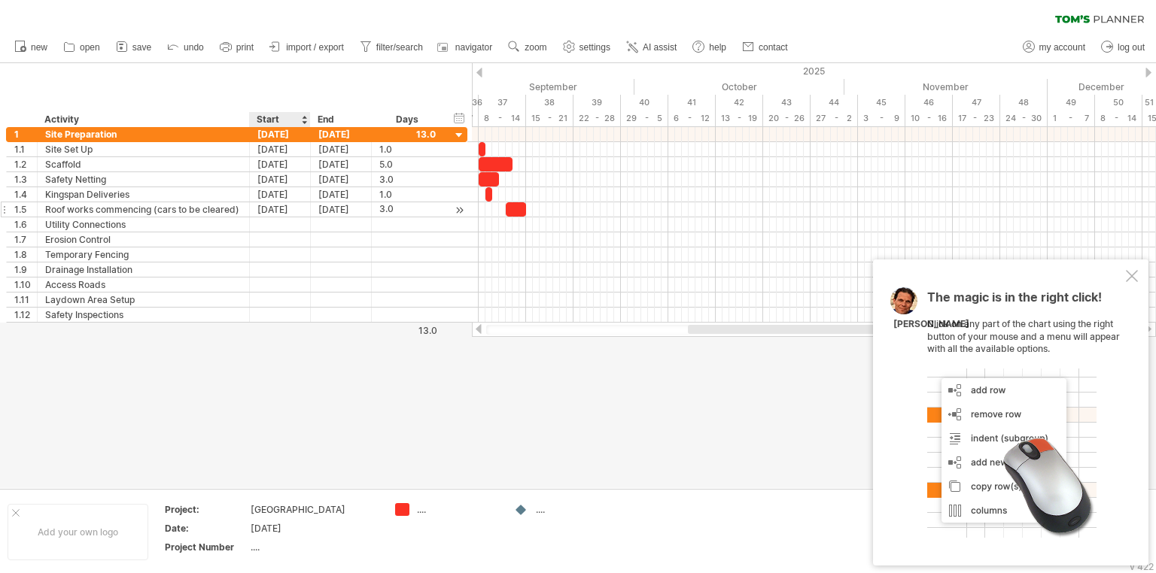
scroll to position [0, 0]
click at [279, 394] on div at bounding box center [578, 275] width 1156 height 425
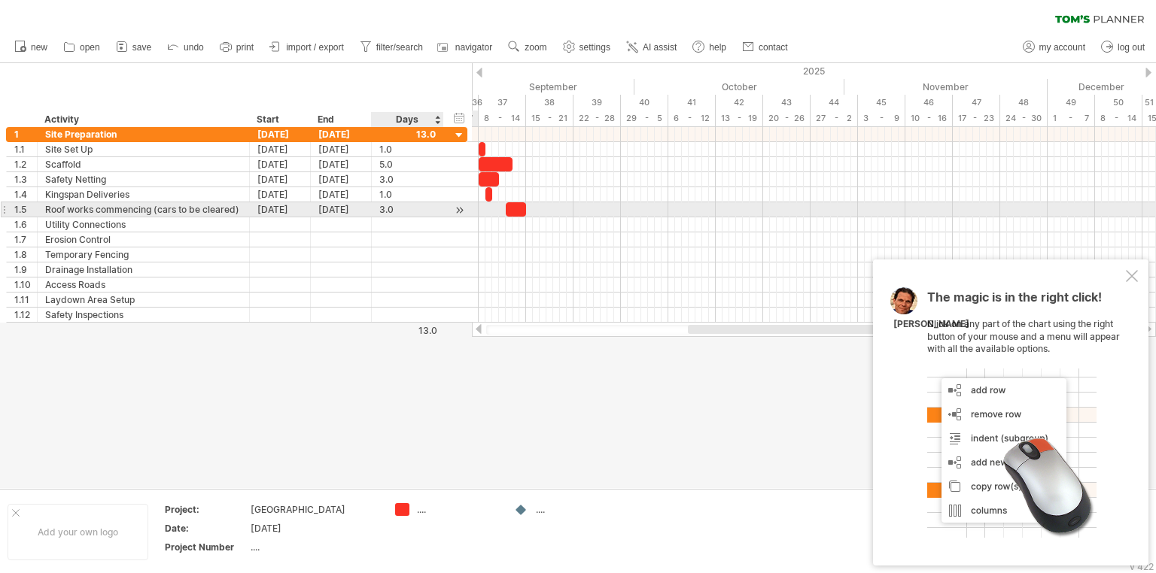
click at [388, 208] on div "3.0" at bounding box center [407, 209] width 56 height 14
type input "***"
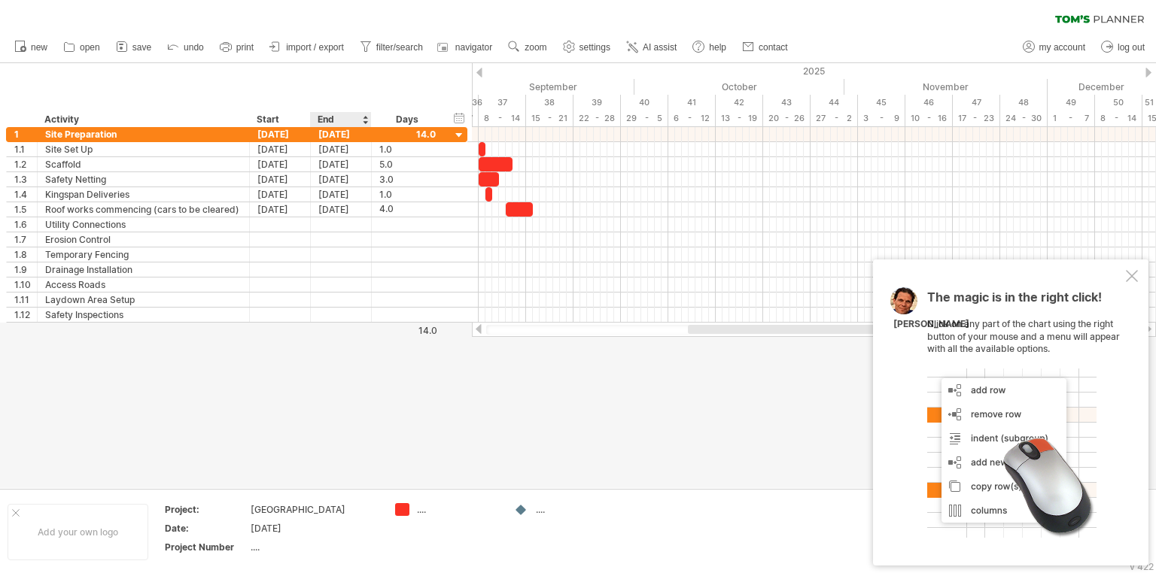
scroll to position [0, 0]
click at [369, 418] on div at bounding box center [578, 275] width 1156 height 425
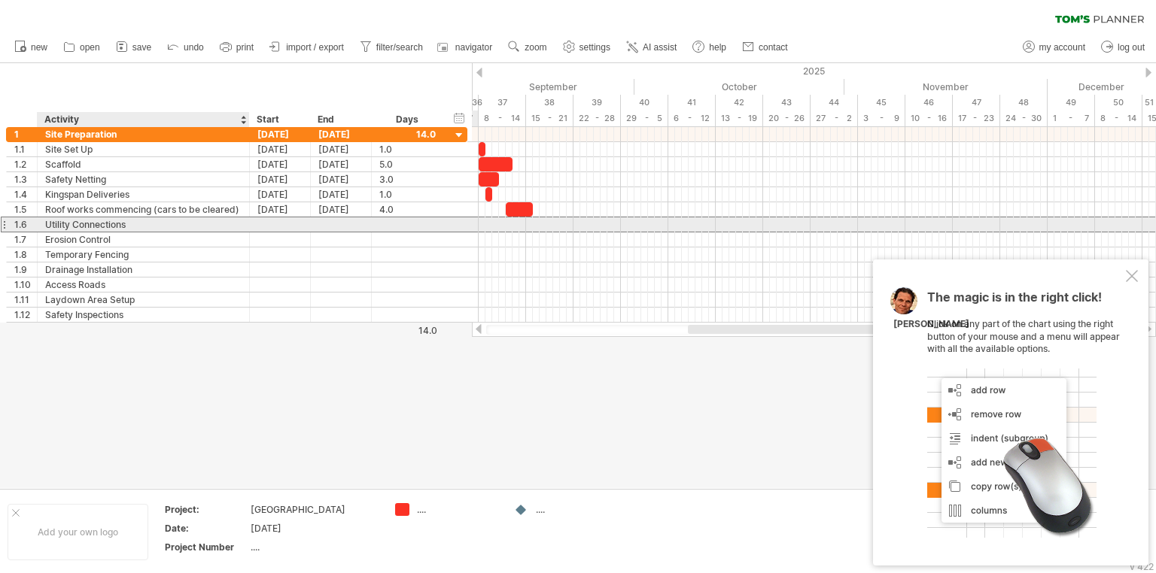
click at [130, 221] on div "Utility Connections" at bounding box center [143, 225] width 196 height 14
type input "*"
type input "**********"
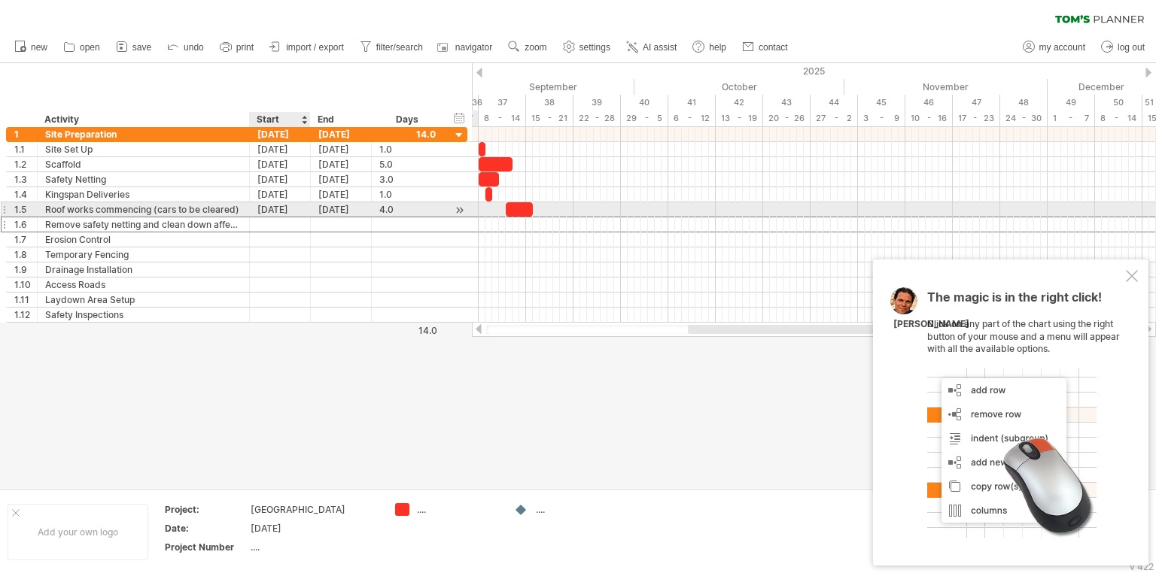
click at [277, 218] on div at bounding box center [280, 225] width 61 height 14
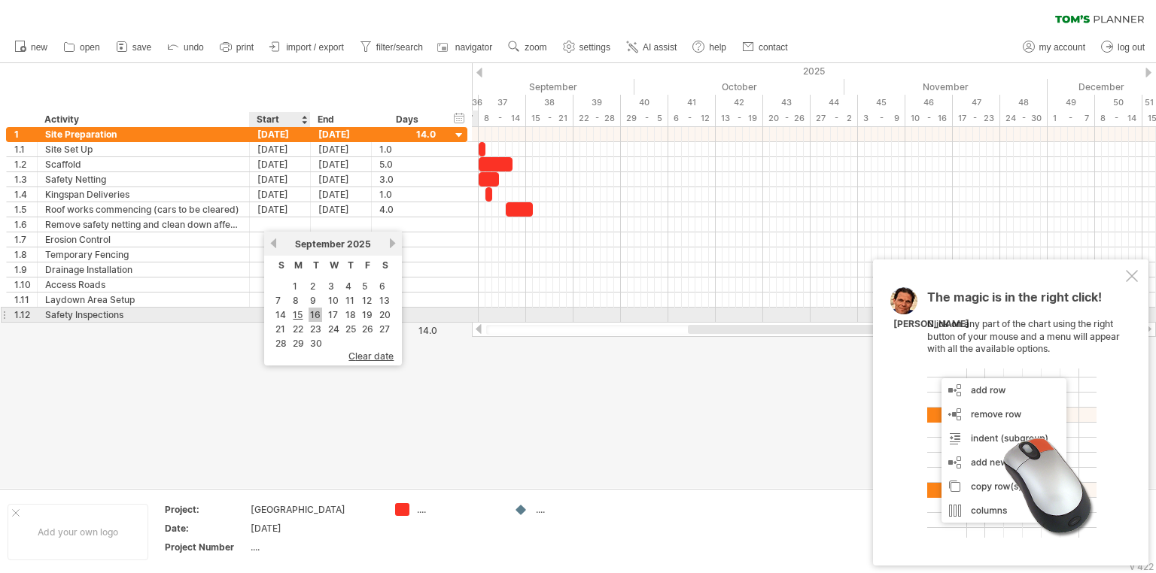
click at [314, 316] on link "16" at bounding box center [316, 315] width 14 height 14
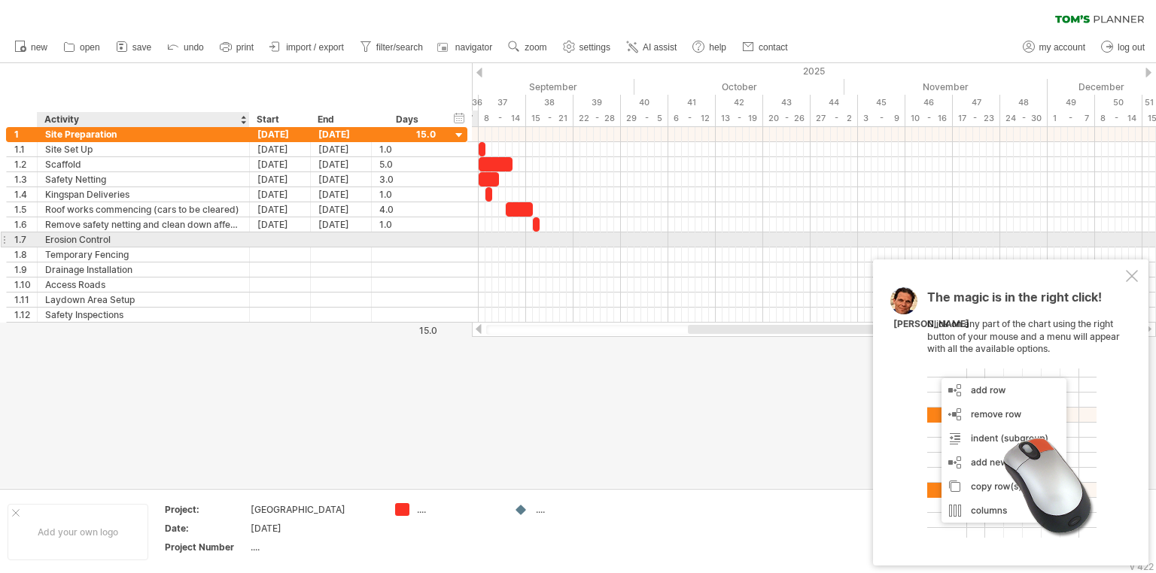
click at [123, 239] on div "Erosion Control" at bounding box center [143, 240] width 196 height 14
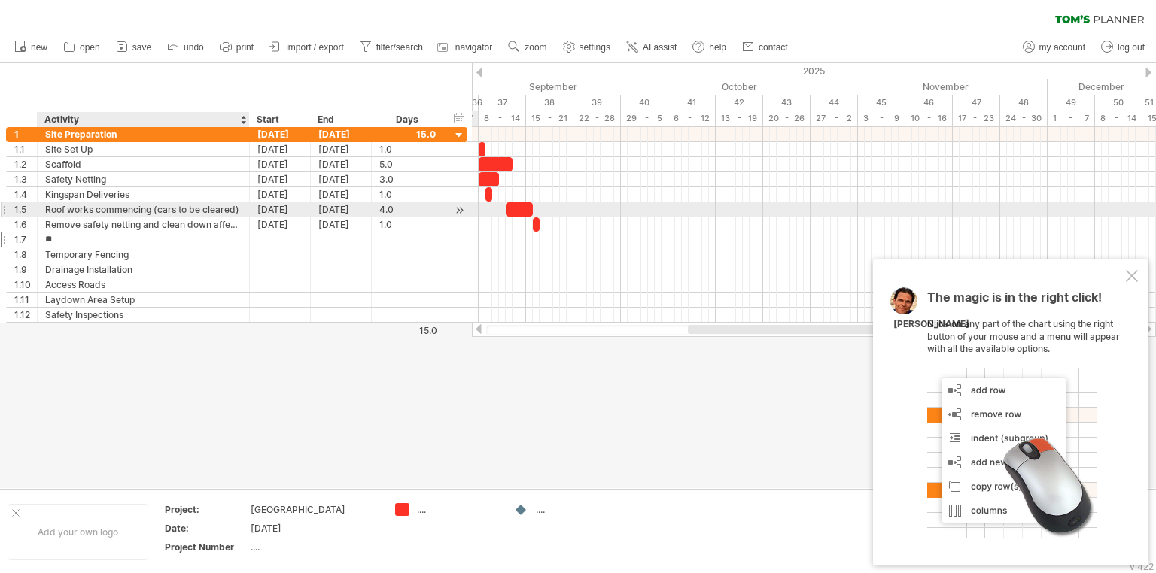
type input "*"
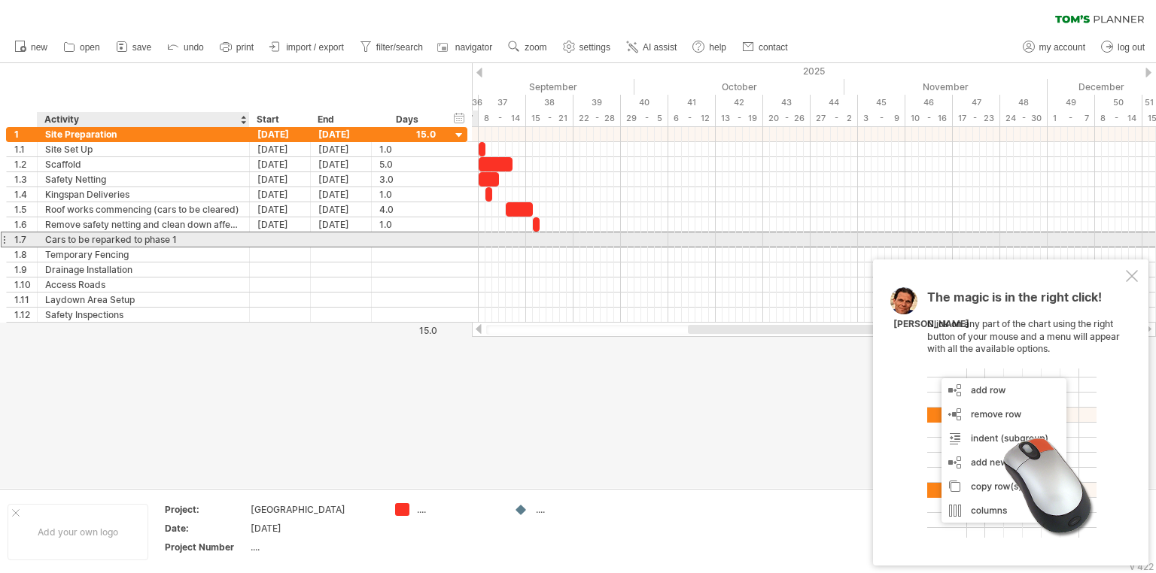
click at [116, 238] on div "Cars to be reparked to phase 1" at bounding box center [143, 240] width 196 height 14
click at [101, 239] on input "**********" at bounding box center [143, 240] width 196 height 14
click at [130, 241] on input "**********" at bounding box center [143, 240] width 196 height 14
type input "**********"
click at [300, 238] on div at bounding box center [280, 240] width 61 height 14
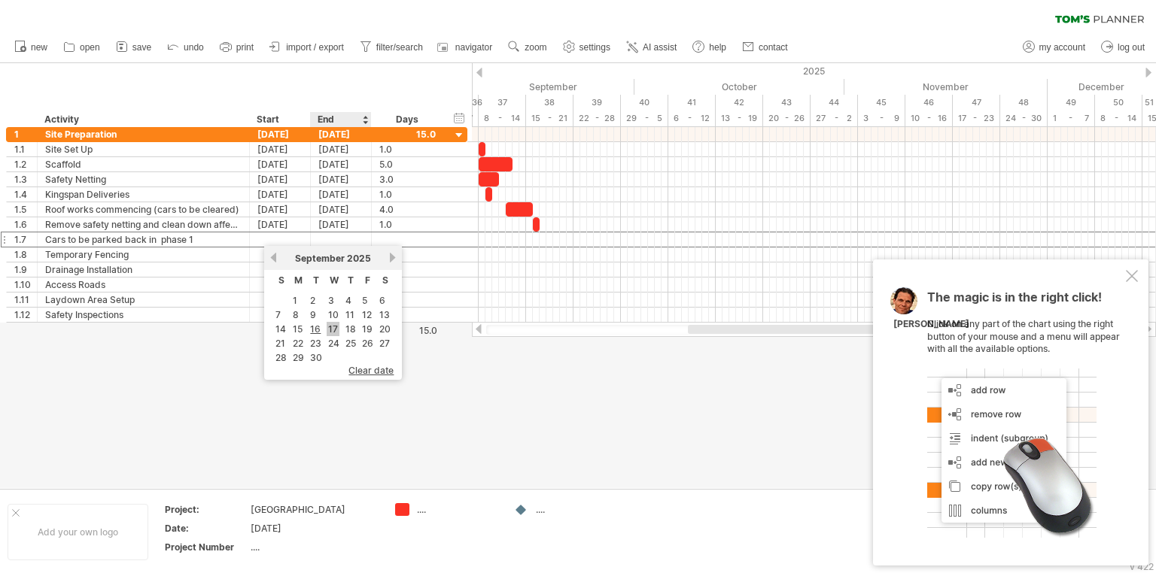
click at [330, 333] on link "17" at bounding box center [333, 329] width 13 height 14
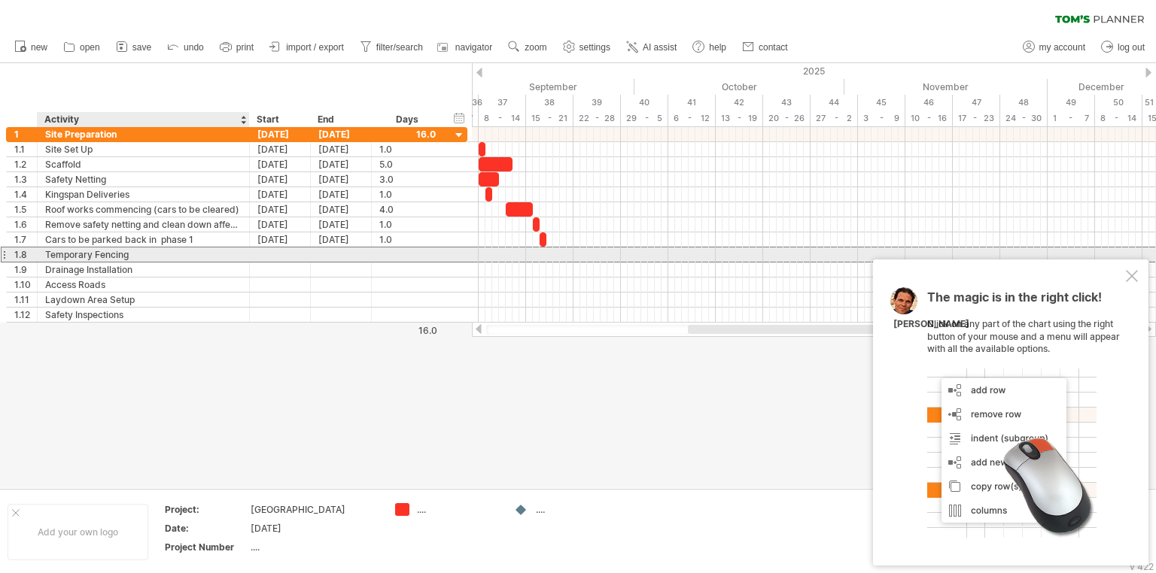
click at [169, 255] on div "Temporary Fencing" at bounding box center [143, 255] width 196 height 14
type input "*"
drag, startPoint x: 135, startPoint y: 257, endPoint x: 81, endPoint y: 253, distance: 54.3
click at [81, 253] on input "**********" at bounding box center [143, 255] width 196 height 14
type input "**********"
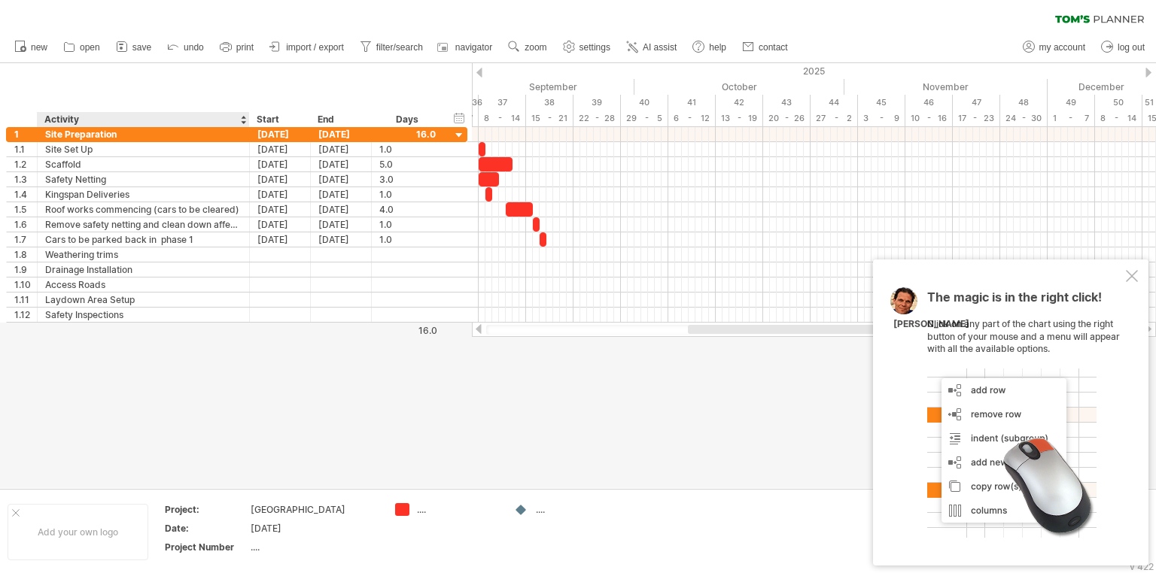
drag, startPoint x: 150, startPoint y: 357, endPoint x: 132, endPoint y: 361, distance: 18.5
click at [150, 357] on div at bounding box center [578, 275] width 1156 height 425
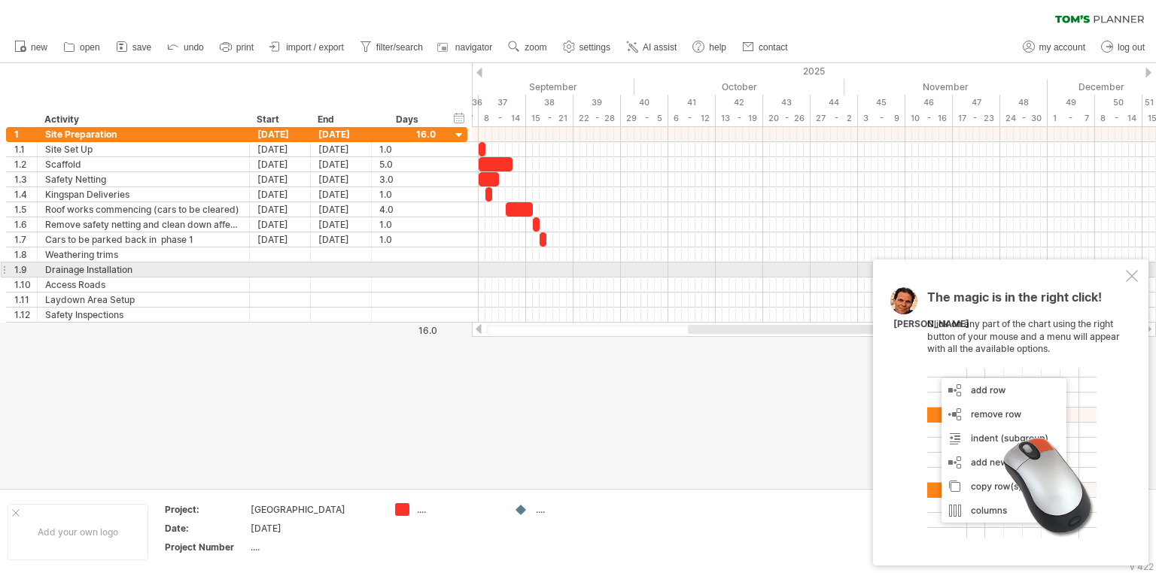
click at [1135, 277] on div at bounding box center [1132, 276] width 12 height 12
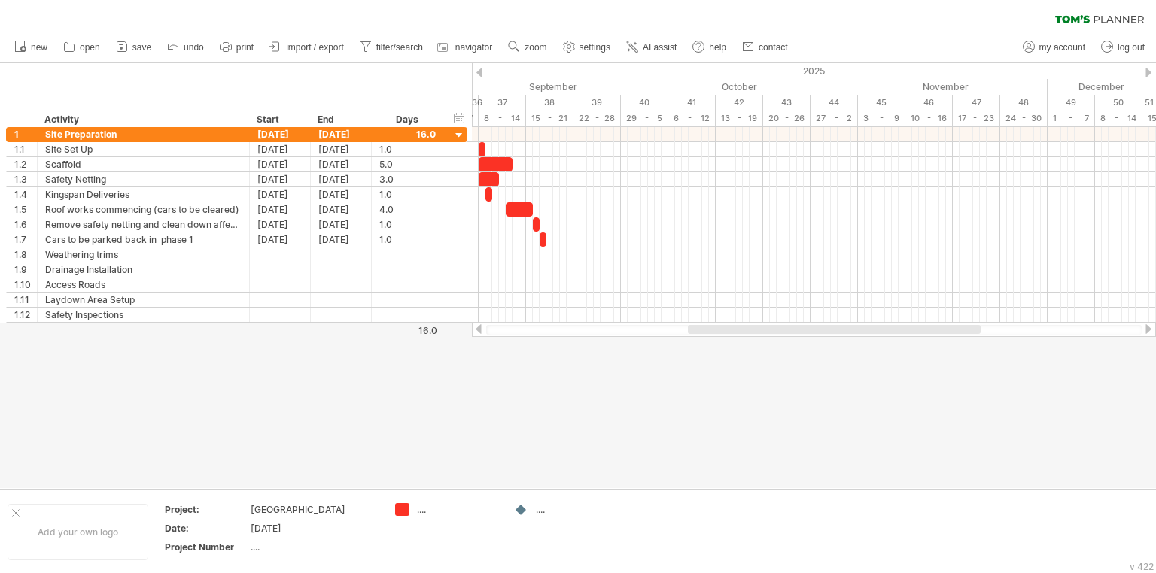
click at [230, 51] on icon at bounding box center [225, 46] width 15 height 15
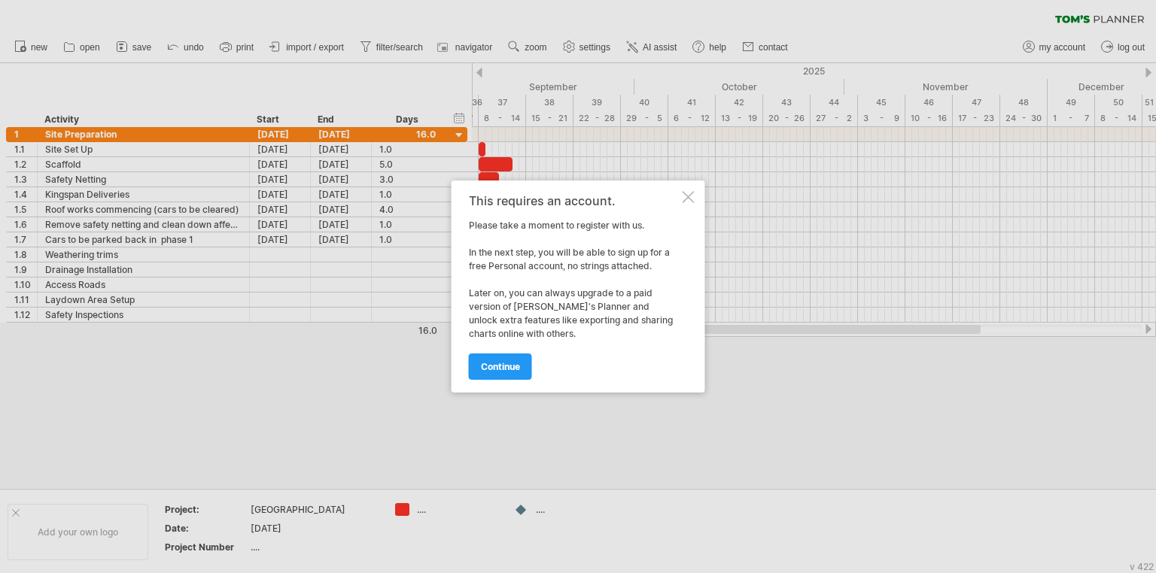
click at [692, 199] on div at bounding box center [689, 197] width 12 height 12
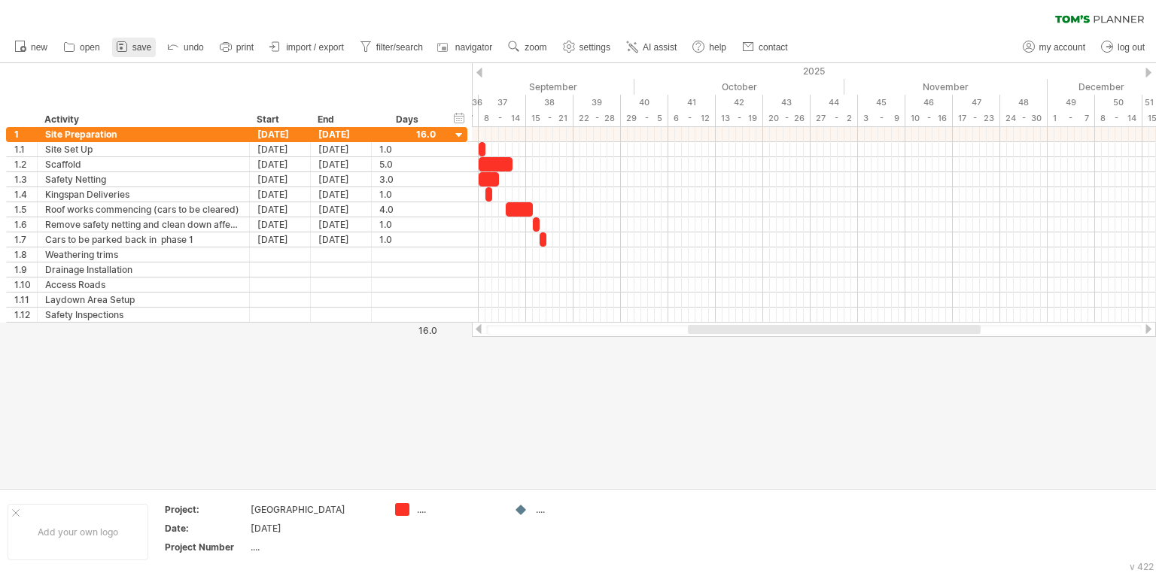
click at [148, 44] on span "save" at bounding box center [141, 47] width 19 height 11
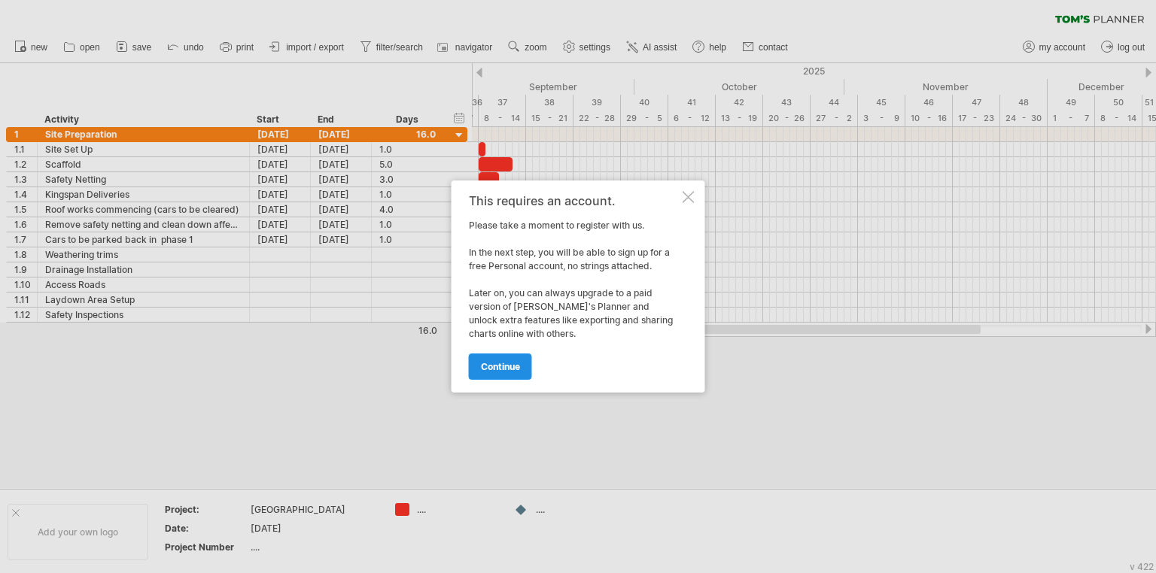
click at [508, 373] on link "continue" at bounding box center [500, 367] width 63 height 26
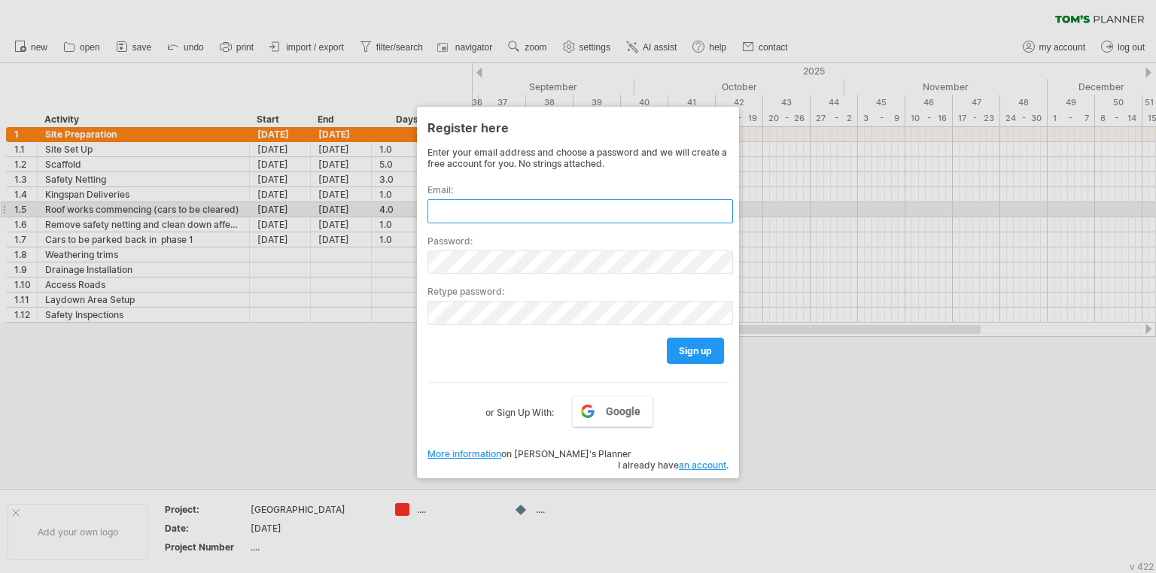
click at [494, 208] on input "text" at bounding box center [580, 211] width 306 height 24
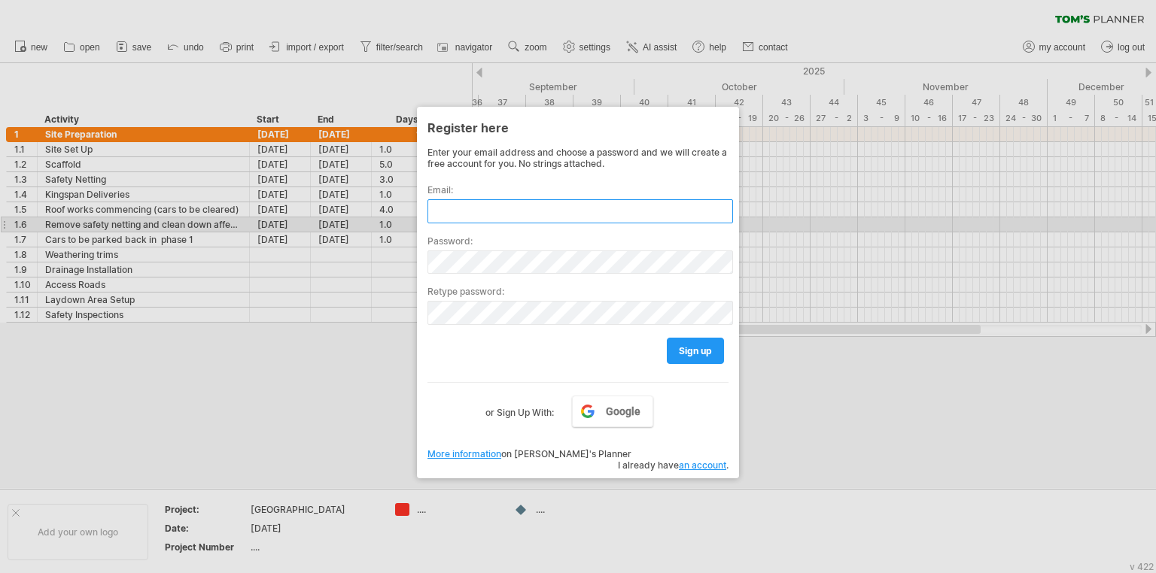
type input "**********"
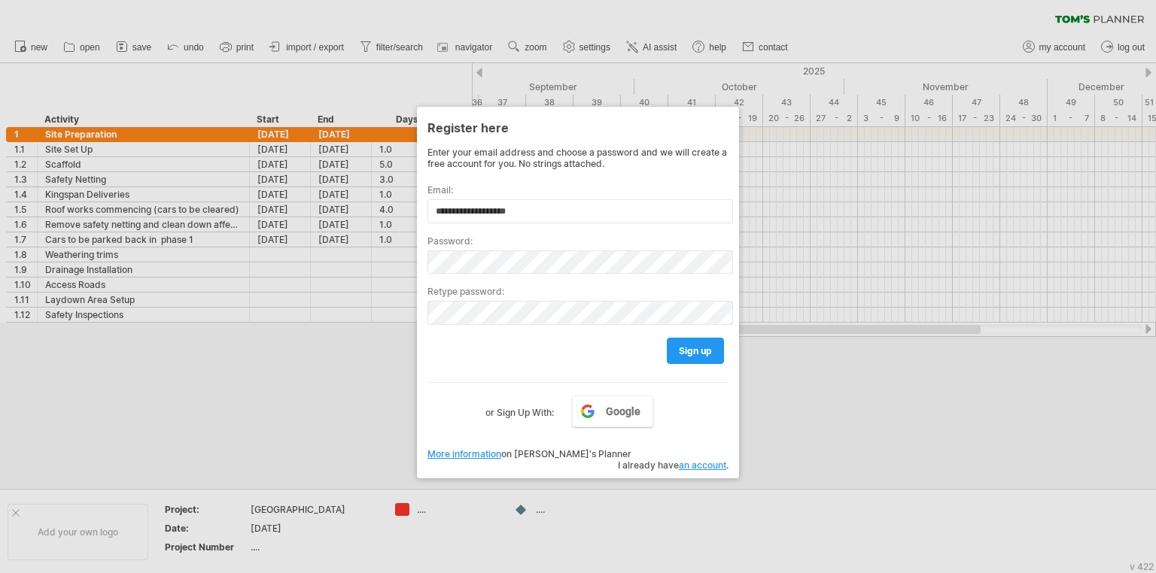
click at [485, 325] on div "sign up" at bounding box center [577, 344] width 301 height 38
click at [689, 352] on span "sign up" at bounding box center [695, 350] width 33 height 11
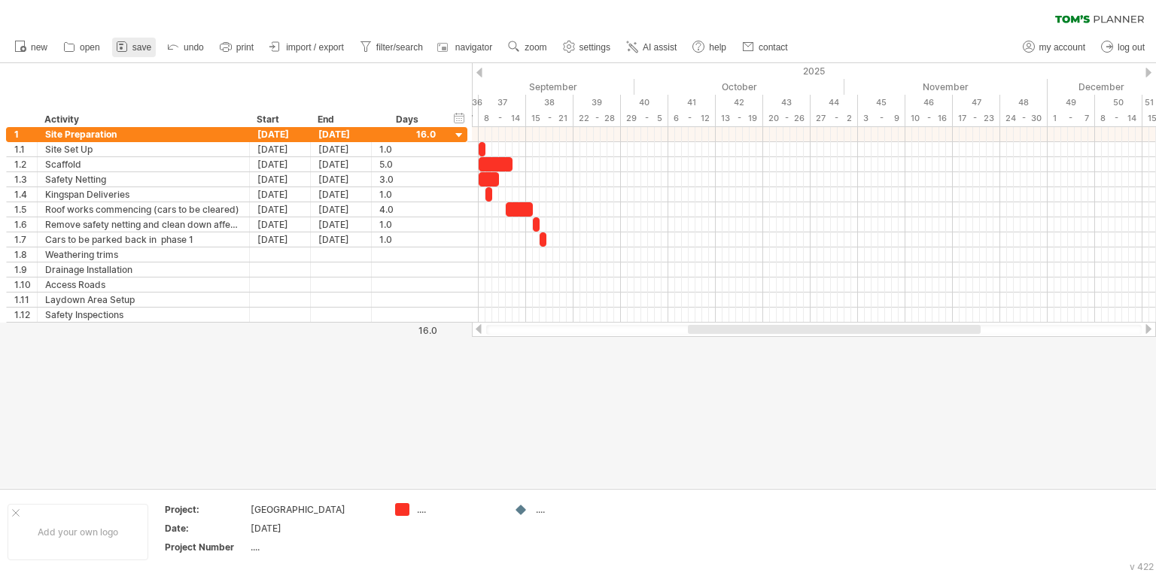
click at [141, 48] on span "save" at bounding box center [141, 47] width 19 height 11
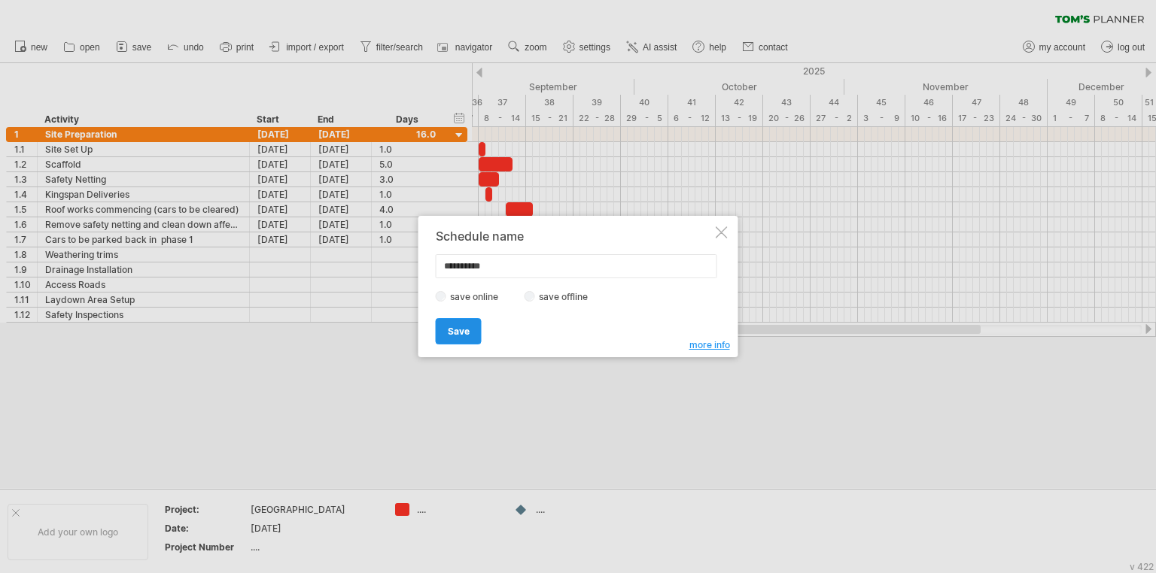
type input "**********"
click at [452, 324] on link "Save" at bounding box center [459, 331] width 46 height 26
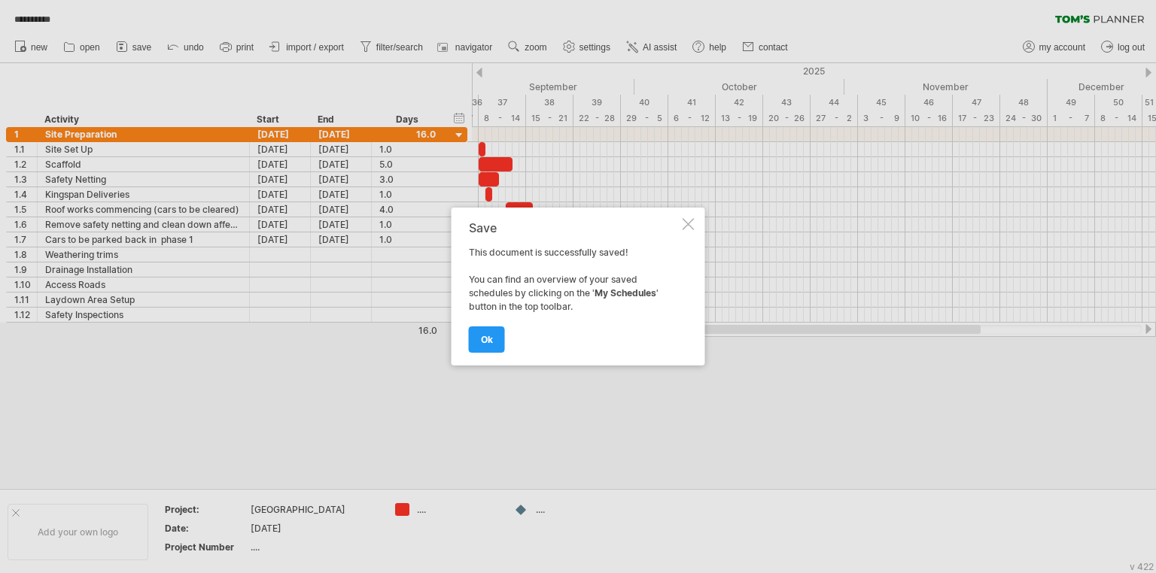
click at [496, 342] on link "ok" at bounding box center [487, 340] width 36 height 26
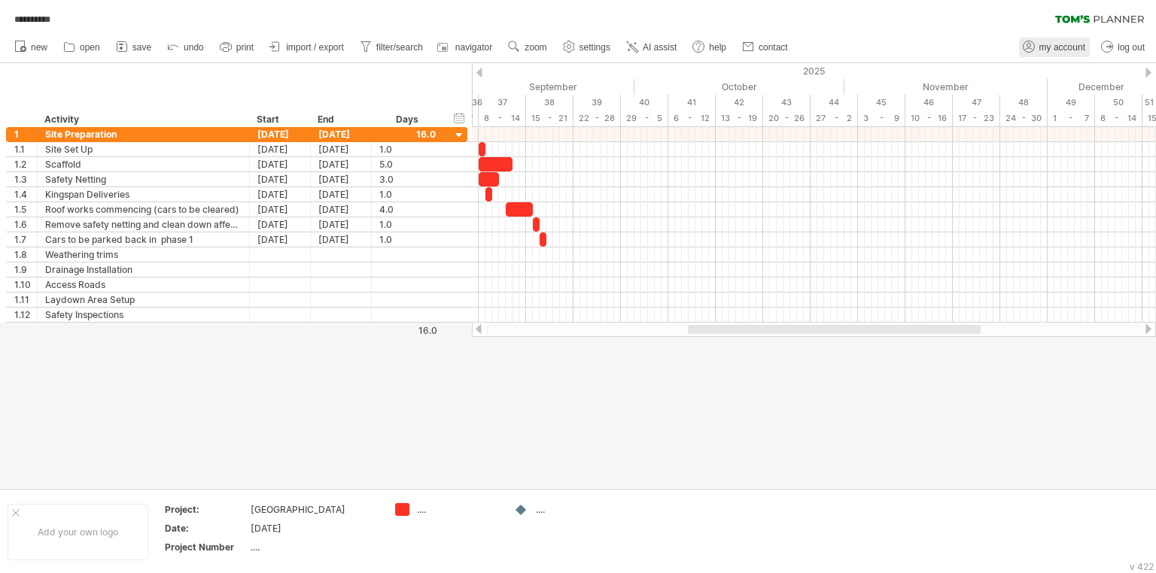
click at [1052, 51] on span "my account" at bounding box center [1062, 47] width 46 height 11
type input "**********"
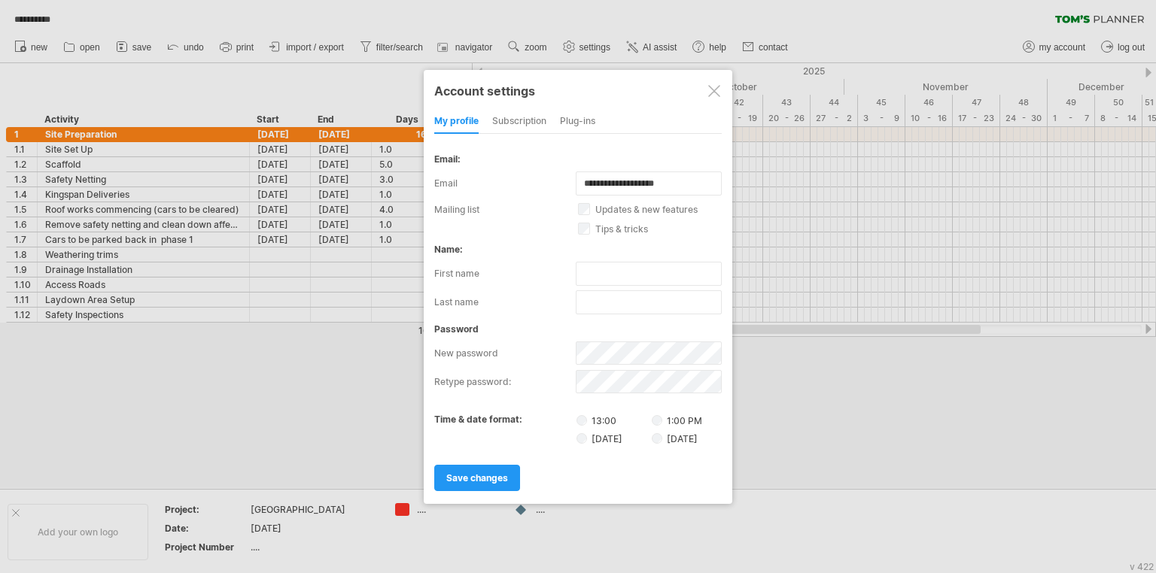
click at [716, 88] on div at bounding box center [714, 91] width 12 height 12
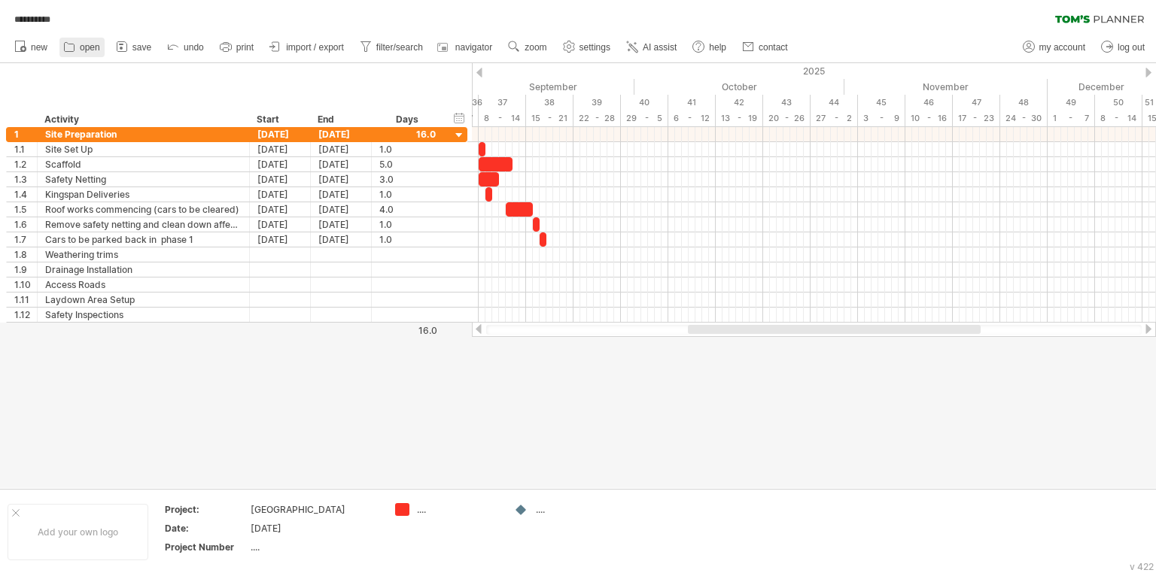
click at [79, 44] on link "open" at bounding box center [81, 48] width 45 height 20
type input "**********"
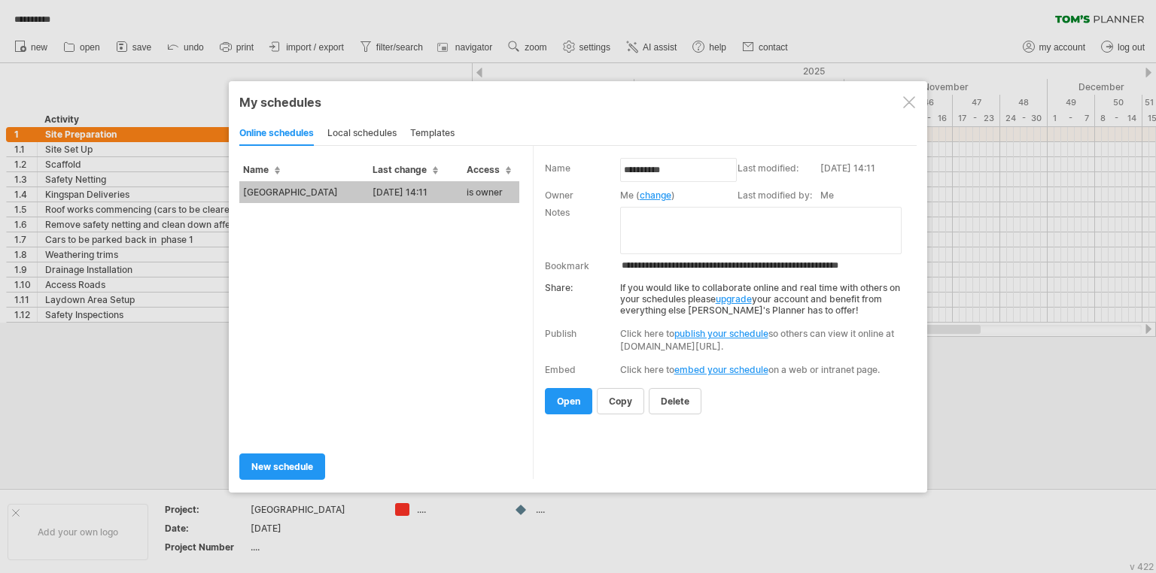
click at [912, 102] on div at bounding box center [909, 102] width 12 height 12
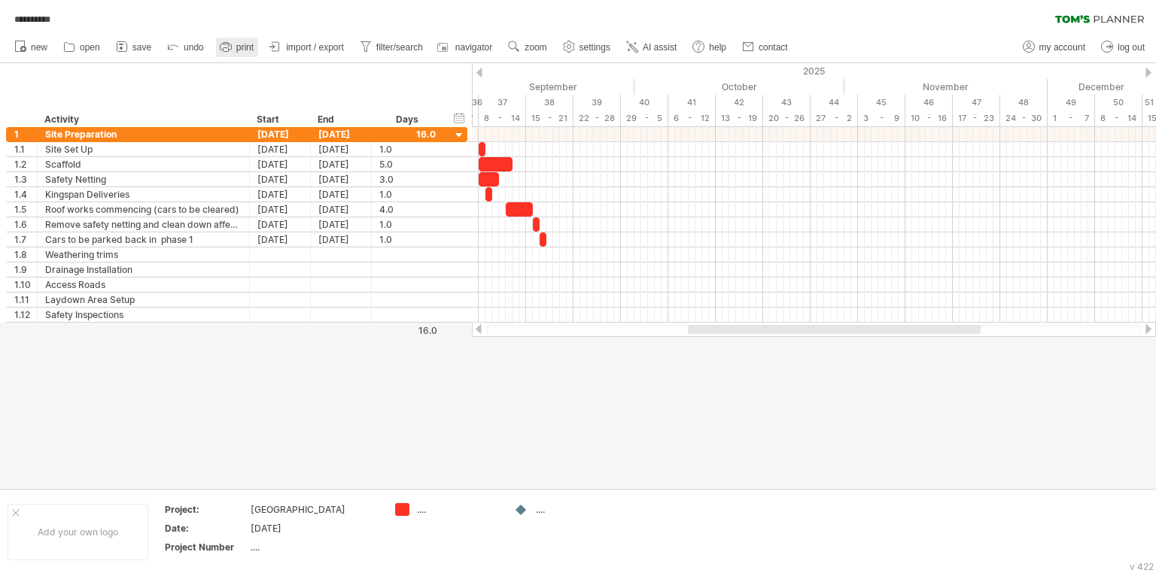
click at [236, 49] on span "print" at bounding box center [244, 47] width 17 height 11
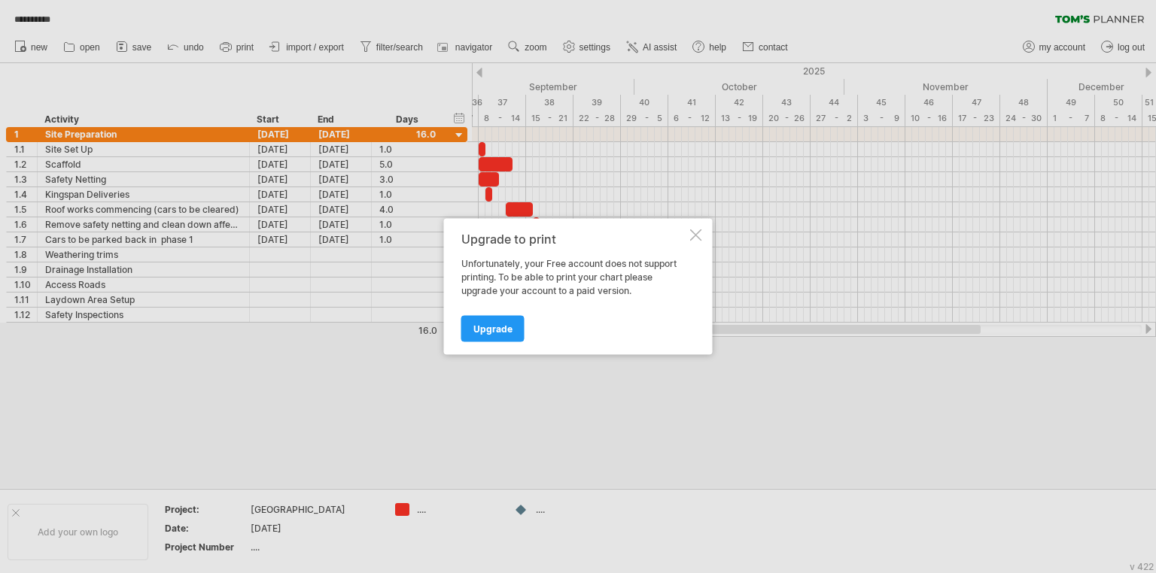
click at [695, 233] on div at bounding box center [696, 236] width 12 height 12
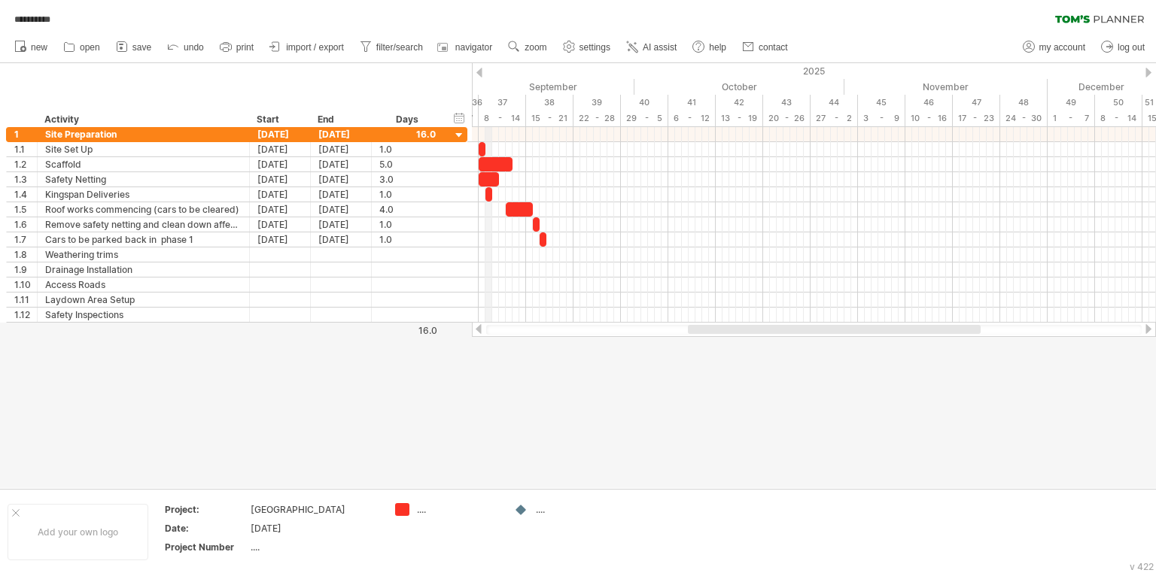
drag, startPoint x: 29, startPoint y: 90, endPoint x: 448, endPoint y: 87, distance: 418.5
click at [449, 87] on div "hide start/end/duration show start/end/duration ******** Activity Start End Days" at bounding box center [236, 95] width 472 height 64
click at [316, 62] on ul "new open" at bounding box center [400, 48] width 787 height 32
click at [242, 50] on span "print" at bounding box center [244, 47] width 17 height 11
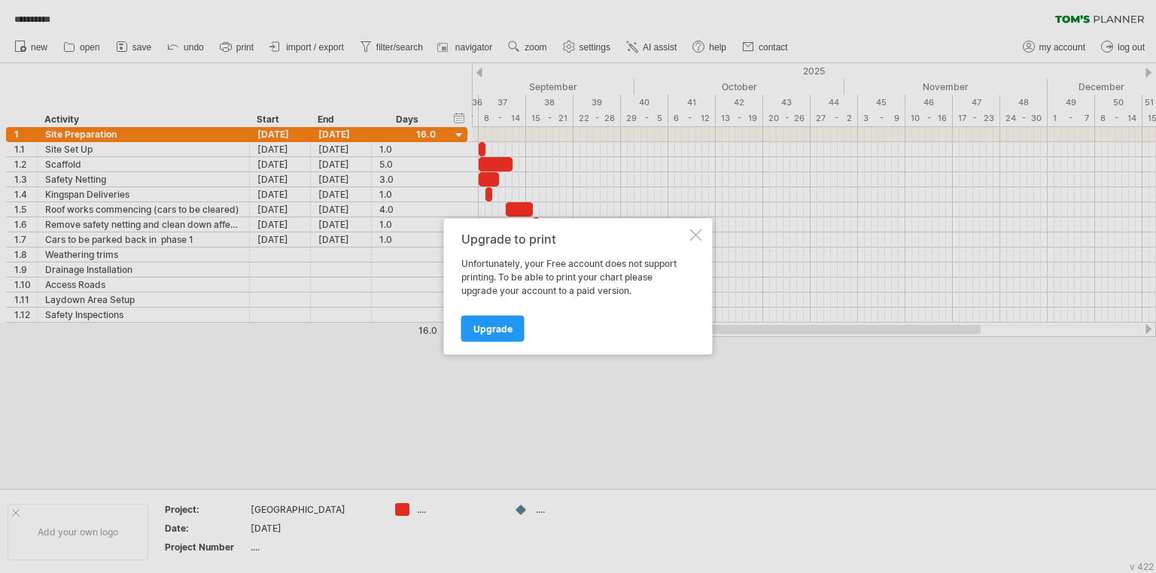
click at [72, 382] on div at bounding box center [578, 286] width 1156 height 573
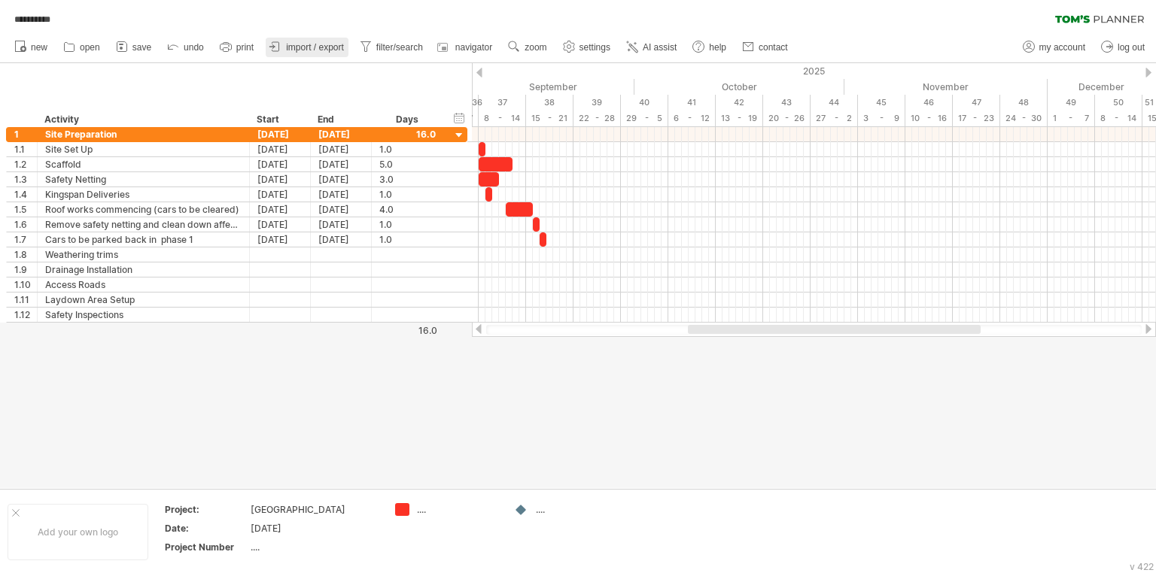
click at [292, 53] on link "import / export" at bounding box center [307, 48] width 83 height 20
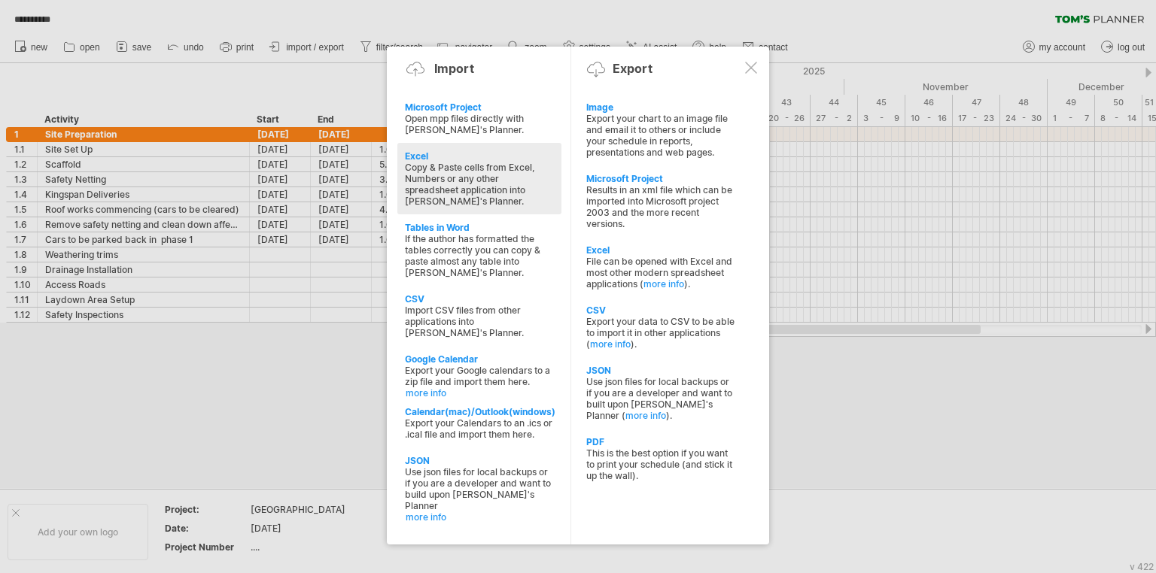
click at [450, 187] on div "Copy & Paste cells from Excel, Numbers or any other spreadsheet application int…" at bounding box center [479, 184] width 149 height 45
type textarea "**********"
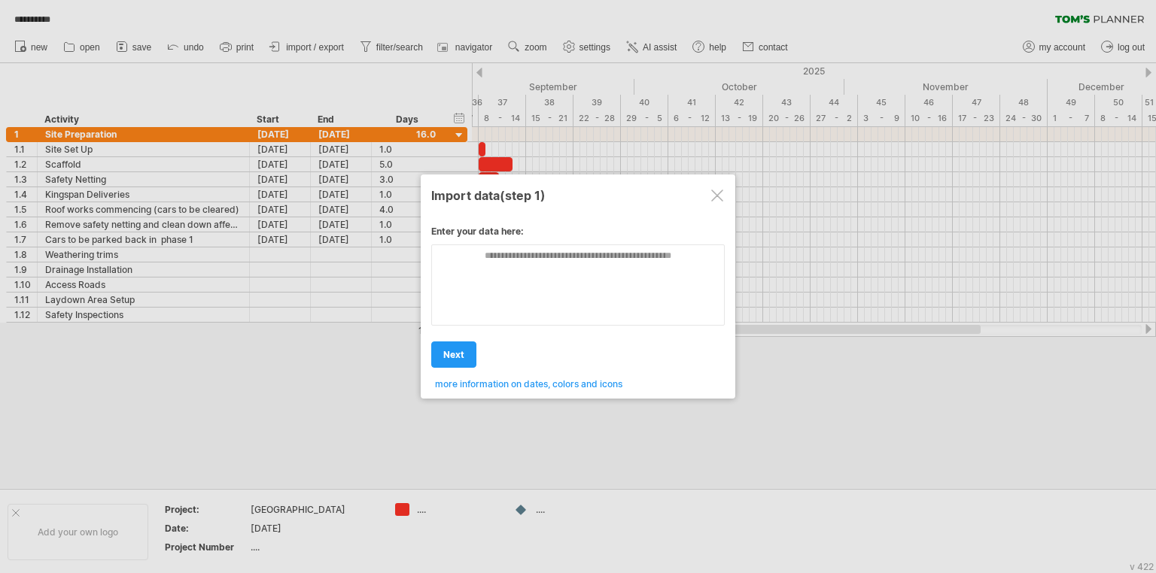
click at [714, 190] on div "Import data (step 1)" at bounding box center [578, 194] width 294 height 27
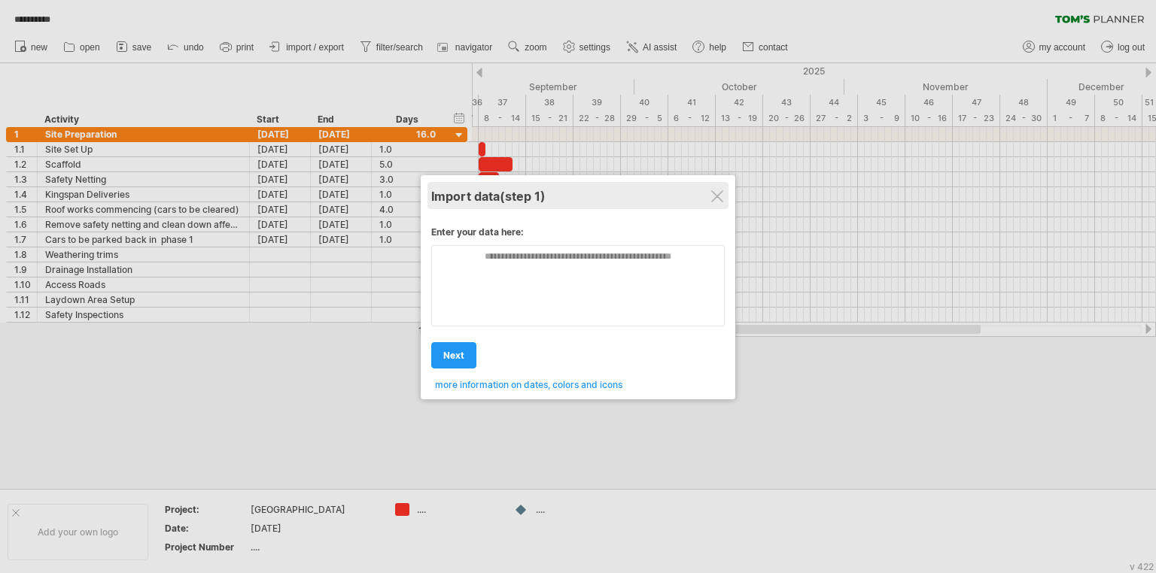
click at [715, 202] on div "Import data (step 1)" at bounding box center [578, 195] width 294 height 27
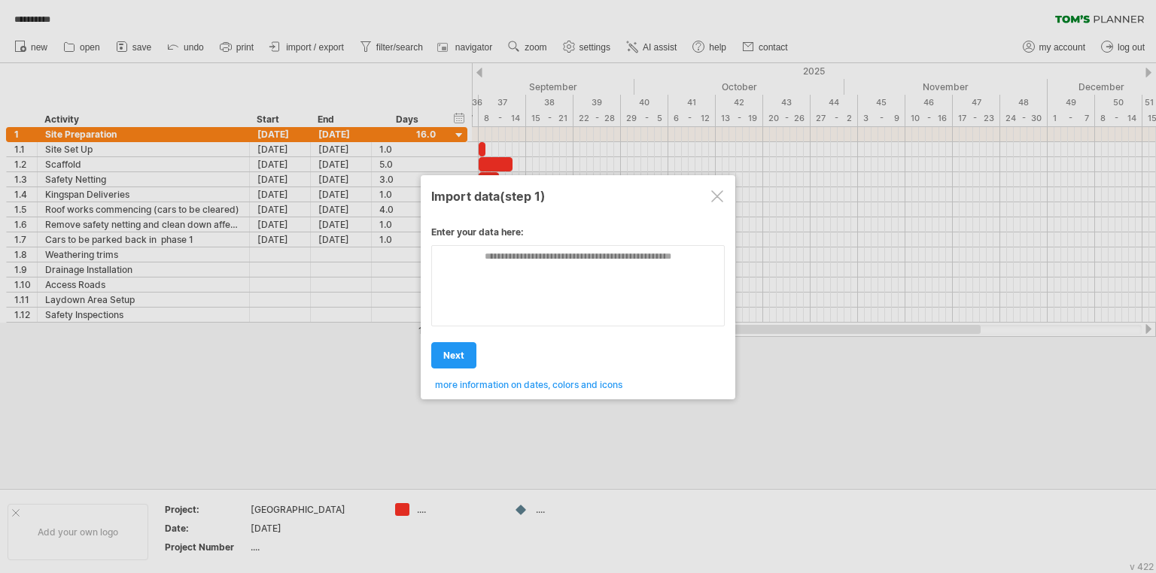
click at [717, 202] on div at bounding box center [717, 196] width 12 height 12
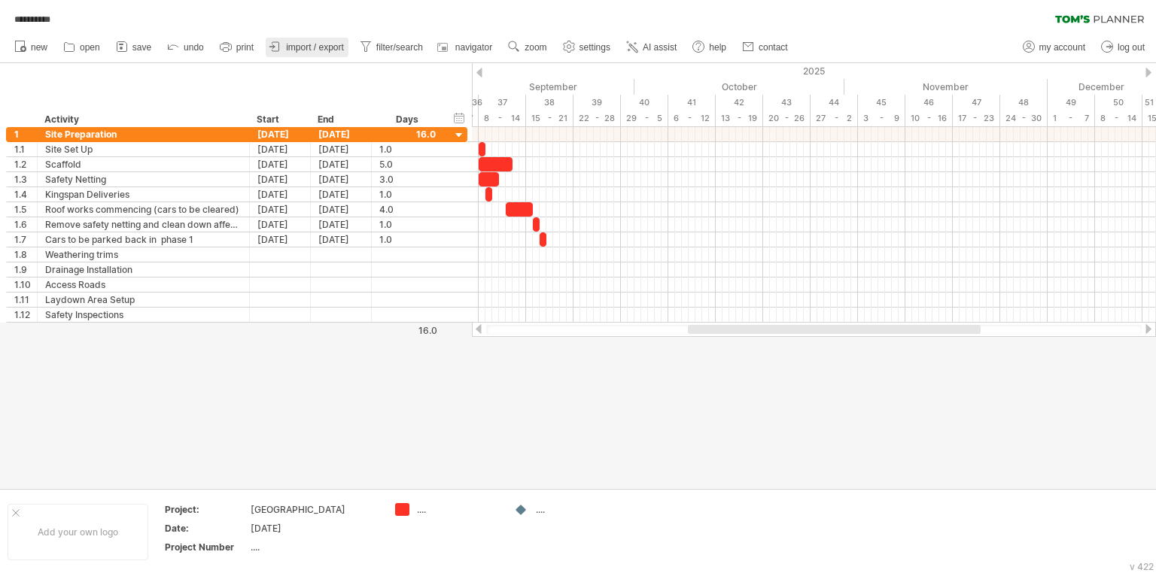
click at [308, 51] on span "import / export" at bounding box center [315, 47] width 58 height 11
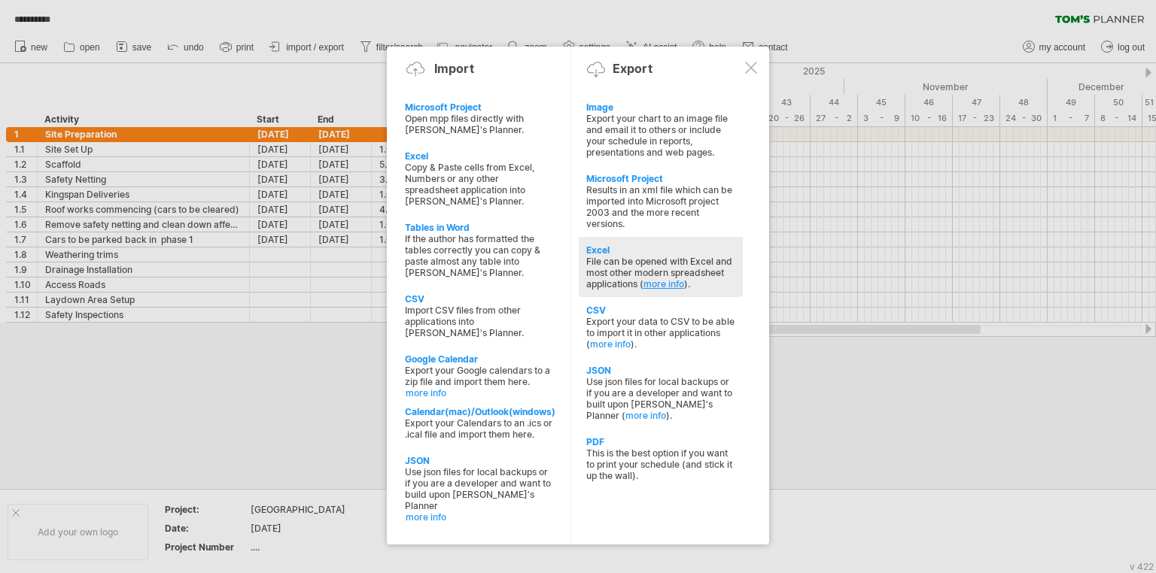
click at [663, 286] on link "more info" at bounding box center [663, 283] width 41 height 11
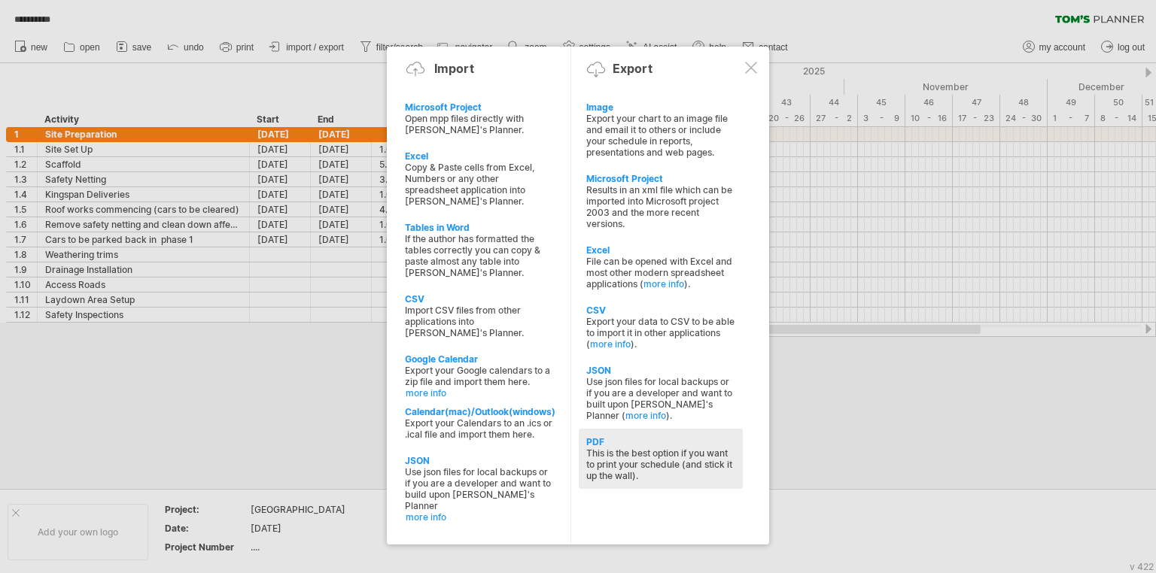
click at [644, 473] on div "This is the best option if you want to print your schedule (and stick it up the…" at bounding box center [660, 465] width 149 height 34
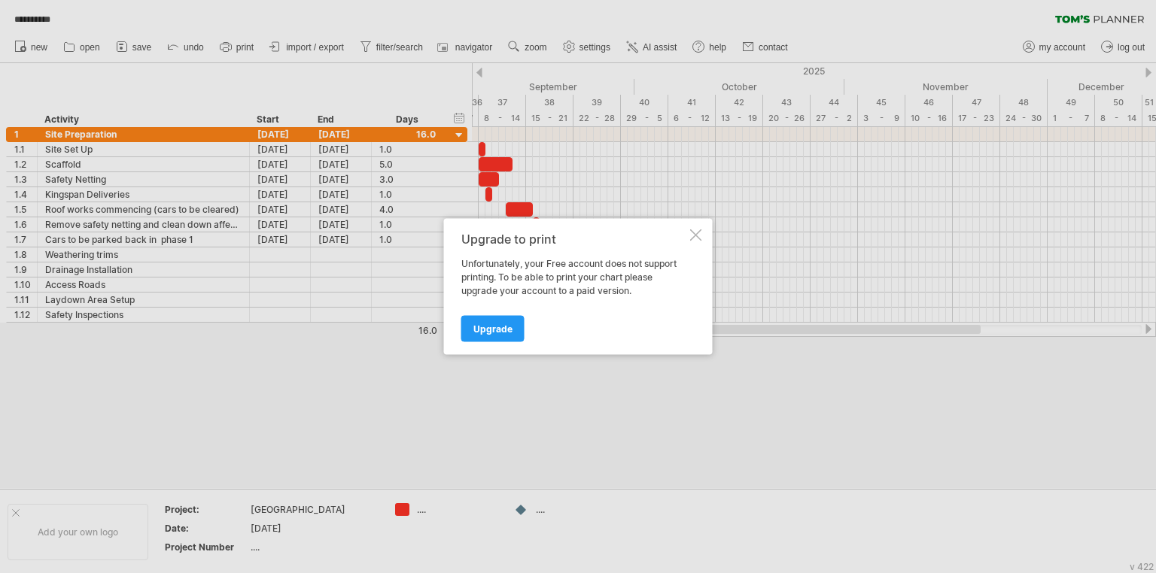
click at [704, 234] on div "Upgrade to print Unfortunately, your Free account does not support printing. To…" at bounding box center [578, 287] width 269 height 136
click at [691, 238] on div at bounding box center [696, 236] width 12 height 12
